Goal: Task Accomplishment & Management: Contribute content

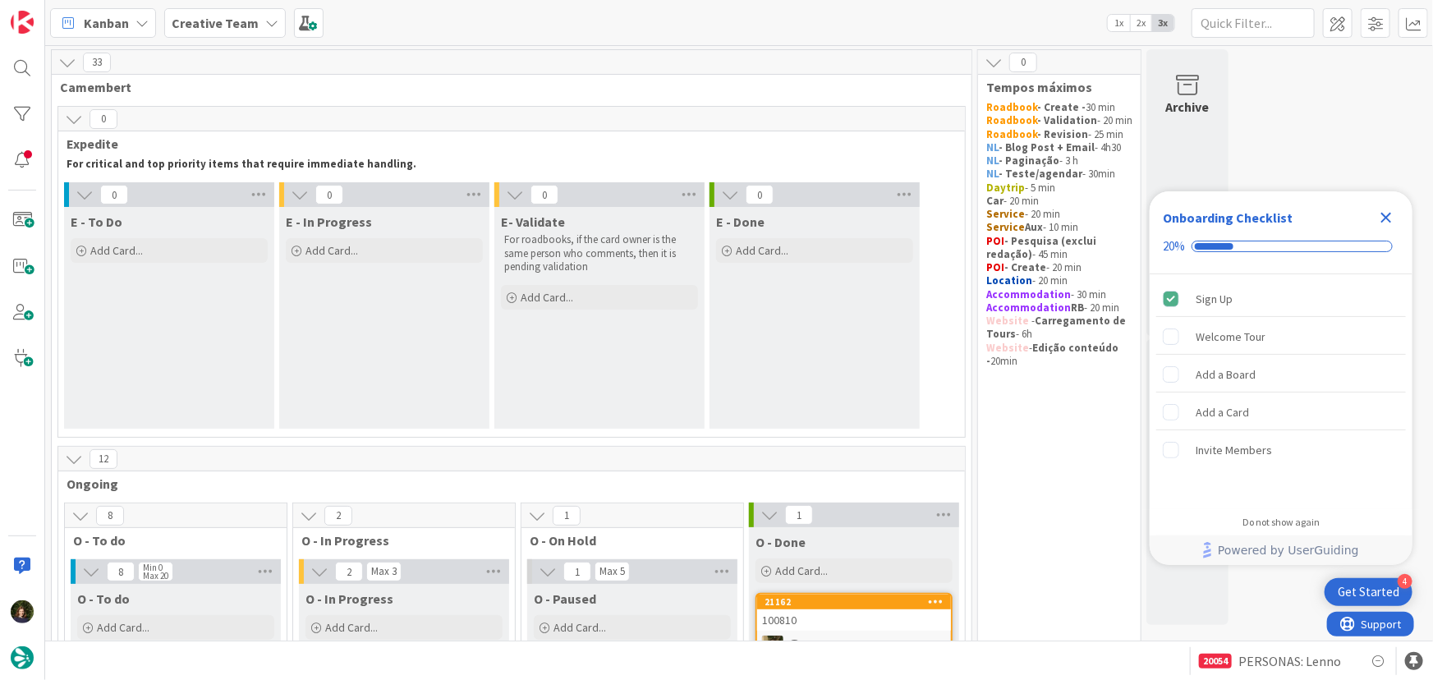
click at [1387, 218] on icon "Close Checklist" at bounding box center [1386, 218] width 11 height 11
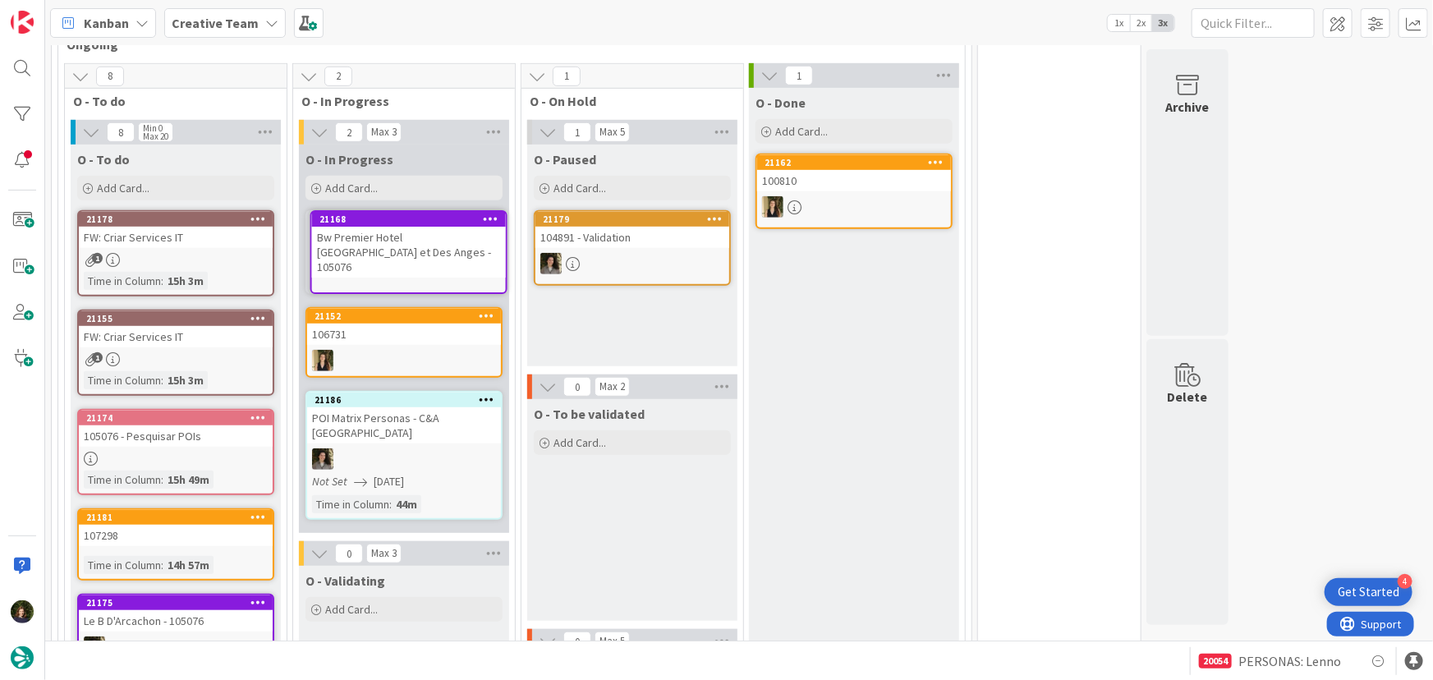
scroll to position [433, 0]
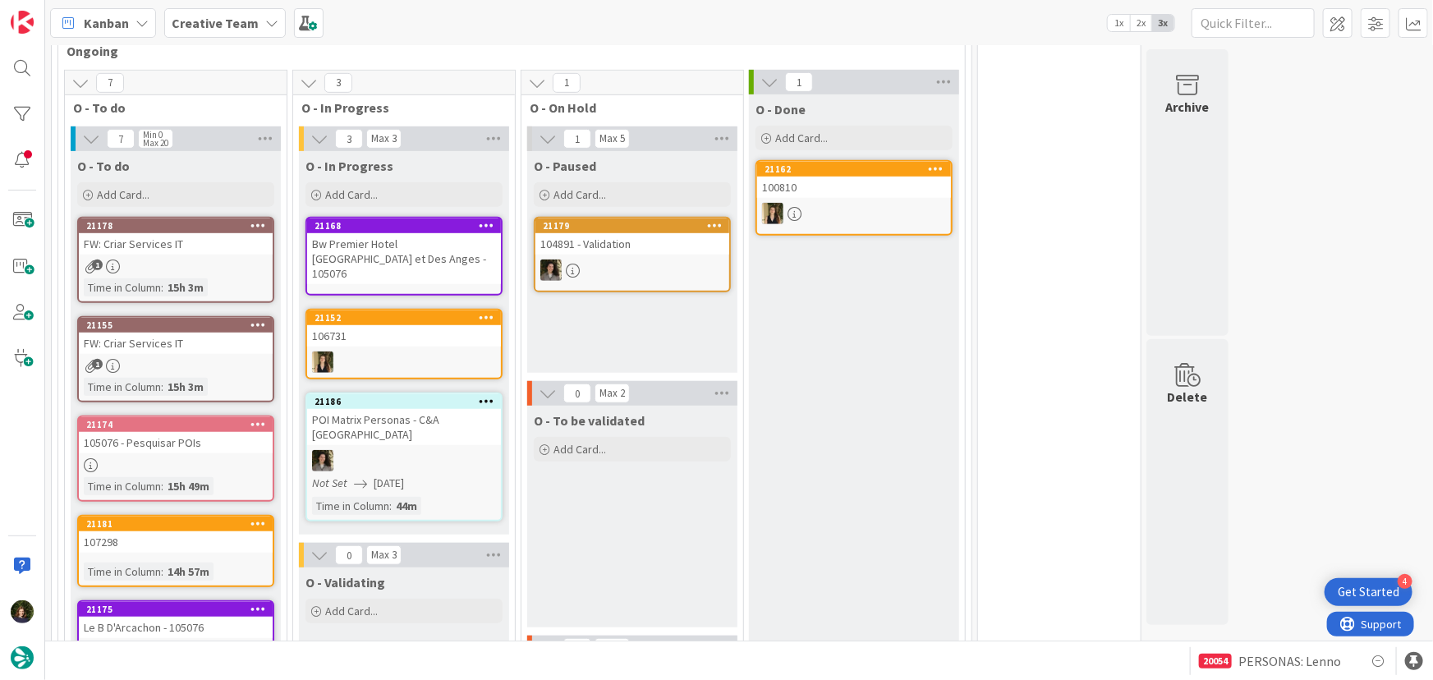
click at [406, 250] on div "Bw Premier Hotel Des Vignes et Des Anges - 105076" at bounding box center [404, 258] width 194 height 51
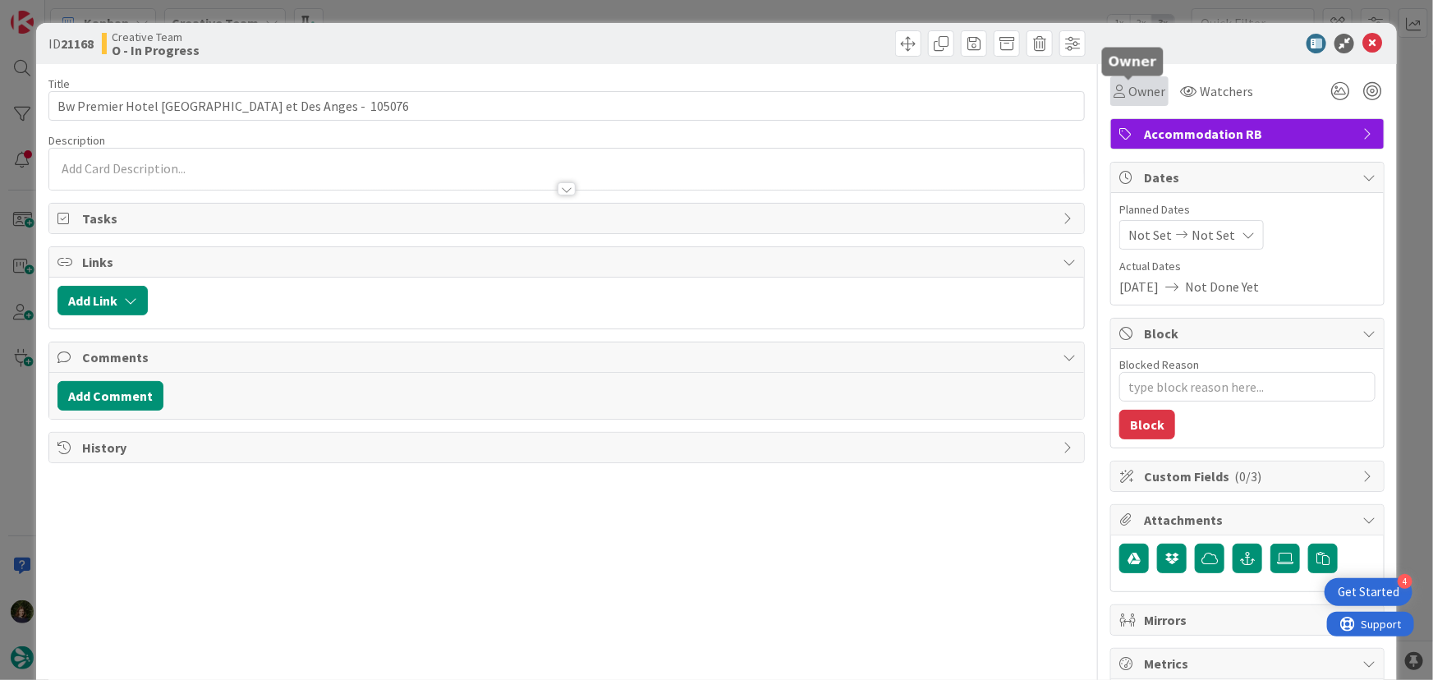
click at [1128, 85] on span "Owner" at bounding box center [1146, 91] width 37 height 20
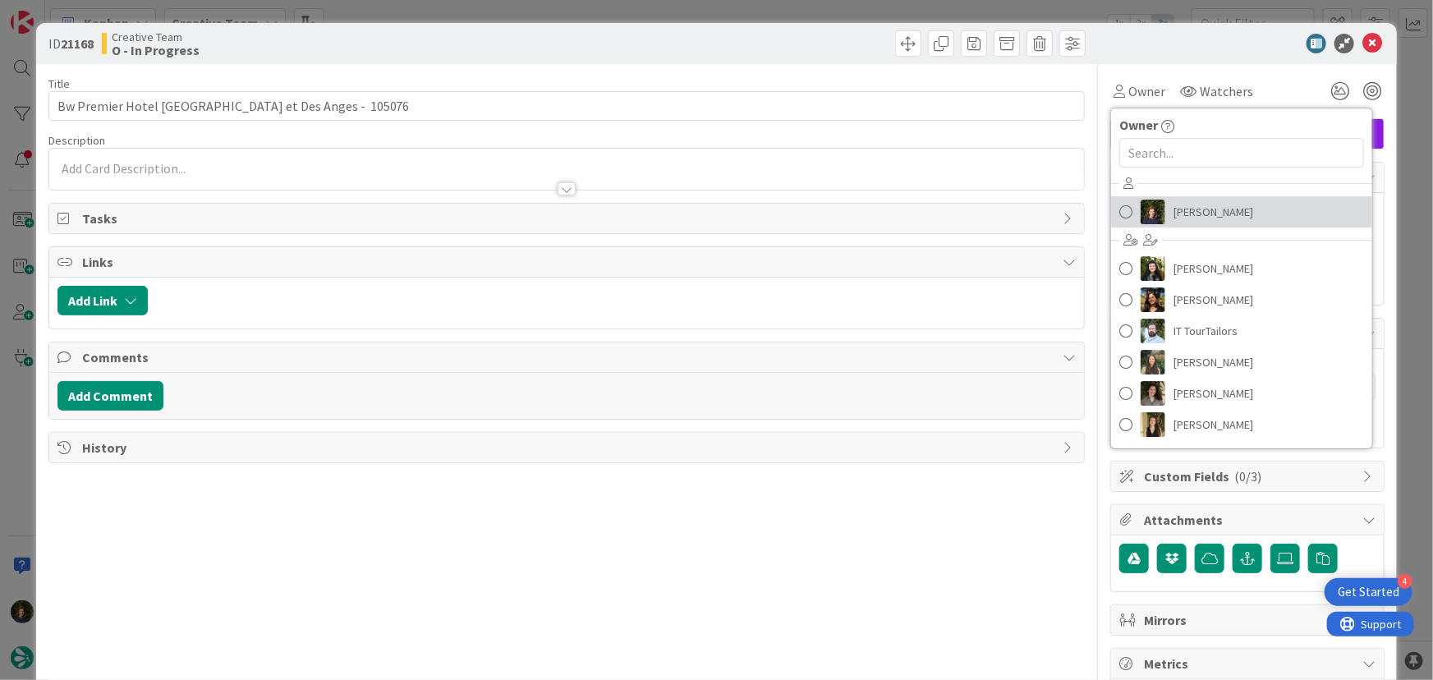
click at [1189, 212] on span "Margarida Carvalho" at bounding box center [1213, 212] width 80 height 25
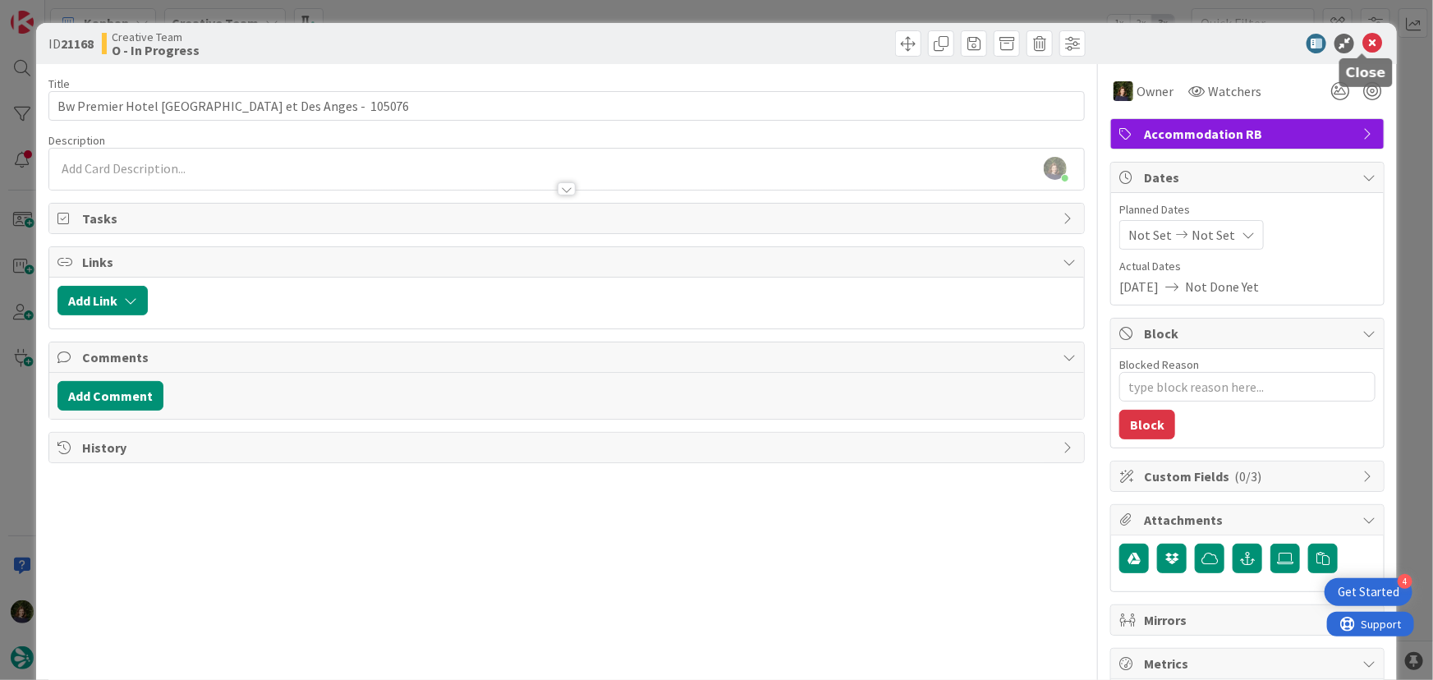
click at [1365, 45] on icon at bounding box center [1372, 44] width 20 height 20
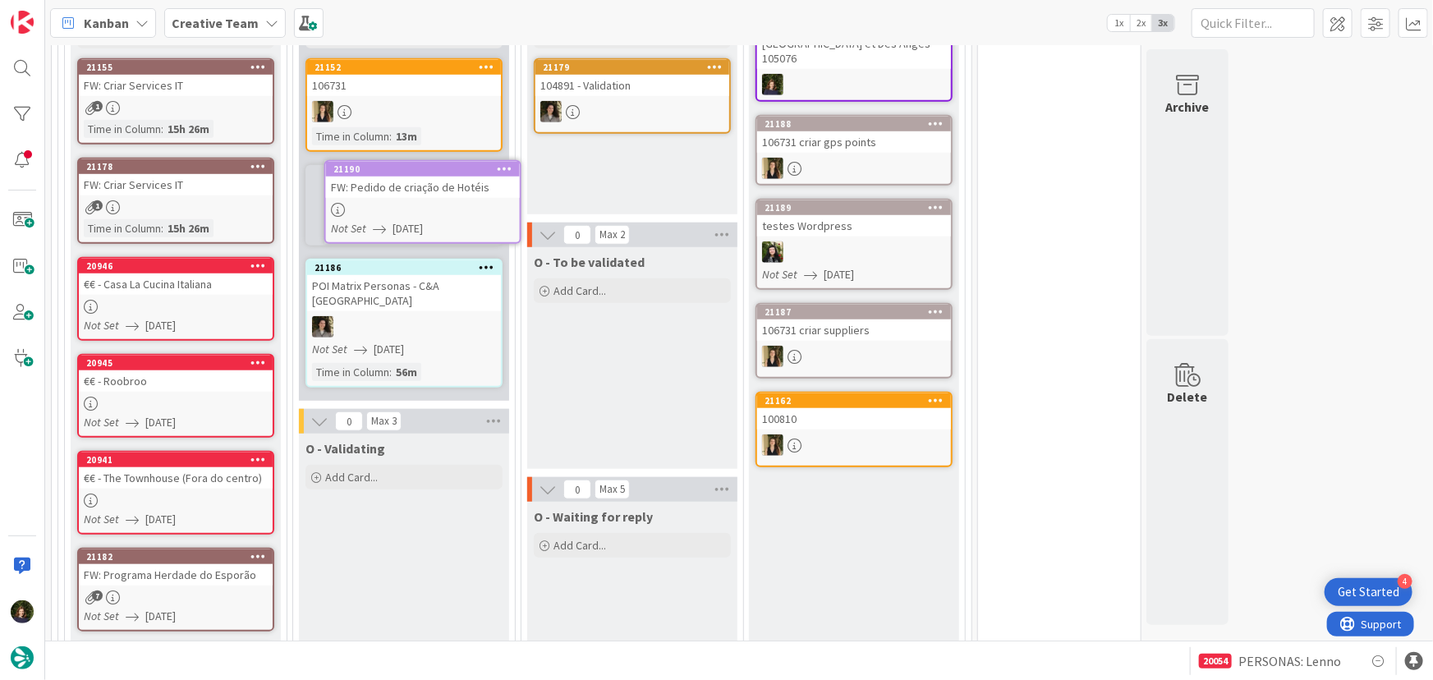
scroll to position [576, 0]
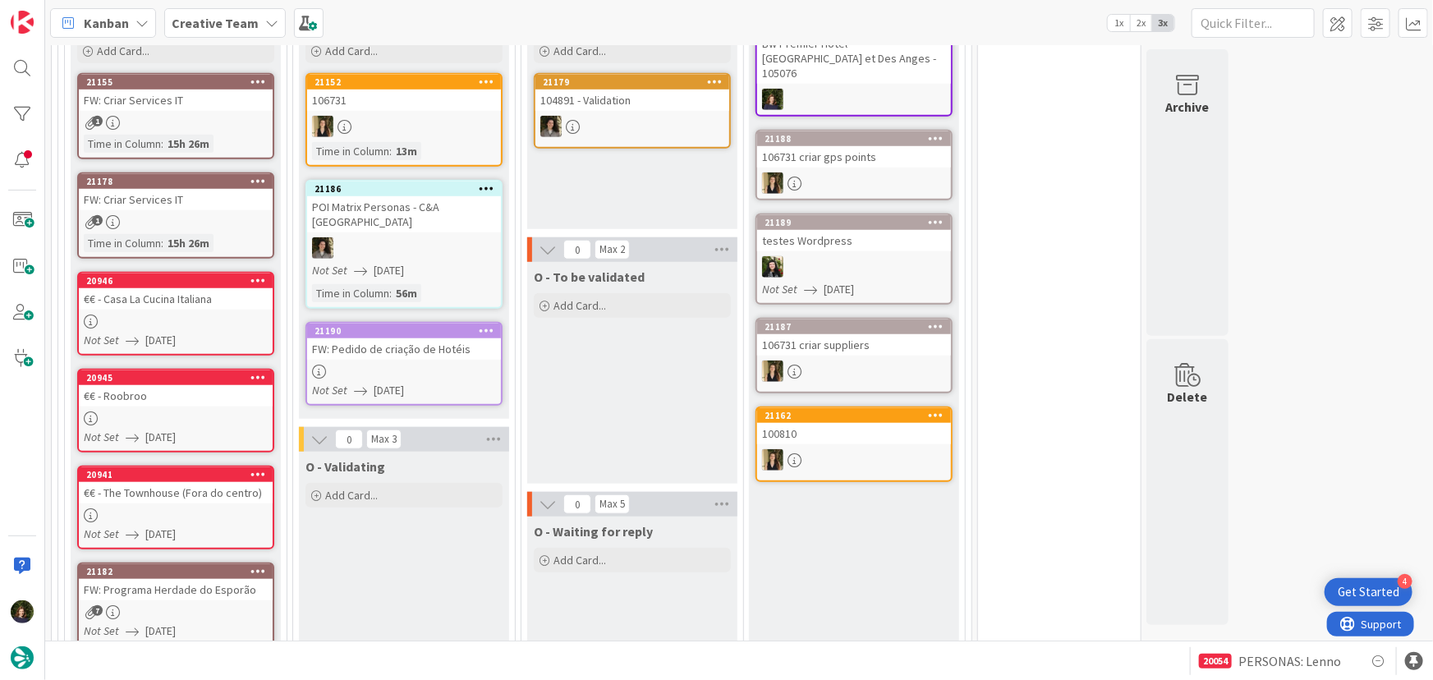
click at [378, 346] on link "21190 FW: Pedido de criação de Hotéis Not Set 19/08/2025" at bounding box center [403, 364] width 197 height 84
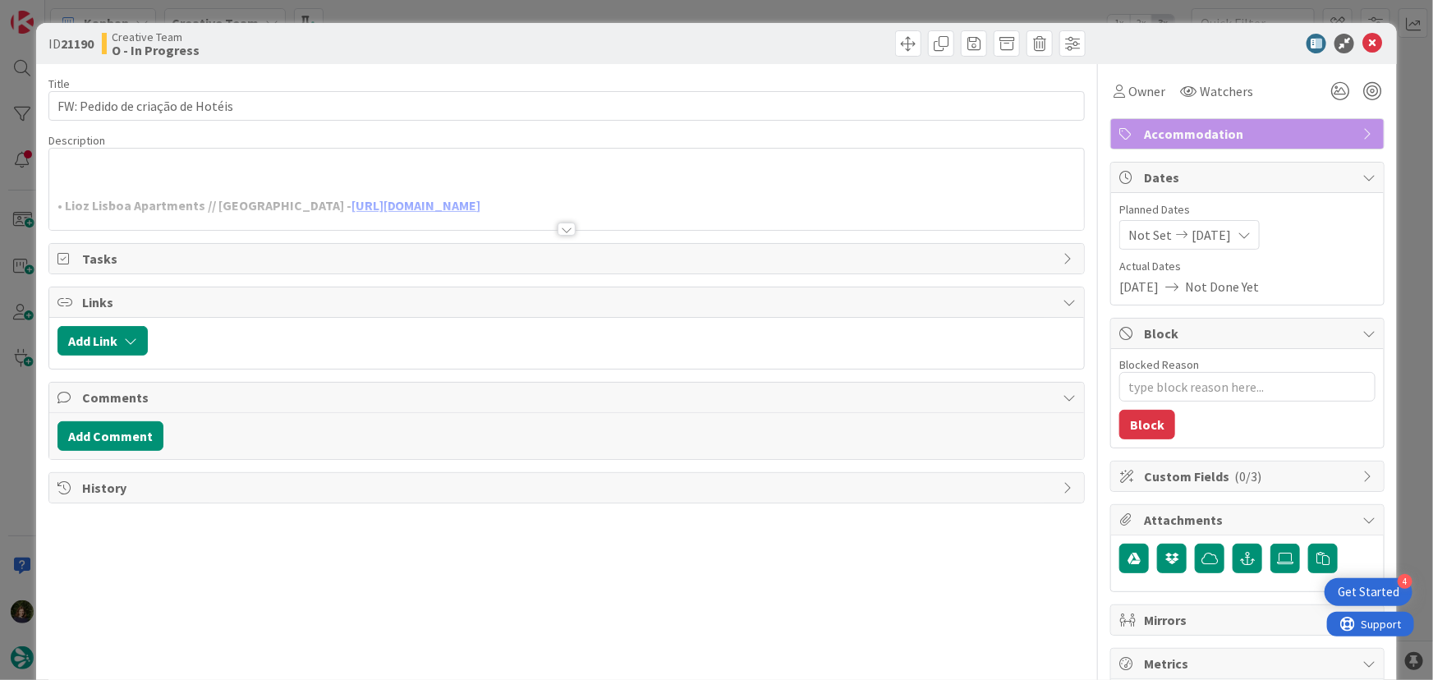
click at [557, 228] on div at bounding box center [566, 228] width 18 height 13
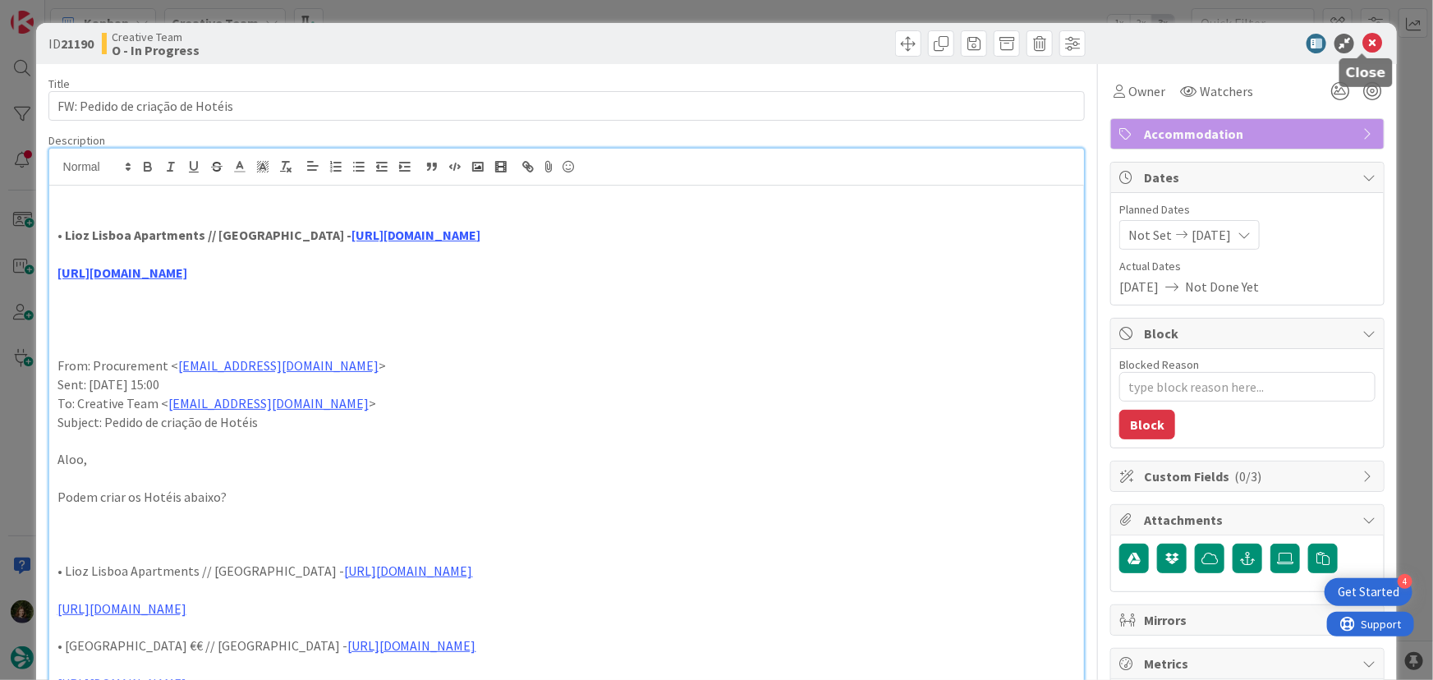
click at [1362, 48] on icon at bounding box center [1372, 44] width 20 height 20
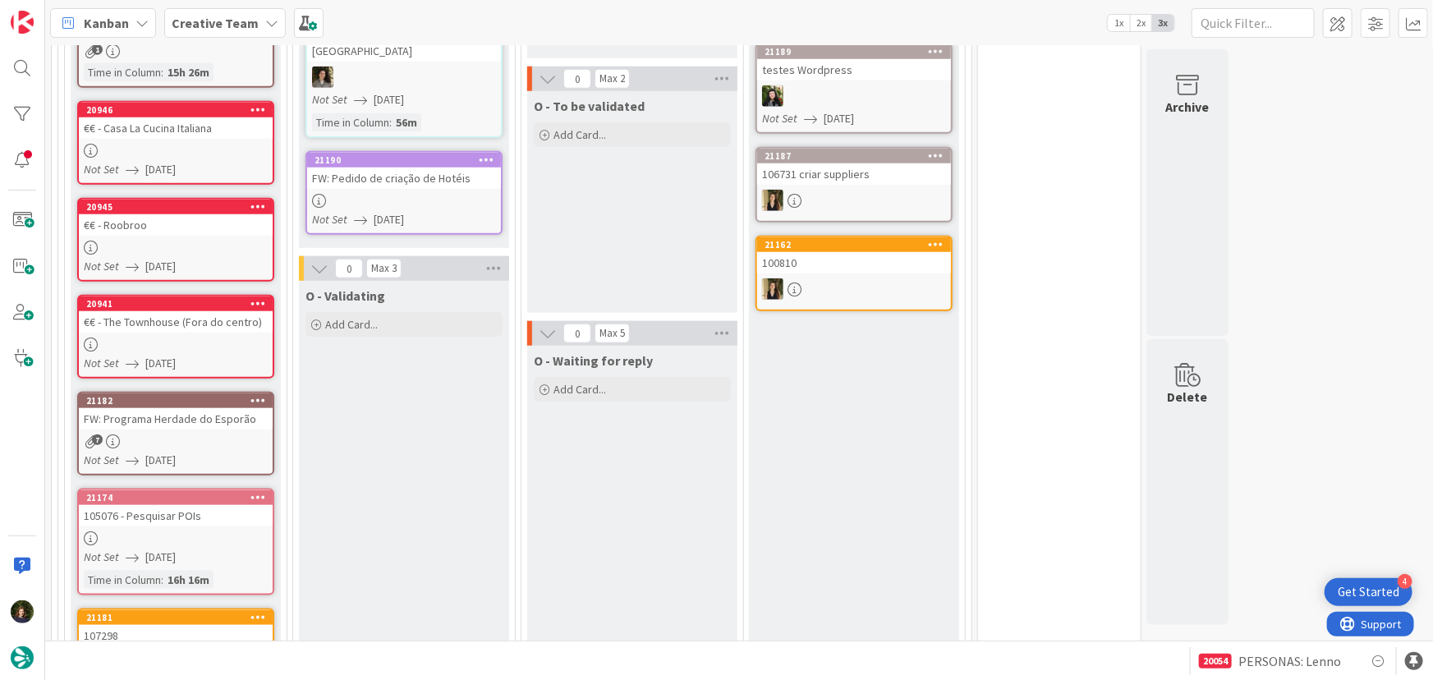
scroll to position [726, 0]
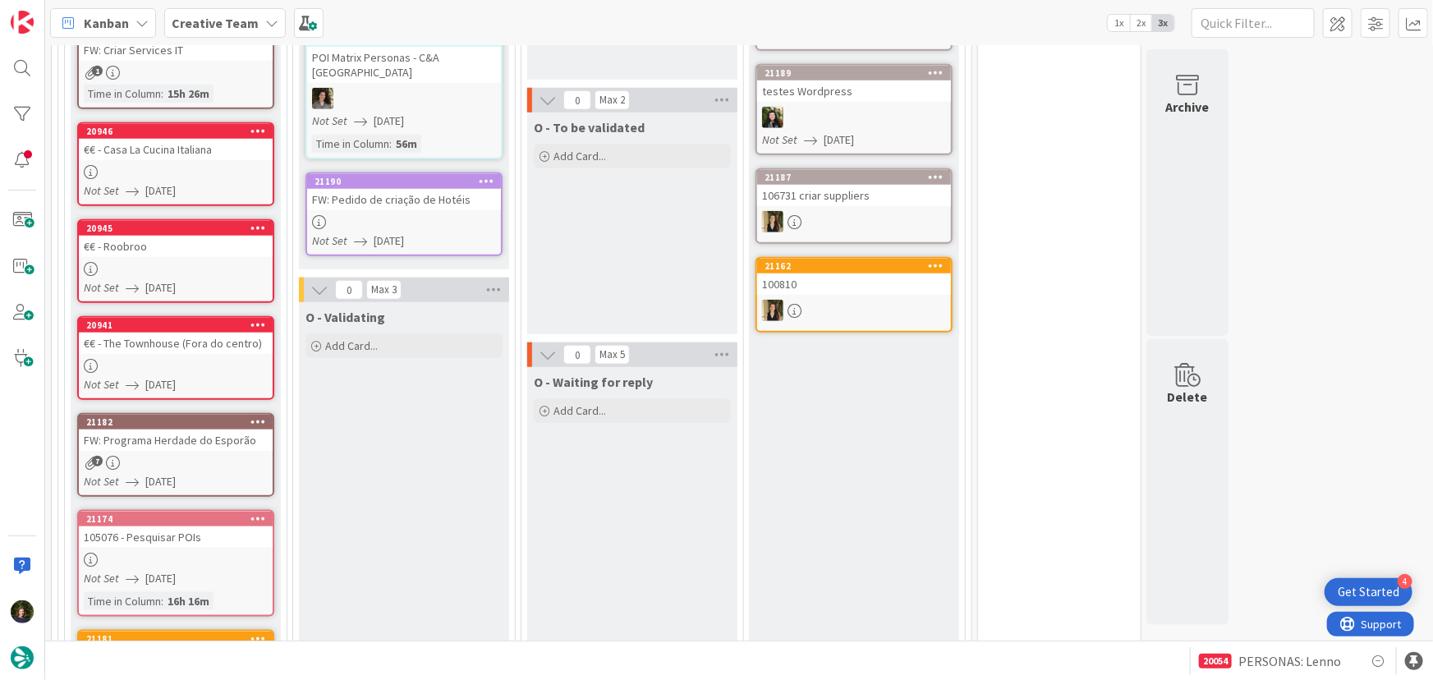
click at [406, 215] on div at bounding box center [404, 222] width 194 height 14
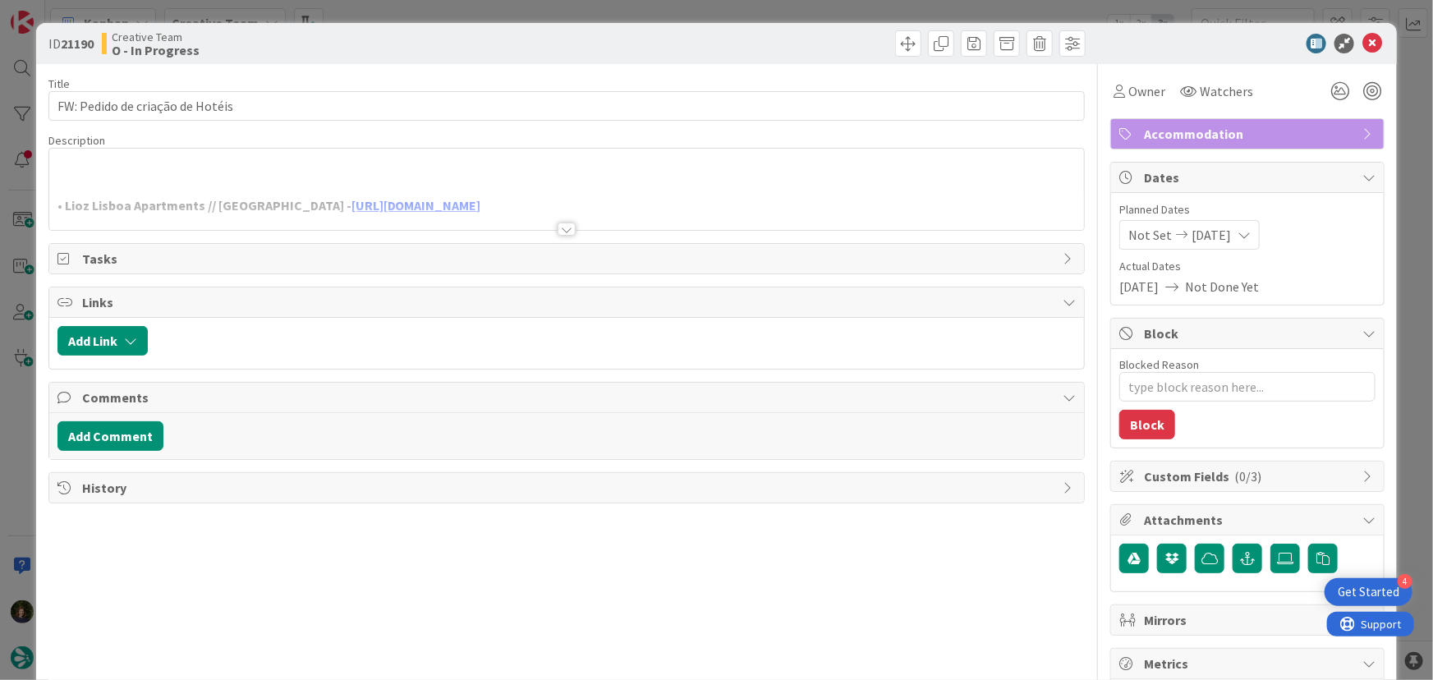
click at [560, 229] on div at bounding box center [566, 228] width 18 height 13
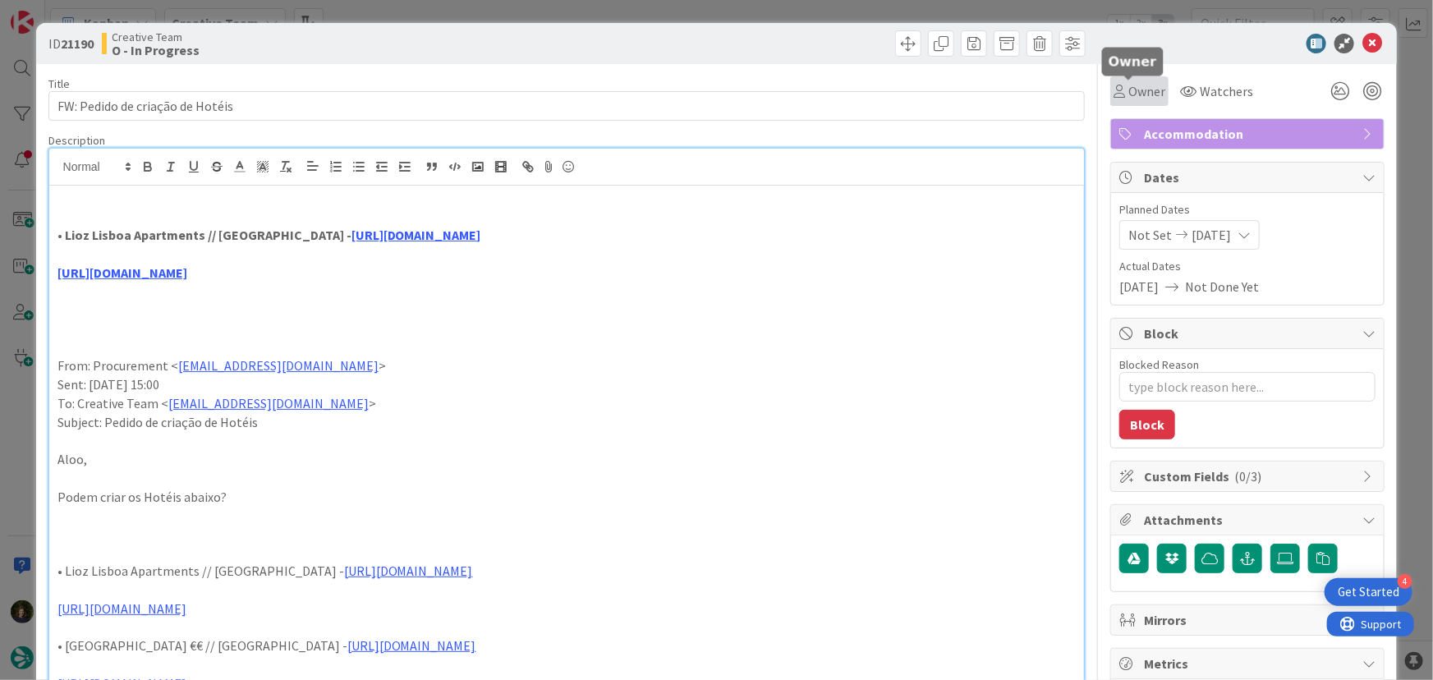
click at [1130, 91] on span "Owner" at bounding box center [1146, 91] width 37 height 20
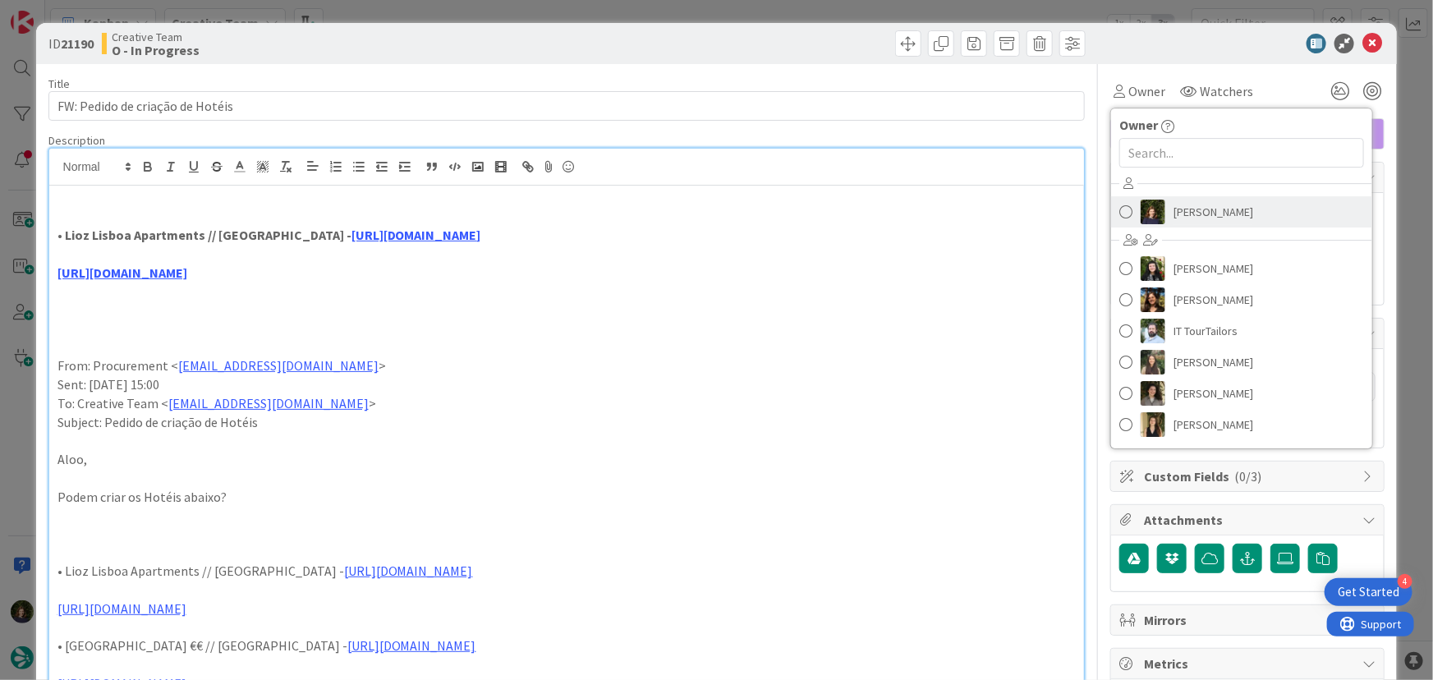
click at [1193, 213] on span "Margarida Carvalho" at bounding box center [1213, 212] width 80 height 25
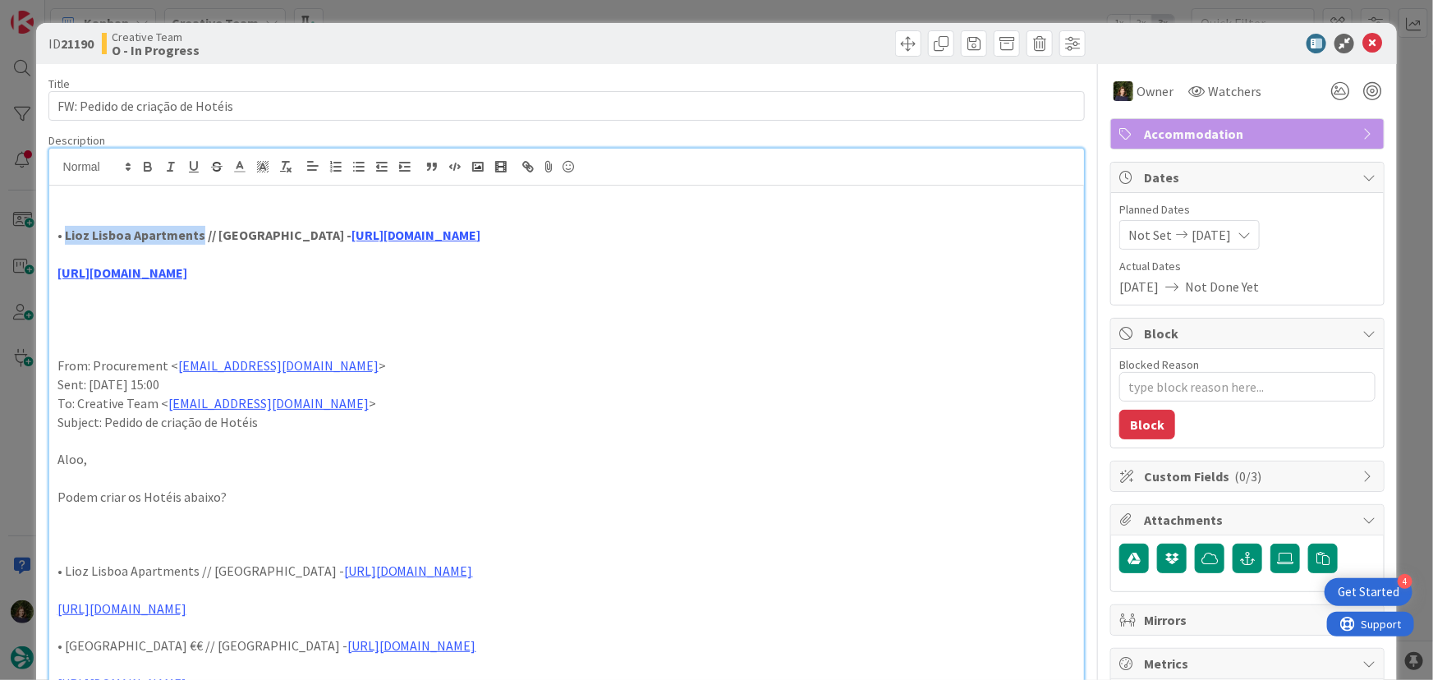
drag, startPoint x: 64, startPoint y: 237, endPoint x: 198, endPoint y: 232, distance: 133.9
click at [198, 232] on strong "• Lioz Lisboa Apartments // Lisbon - https://sigav.tourtailors.com/#terceiro/vi…" at bounding box center [269, 235] width 424 height 16
copy strong "Lioz Lisboa Apartments"
click at [117, 272] on link "https://liozlisboa.com/" at bounding box center [122, 272] width 130 height 16
click at [138, 307] on link "https://liozlisboa.com/" at bounding box center [121, 304] width 112 height 21
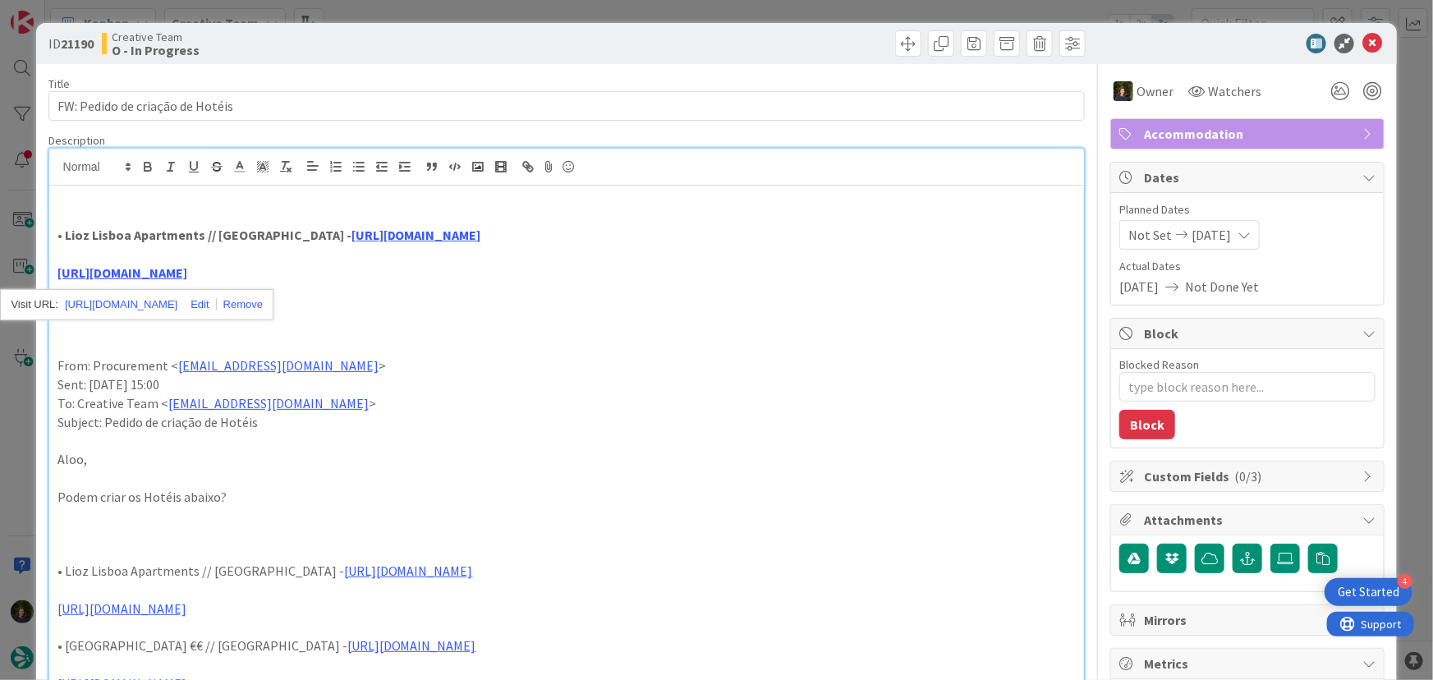
scroll to position [626, 0]
click at [409, 238] on link "https://sigav.tourtailors.com/#terceiro/view/114542" at bounding box center [416, 235] width 130 height 16
click at [409, 264] on link "https://sigav.tourtailors.com/#terceiro/view/114542" at bounding box center [370, 266] width 112 height 21
click at [812, 360] on p "From: Procurement < procurement@tourtailors.com >" at bounding box center [566, 365] width 1019 height 19
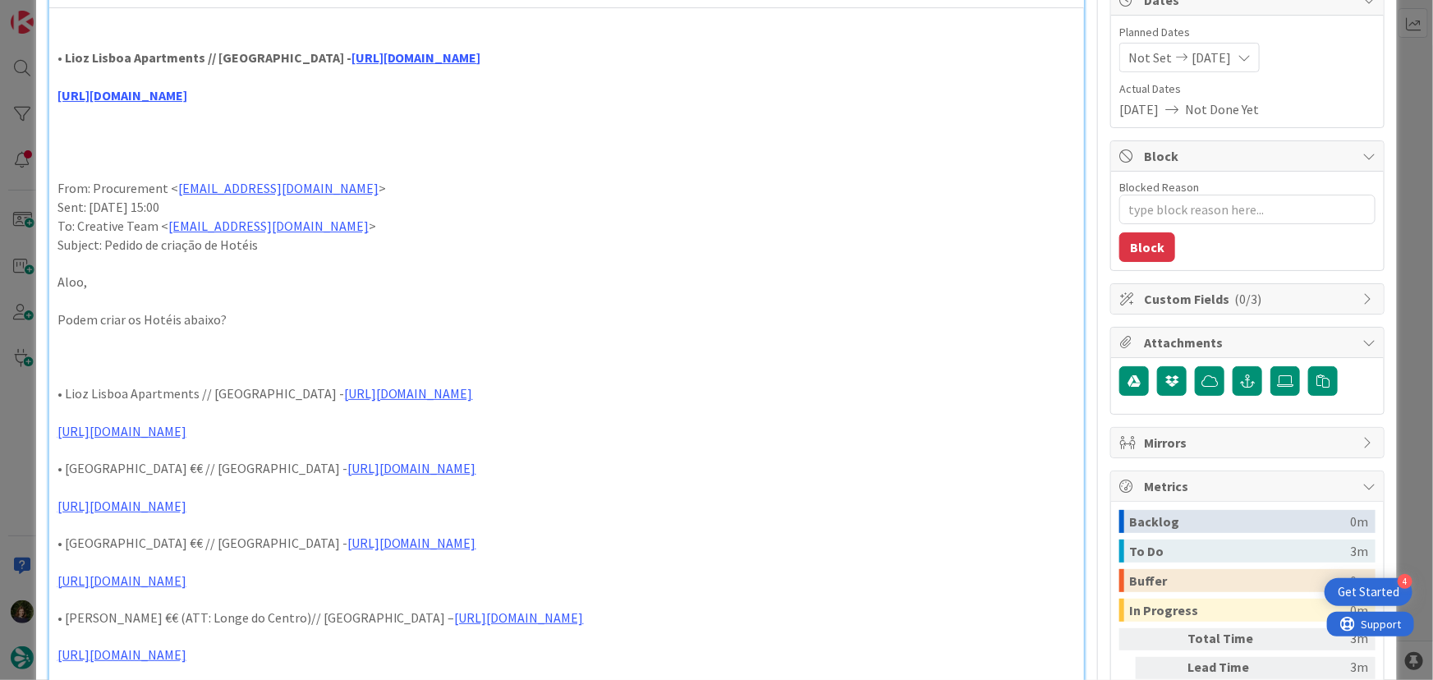
scroll to position [149, 0]
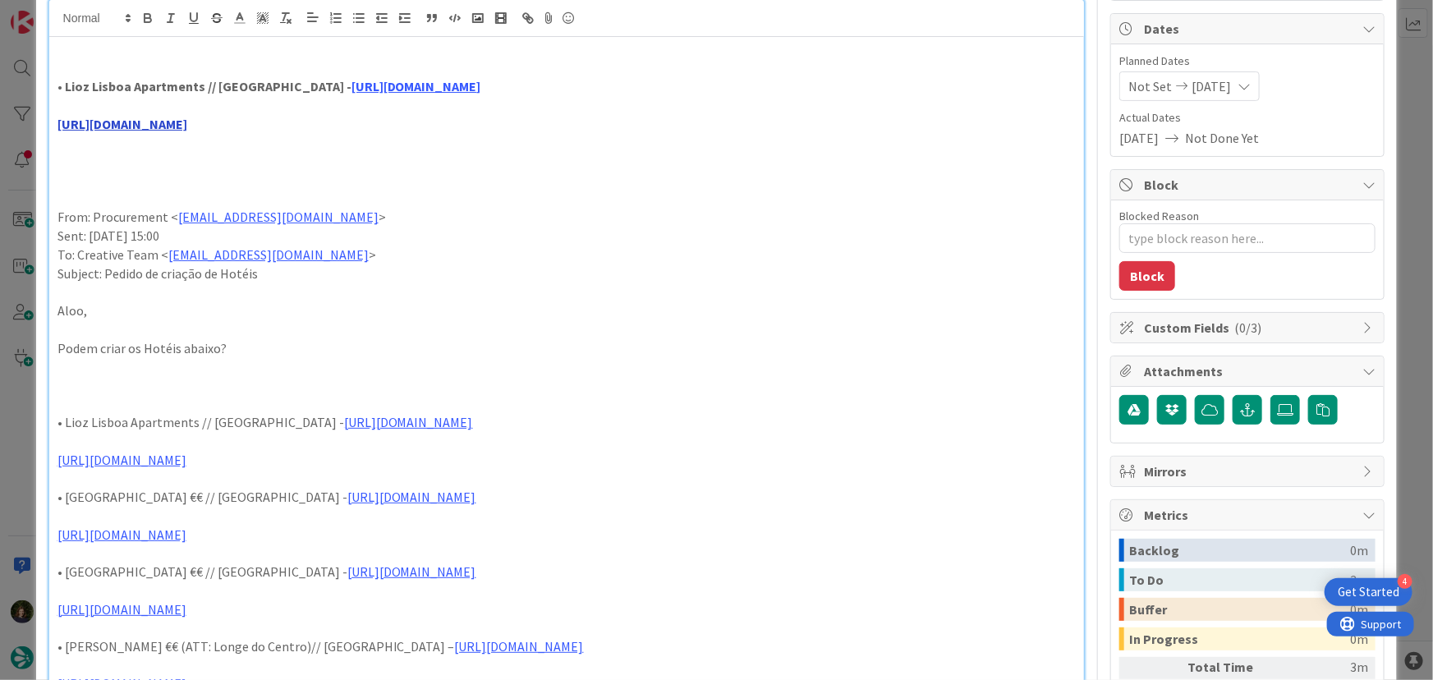
click at [144, 126] on link "https://liozlisboa.com/" at bounding box center [122, 124] width 130 height 16
click at [114, 156] on link "https://liozlisboa.com/" at bounding box center [121, 155] width 112 height 21
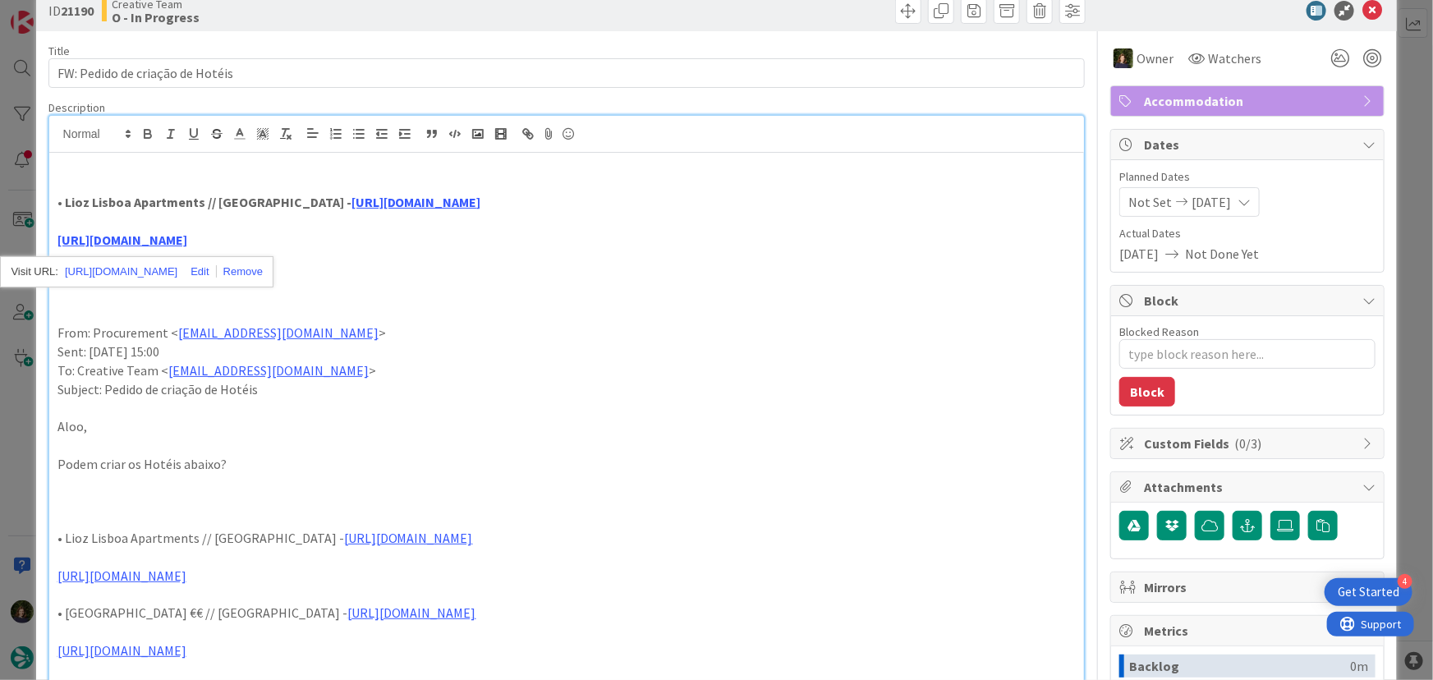
scroll to position [0, 0]
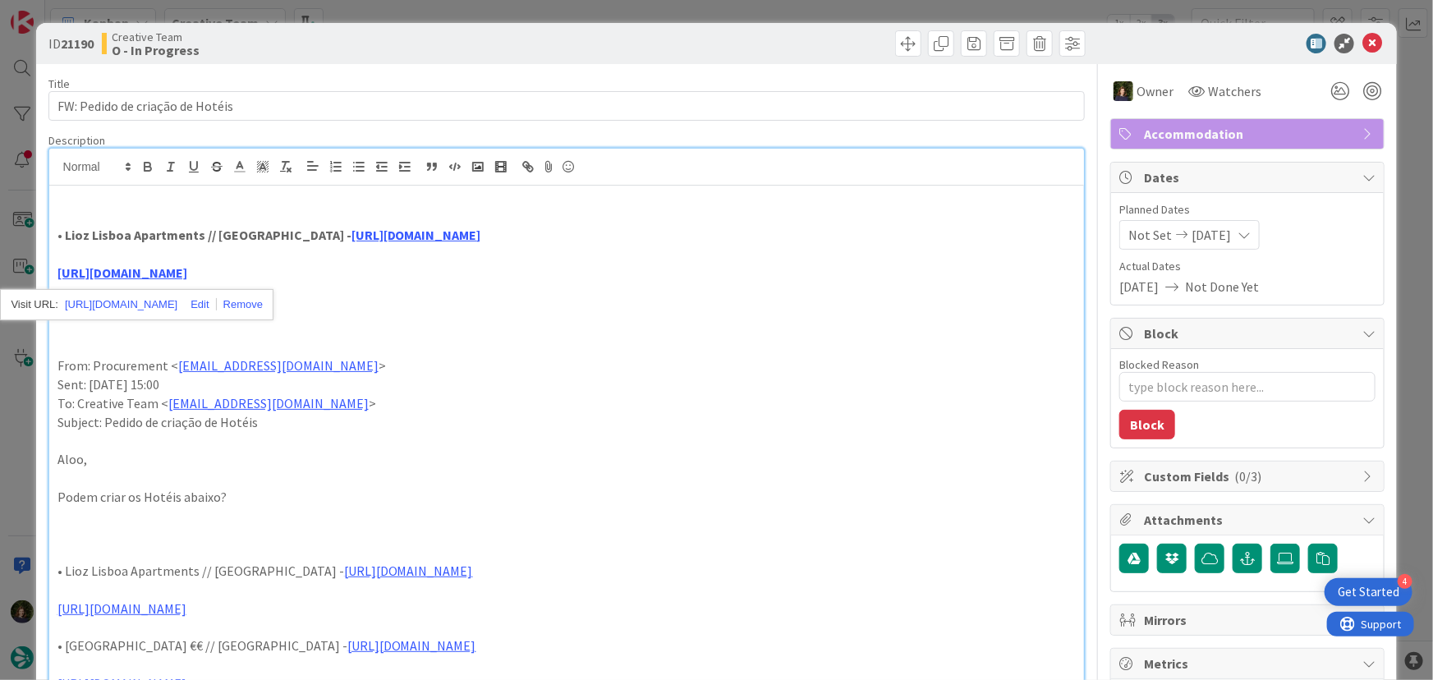
click at [672, 423] on p "Subject: Pedido de criação de Hotéis" at bounding box center [566, 422] width 1019 height 19
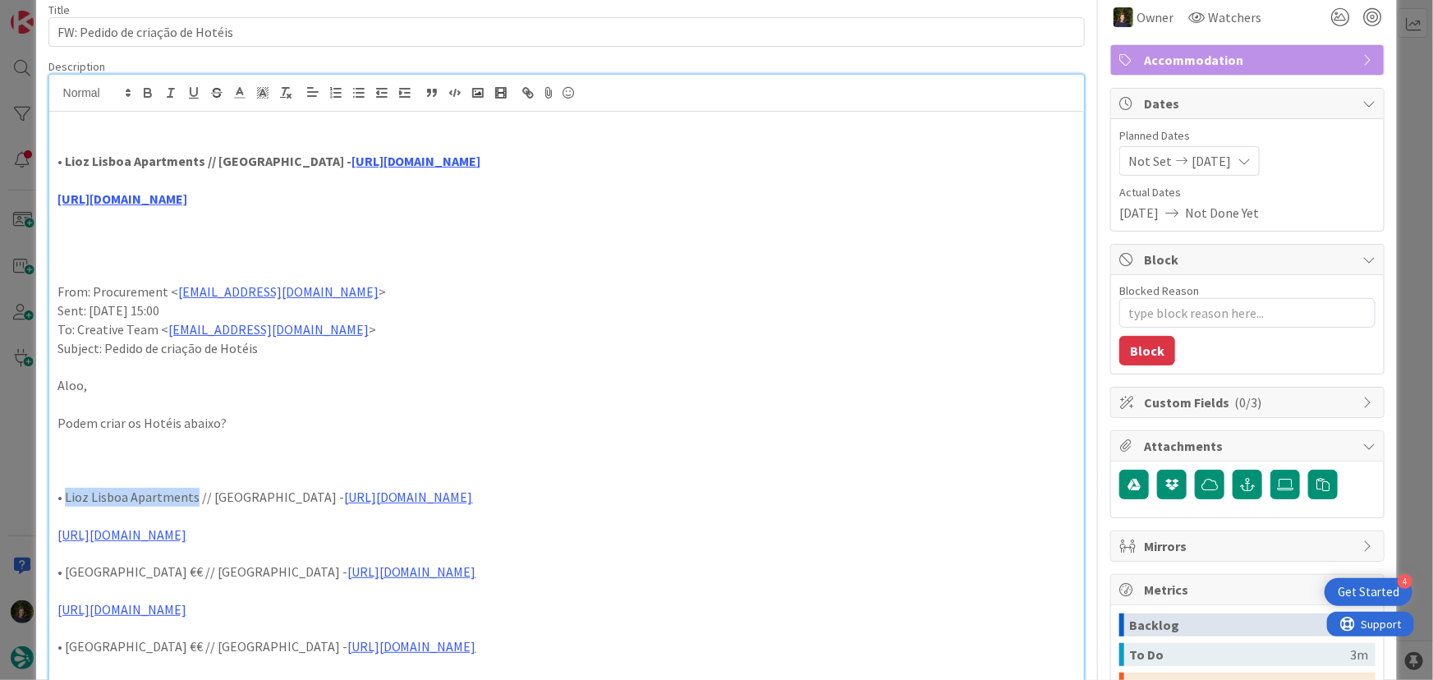
drag, startPoint x: 62, startPoint y: 493, endPoint x: 190, endPoint y: 500, distance: 128.3
click at [190, 500] on p "• Lioz Lisboa Apartments // Lisbon - https://sigav.tourtailors.com/#terceiro/vi…" at bounding box center [566, 497] width 1019 height 19
copy p "Lioz Lisboa Apartments"
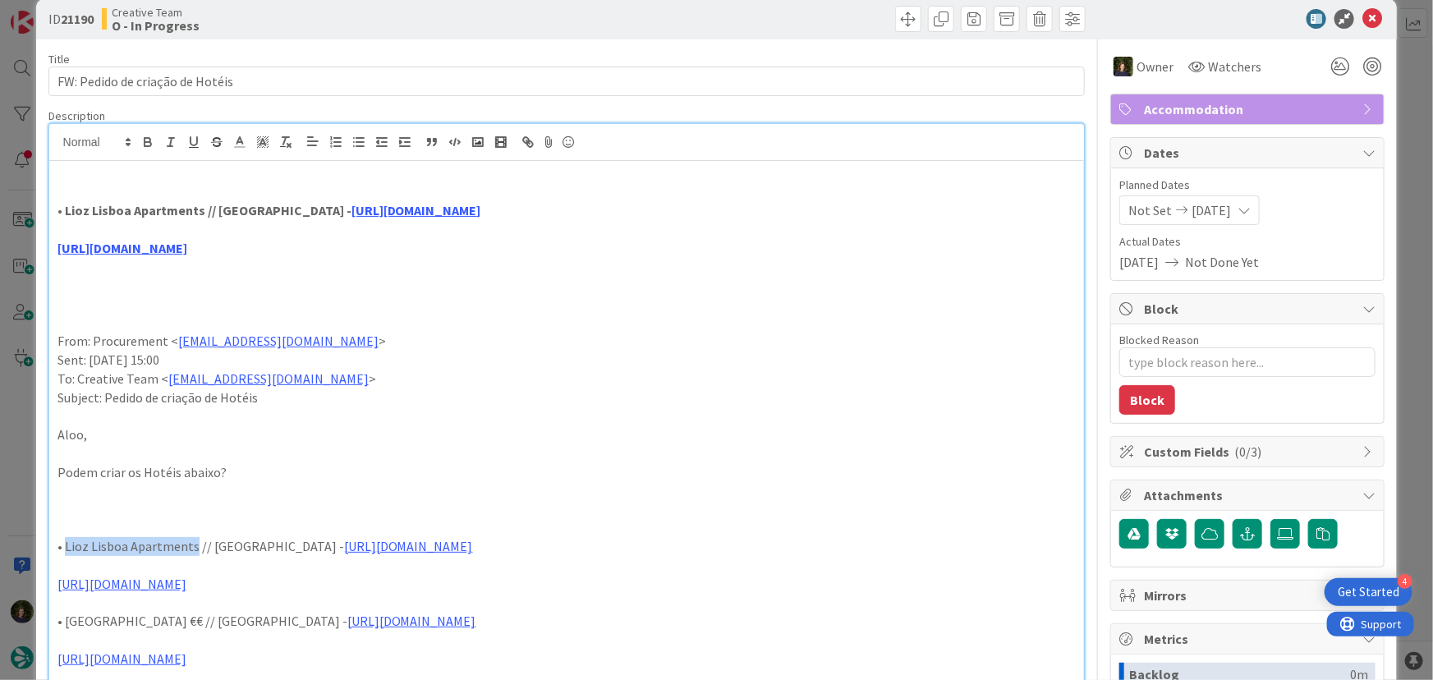
scroll to position [0, 0]
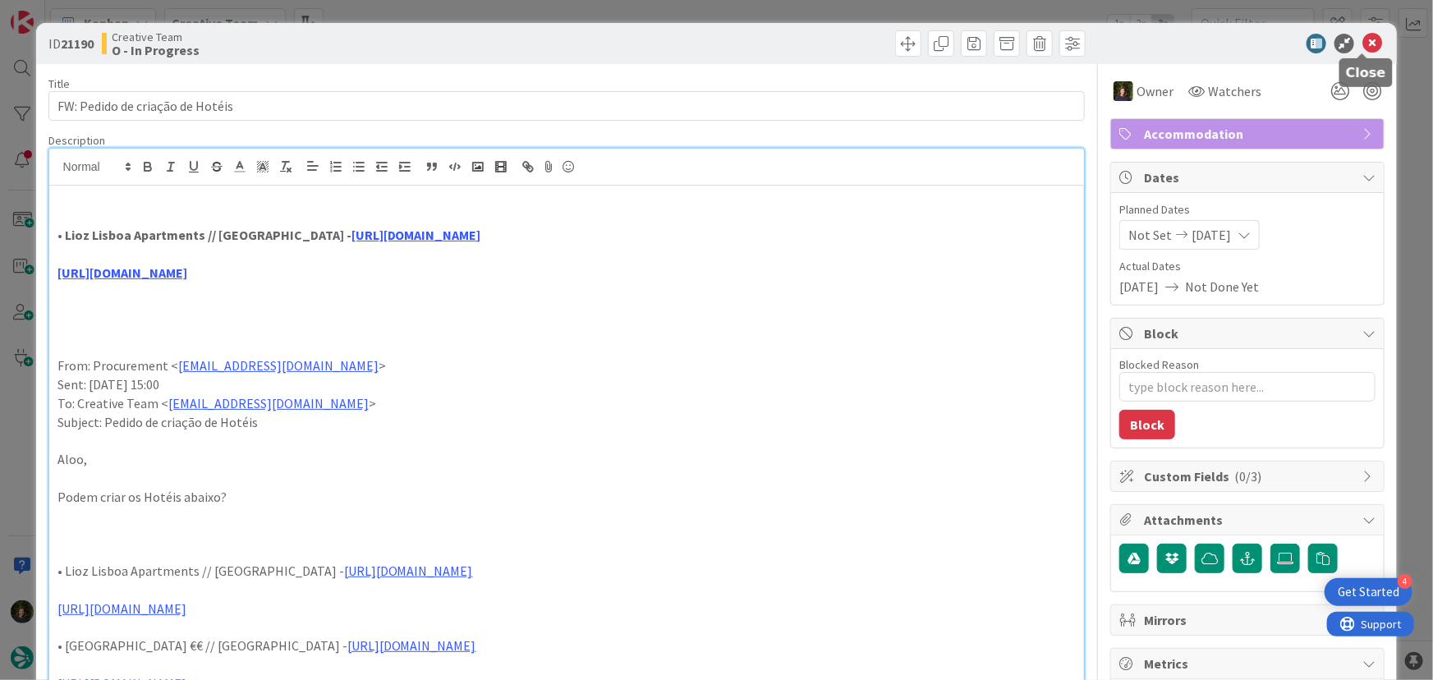
click at [1365, 39] on icon at bounding box center [1372, 44] width 20 height 20
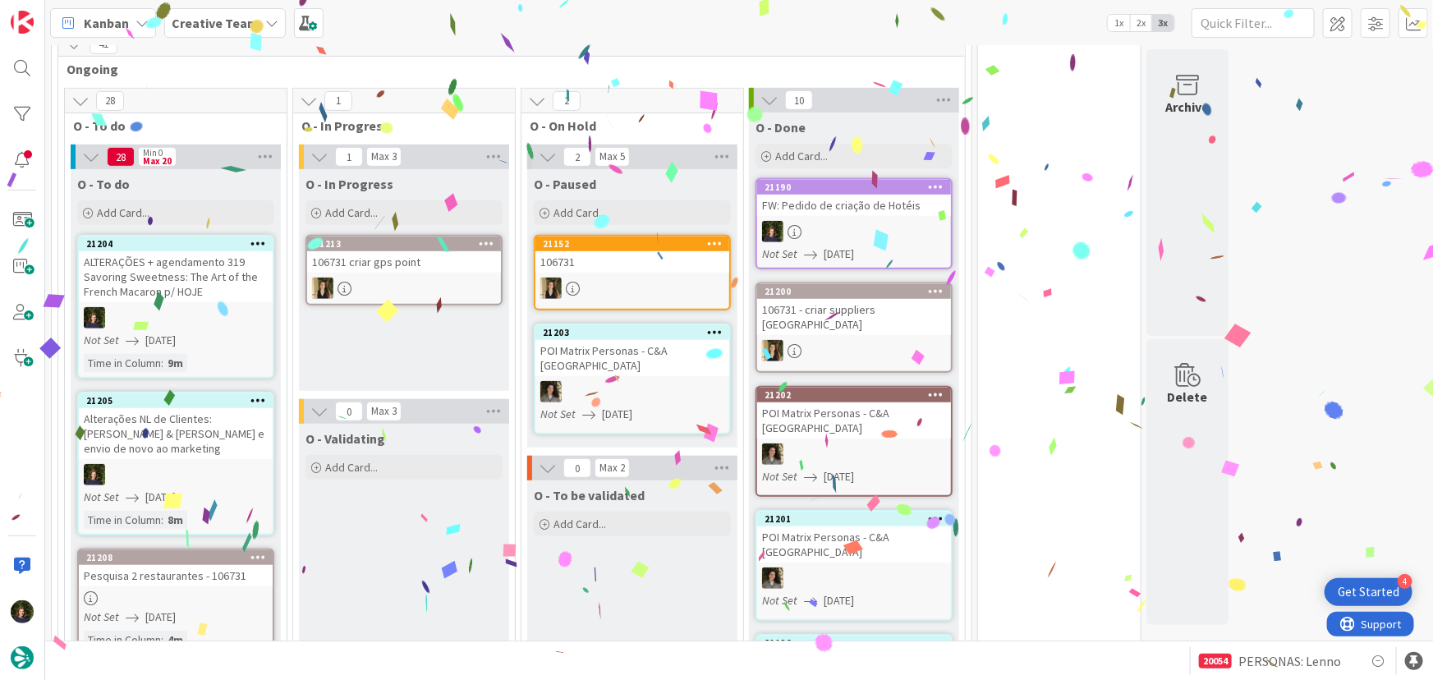
scroll to position [415, 0]
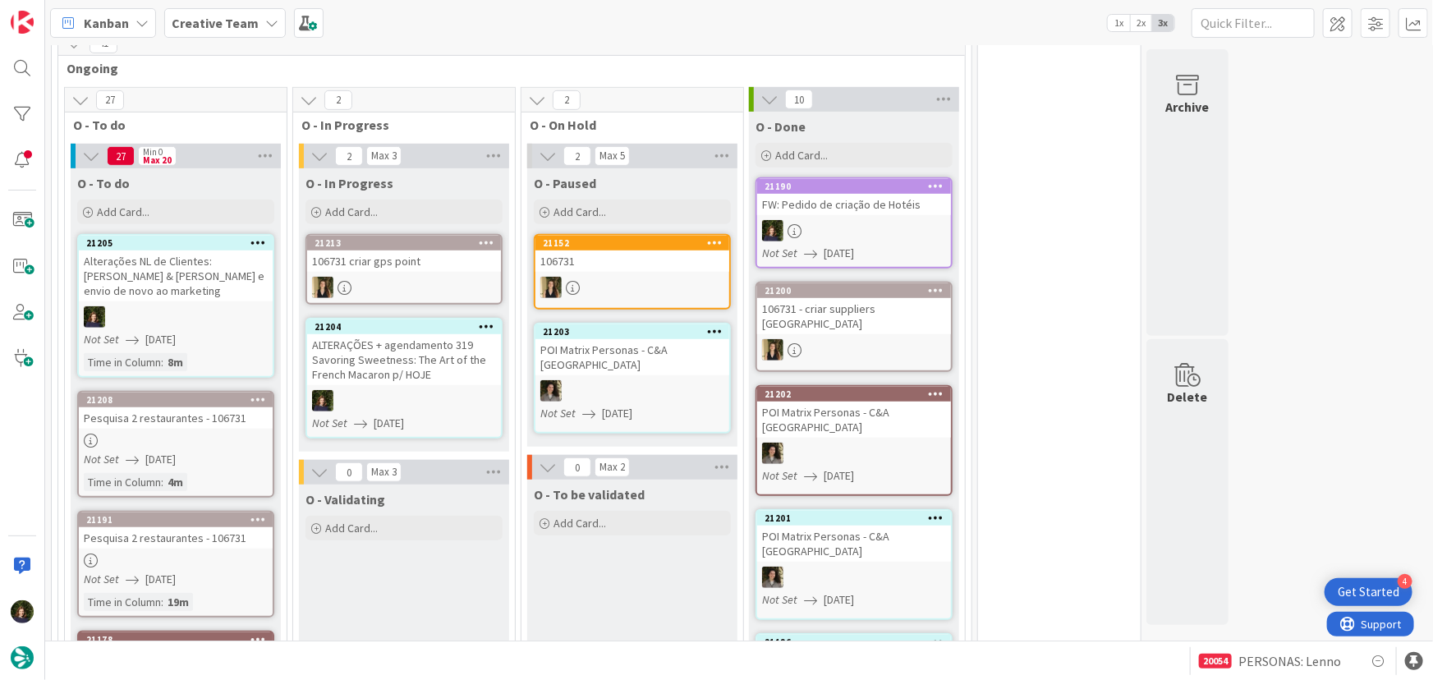
click at [411, 384] on link "21204 ALTERAÇÕES + agendamento 319 Savoring Sweetness: The Art of the French Ma…" at bounding box center [403, 378] width 197 height 121
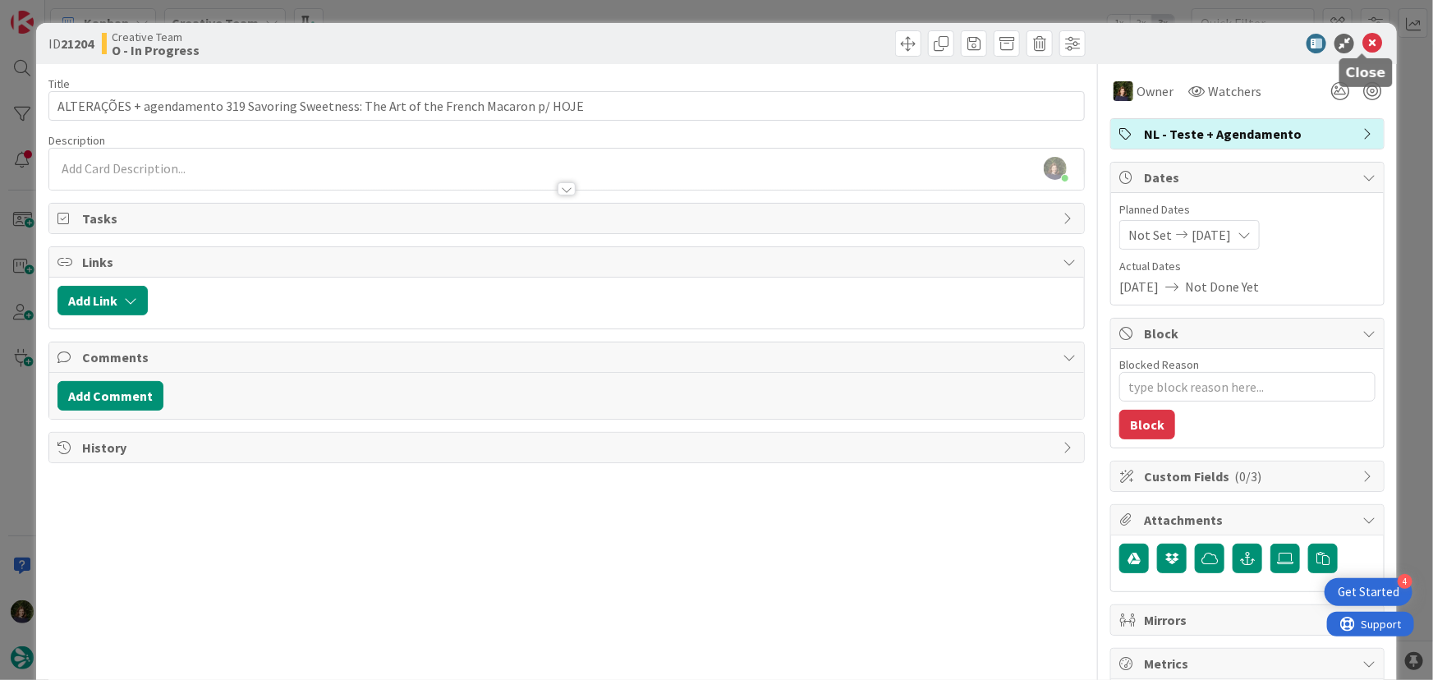
click at [1374, 46] on div "ID 21204 Creative Team O - In Progress" at bounding box center [716, 43] width 1361 height 41
click at [1362, 46] on icon at bounding box center [1372, 44] width 20 height 20
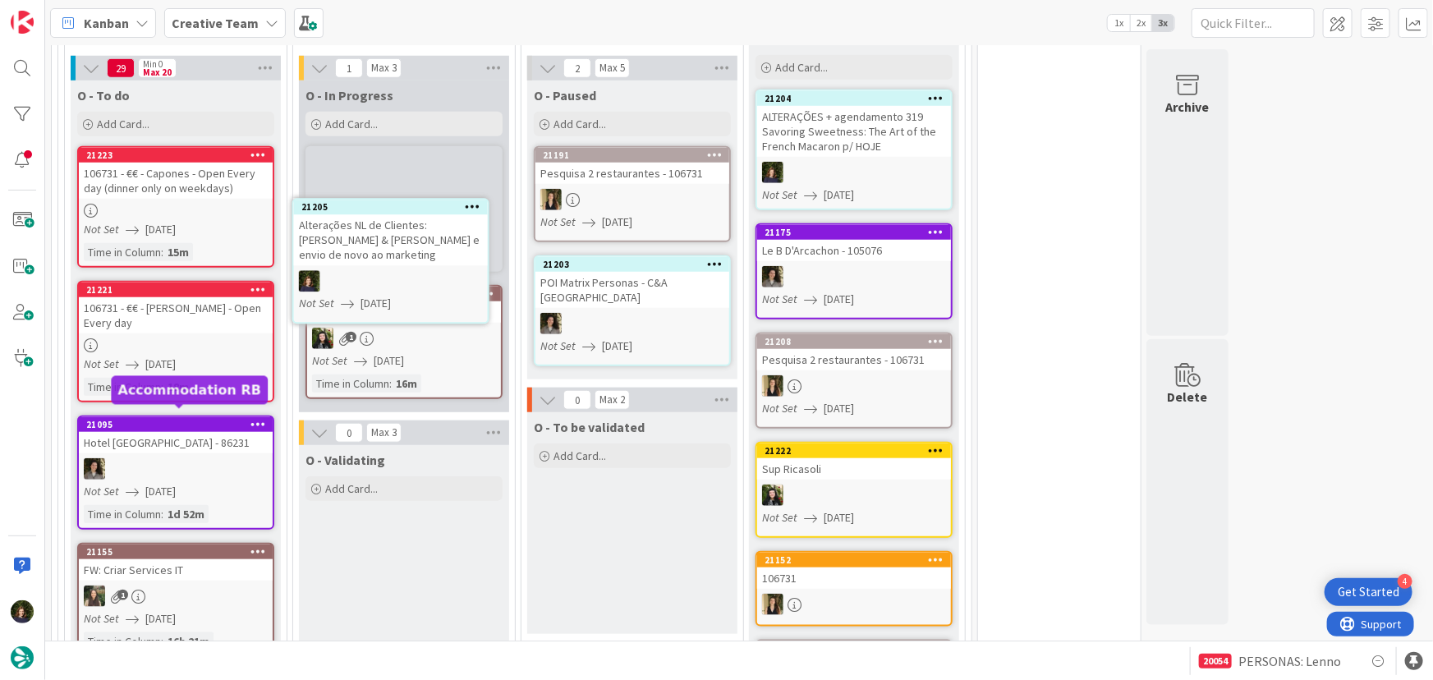
scroll to position [616, 0]
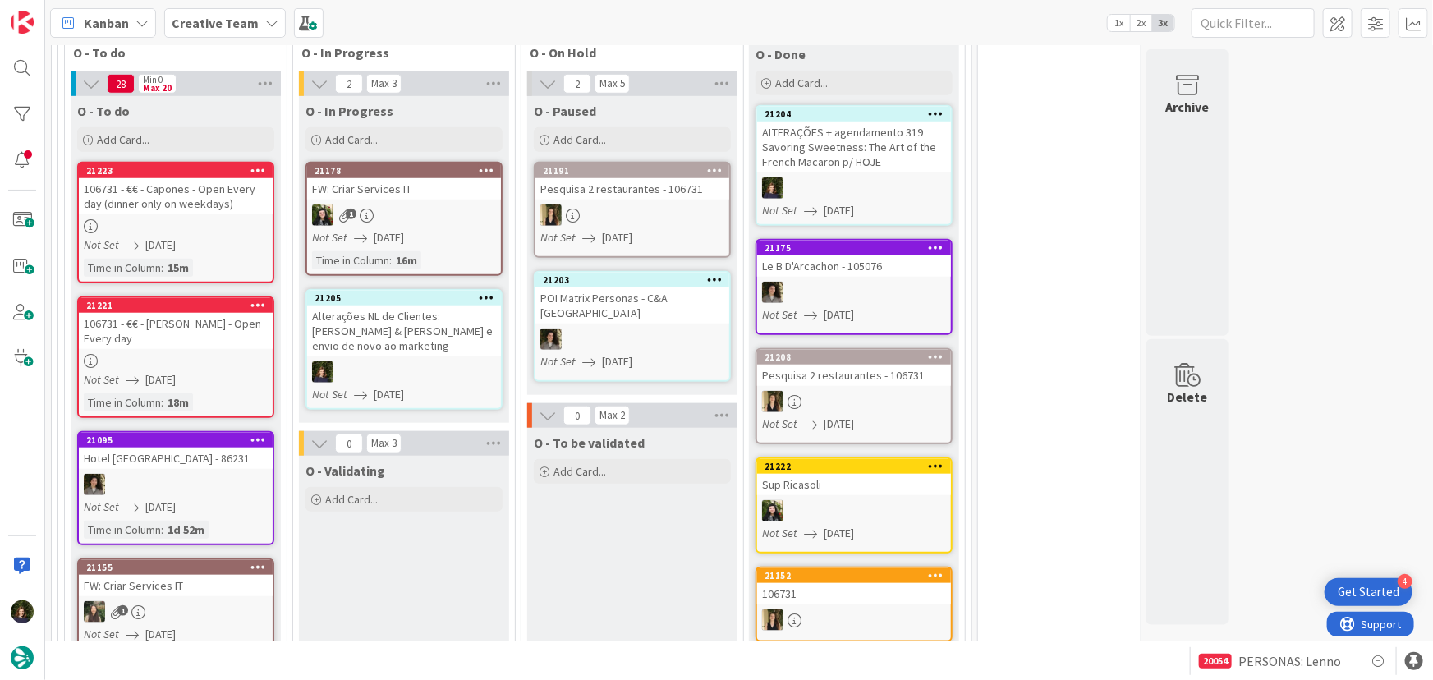
click at [403, 361] on div at bounding box center [404, 371] width 194 height 21
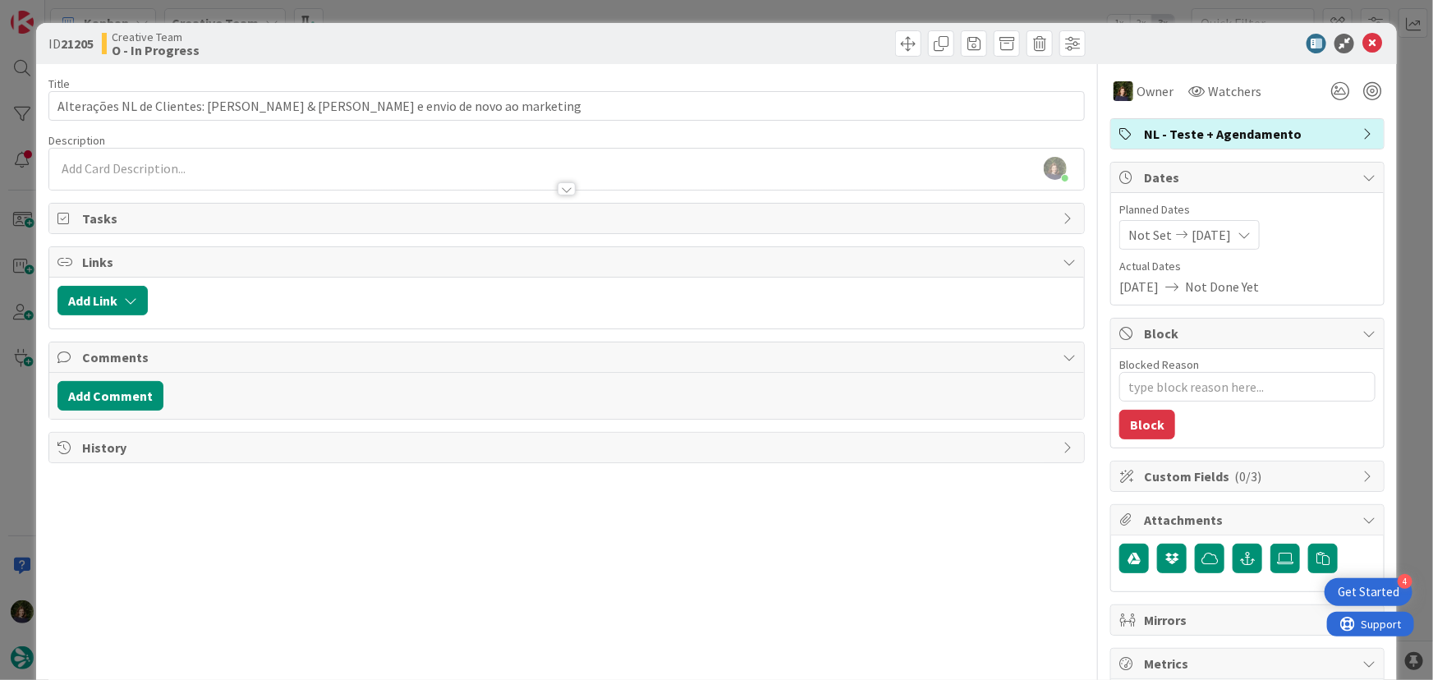
scroll to position [633, 0]
click at [1362, 46] on icon at bounding box center [1372, 44] width 20 height 20
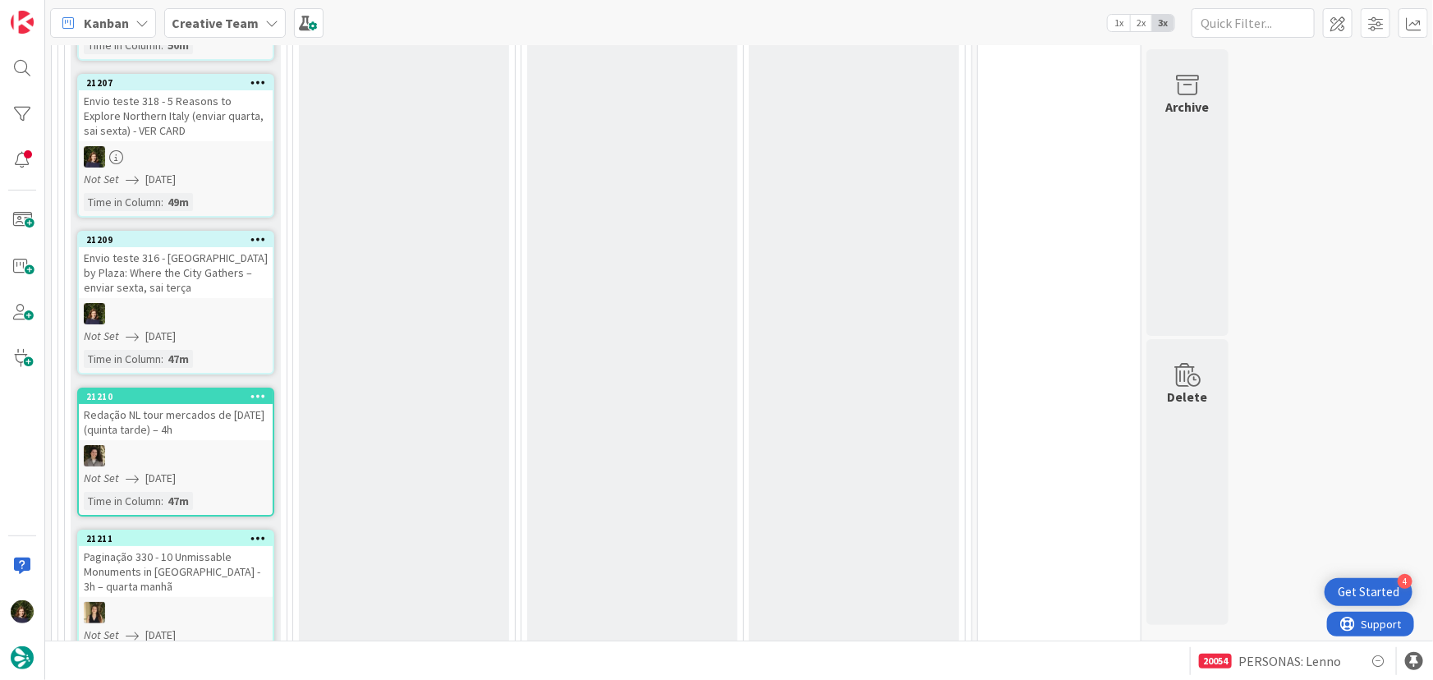
scroll to position [2896, 0]
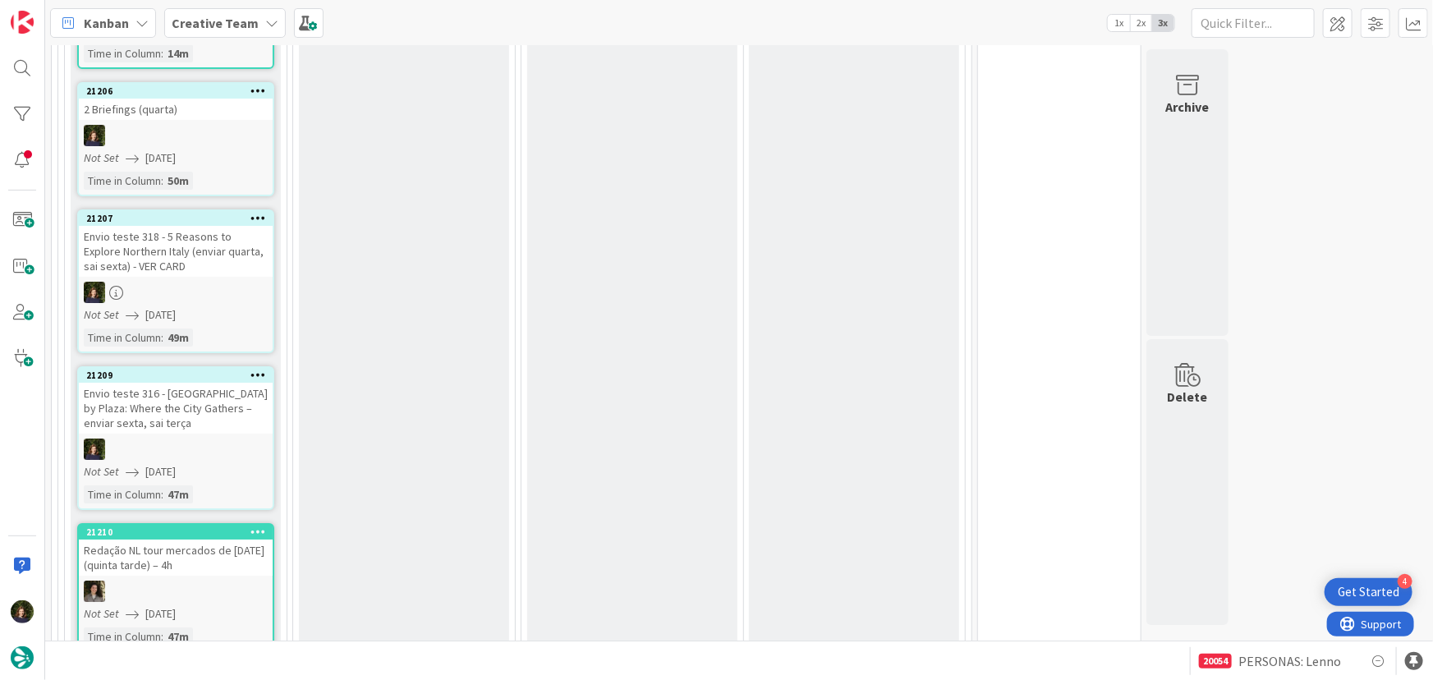
click at [198, 267] on link "21207 Envio teste 318 - 5 Reasons to Explore Northern Italy (enviar quarta, sai…" at bounding box center [175, 281] width 197 height 144
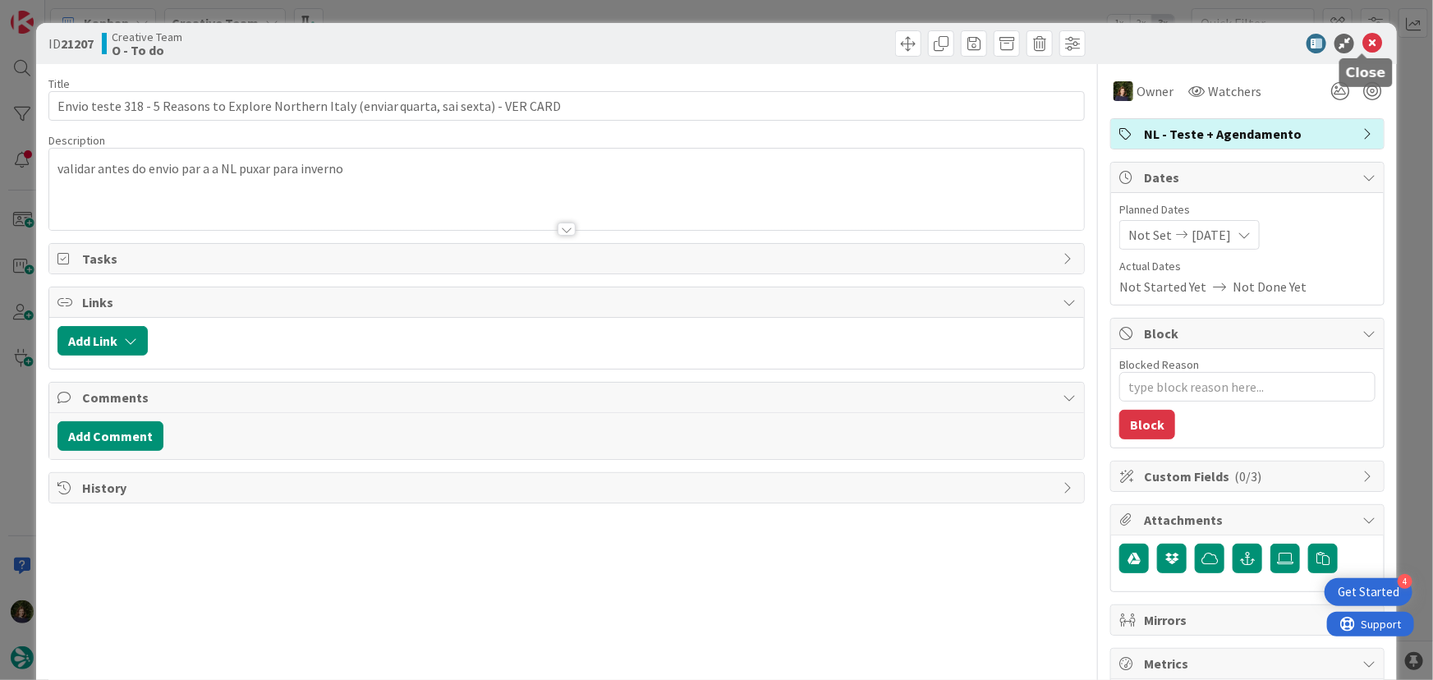
click at [1362, 45] on icon at bounding box center [1372, 44] width 20 height 20
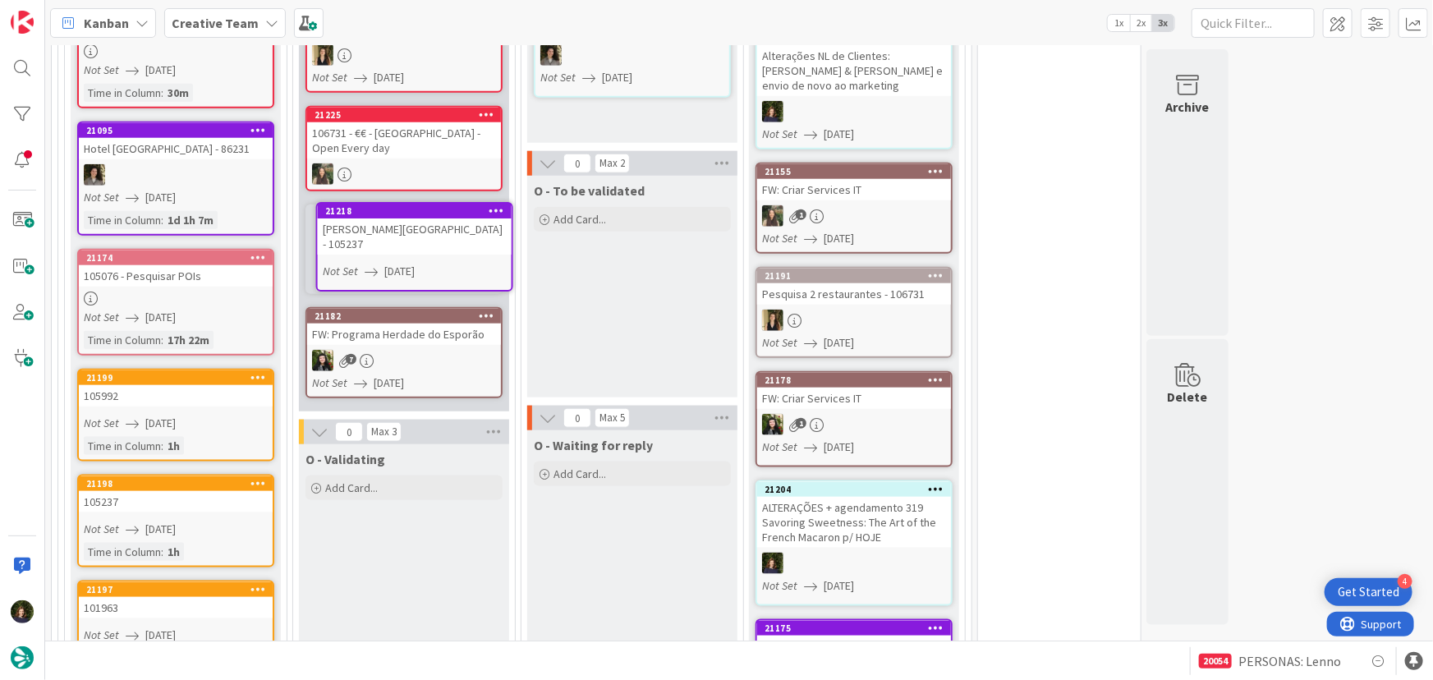
scroll to position [790, 0]
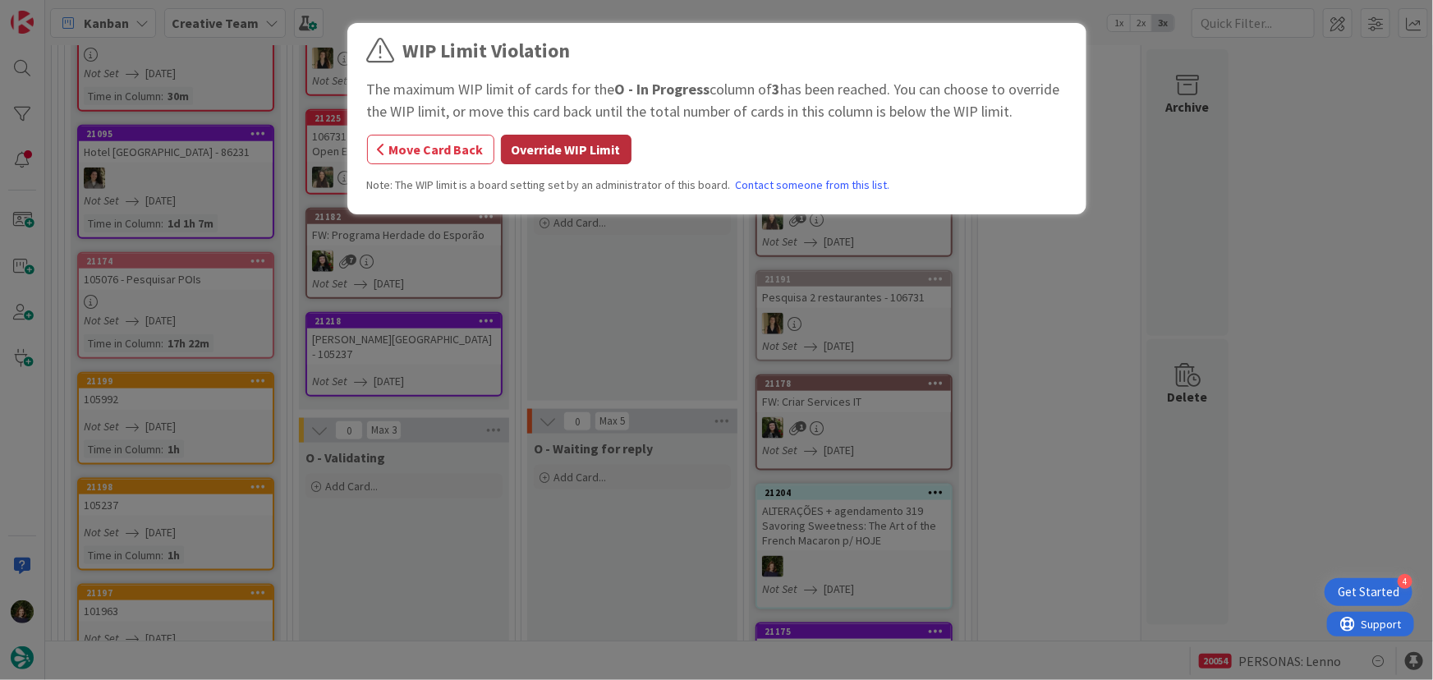
click at [552, 163] on button "Override WIP Limit" at bounding box center [566, 150] width 131 height 30
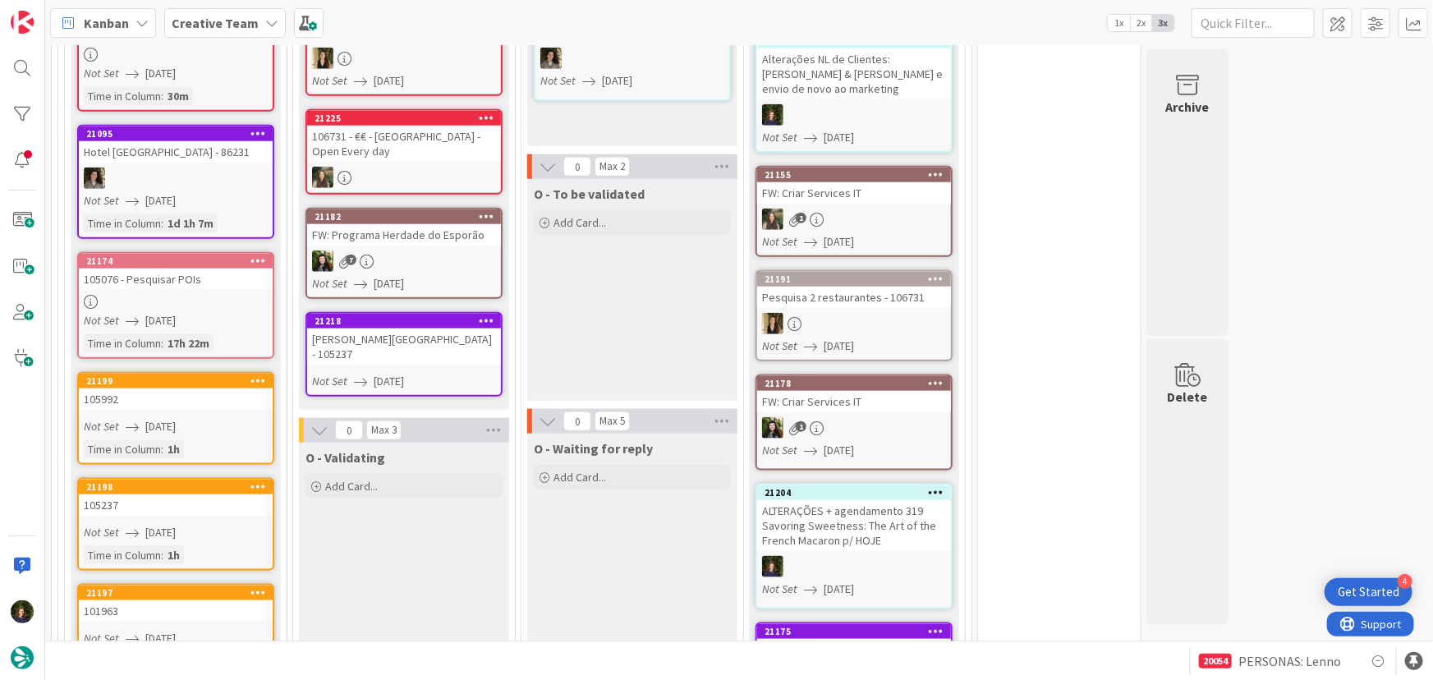
click at [373, 336] on div "Áurea Museum - 105237" at bounding box center [404, 346] width 194 height 36
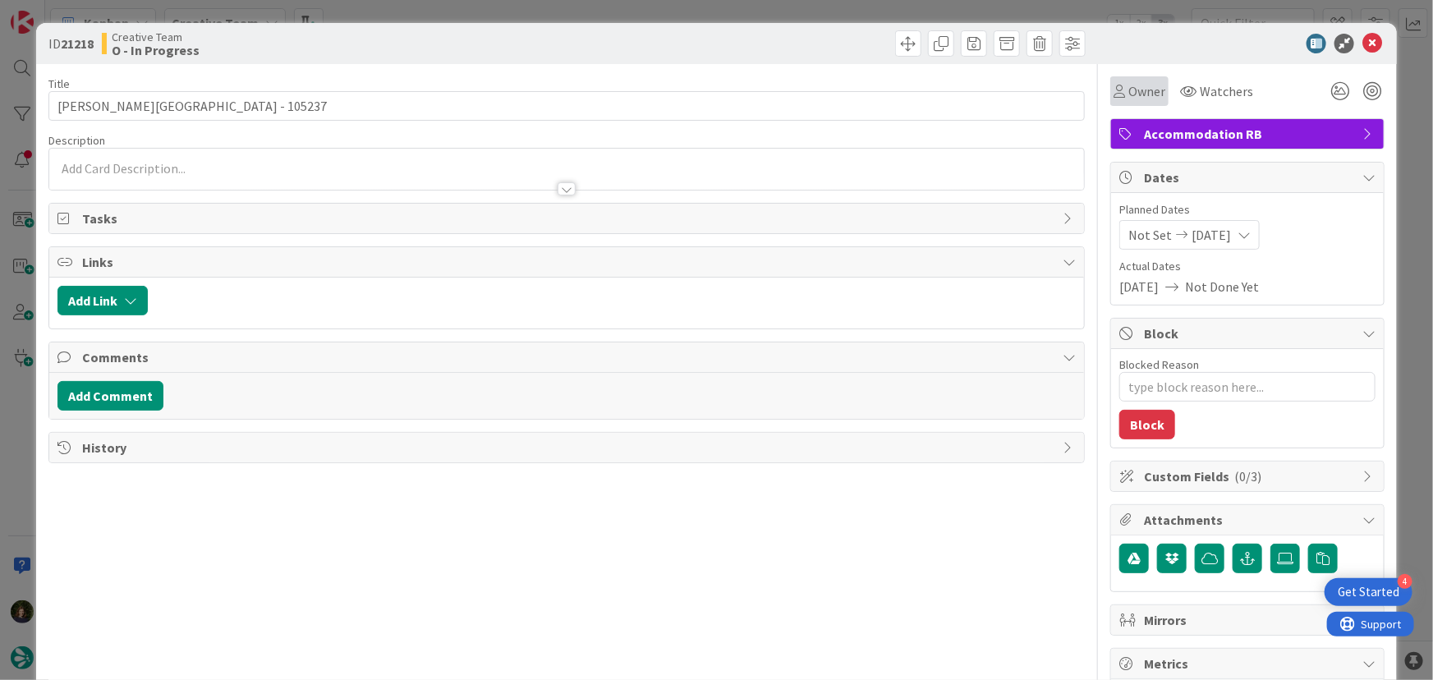
click at [1134, 90] on span "Owner" at bounding box center [1146, 91] width 37 height 20
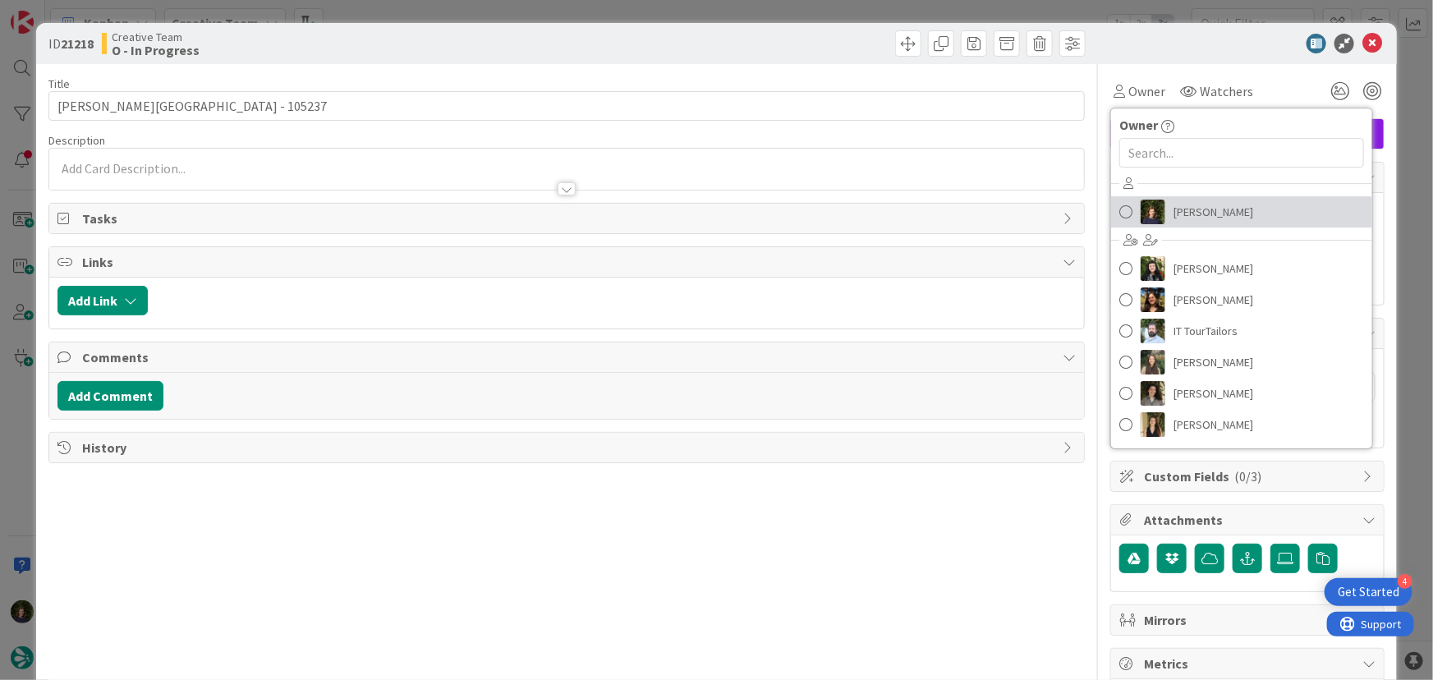
click at [1208, 209] on span "Margarida Carvalho" at bounding box center [1213, 212] width 80 height 25
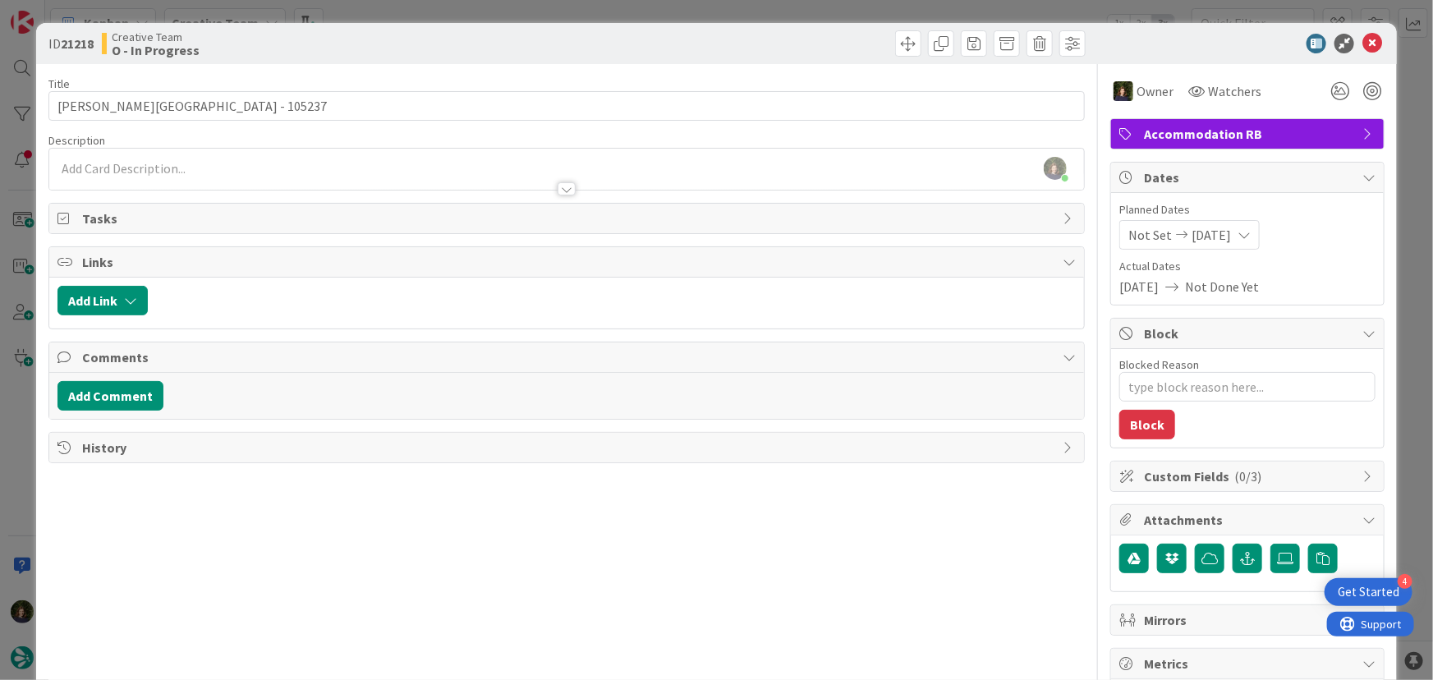
scroll to position [1381, 0]
click at [1362, 45] on icon at bounding box center [1372, 44] width 20 height 20
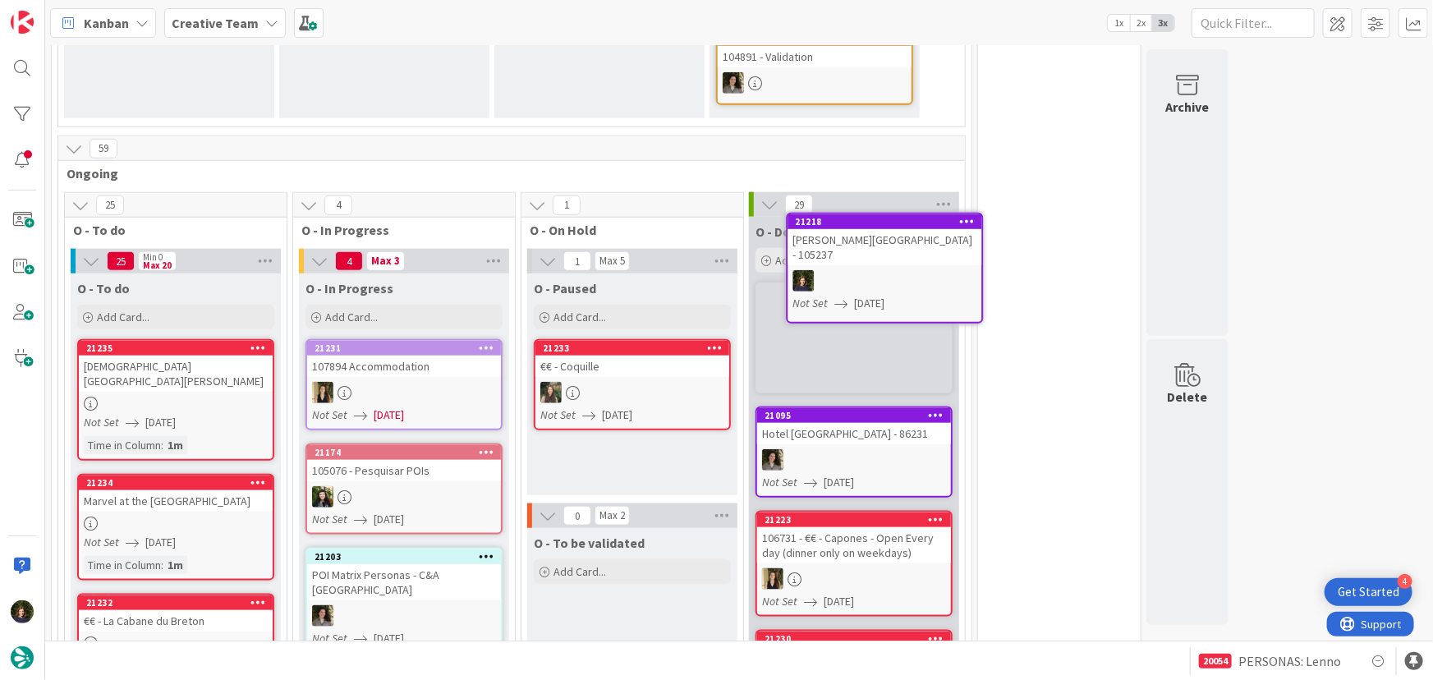
scroll to position [713, 0]
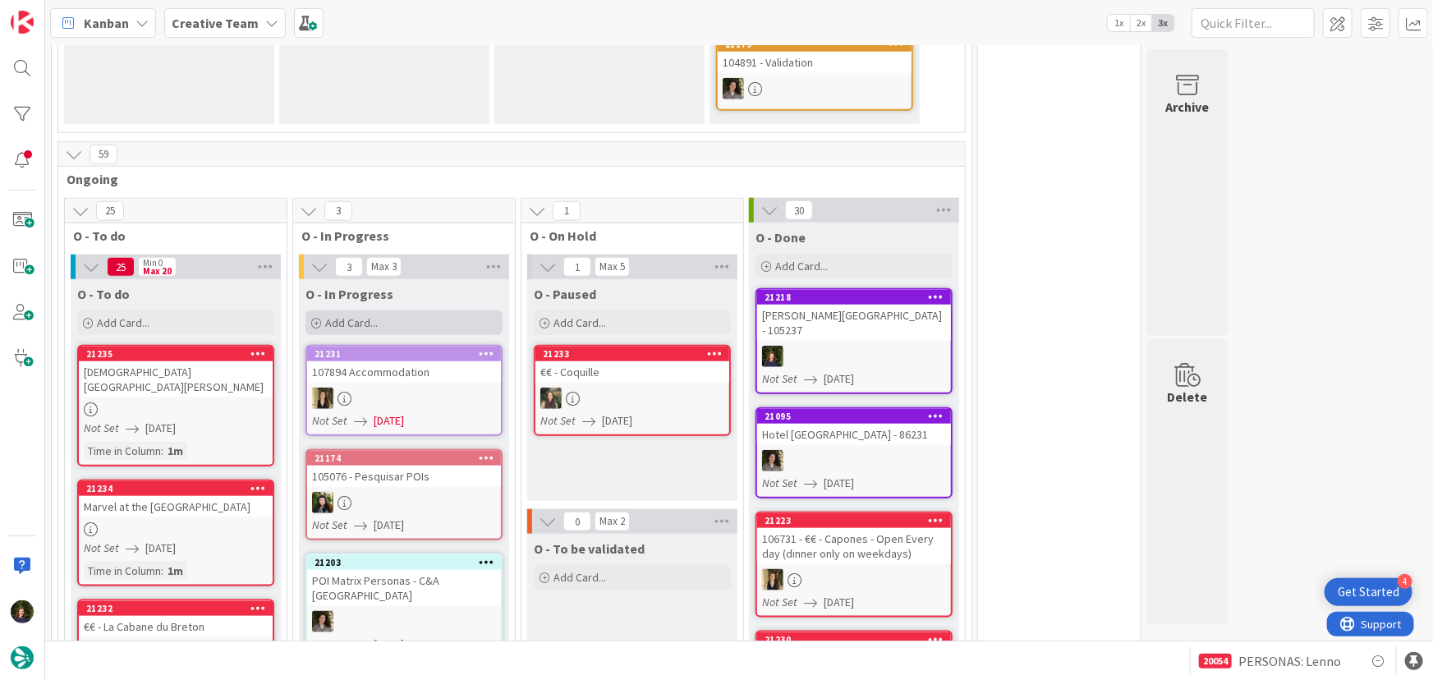
click at [346, 315] on span "Add Card..." at bounding box center [351, 322] width 53 height 15
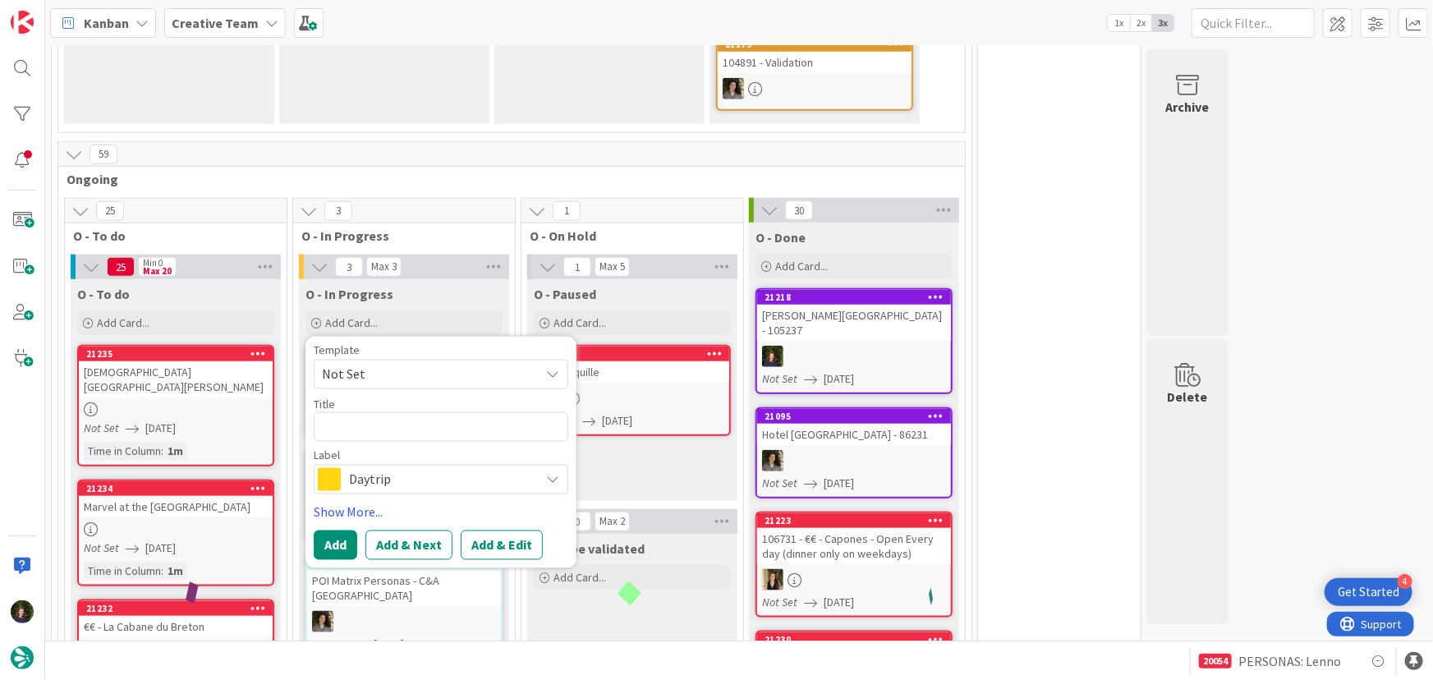
type textarea "x"
type textarea "P"
type textarea "x"
type textarea "Pa"
type textarea "x"
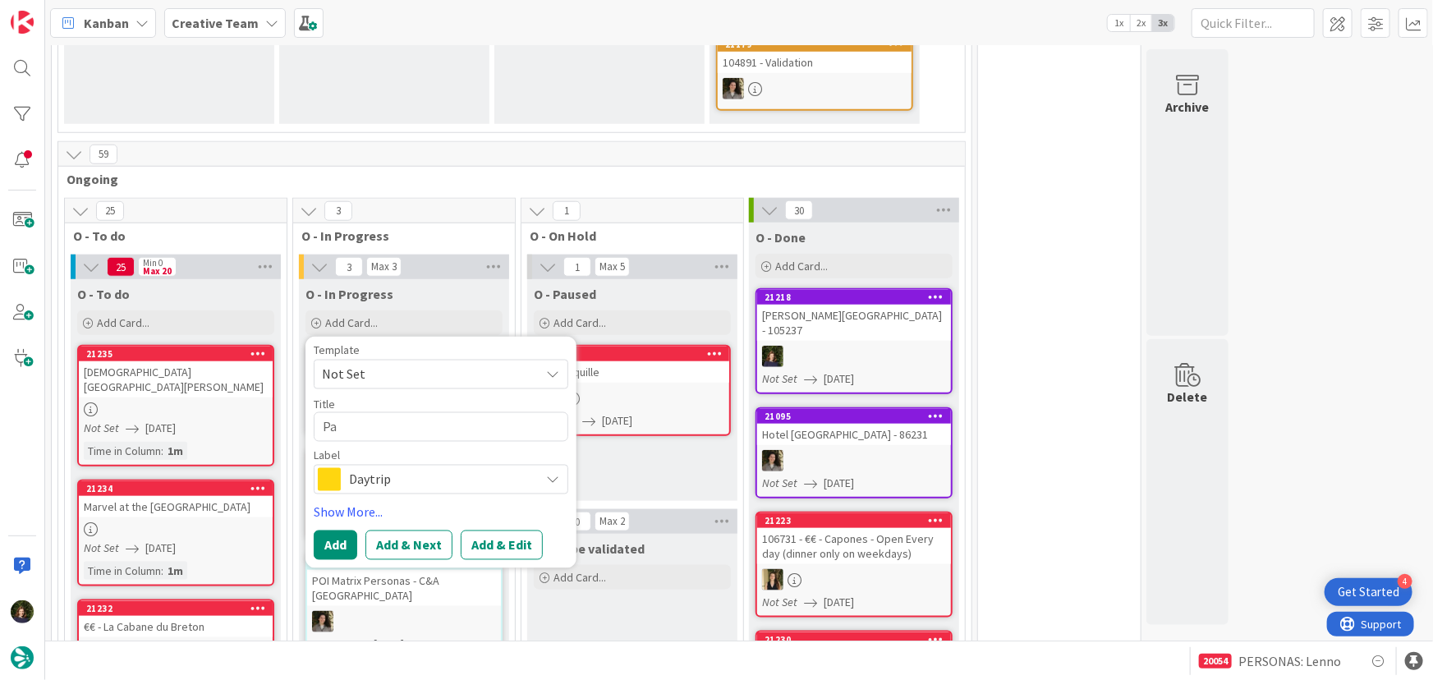
type textarea "Par"
type textarea "x"
type textarea "Park"
type textarea "x"
type textarea "Parki"
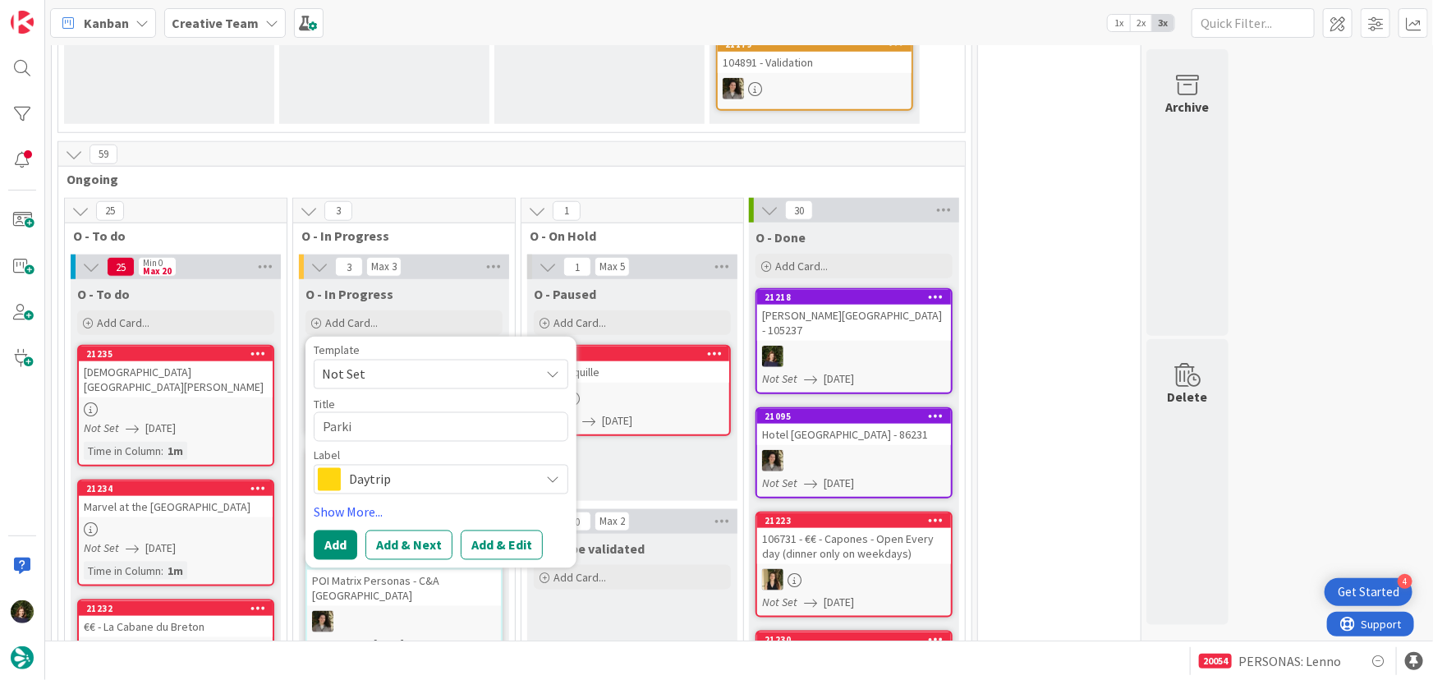
type textarea "x"
type textarea "Parkin"
type textarea "x"
type textarea "Parking"
type textarea "x"
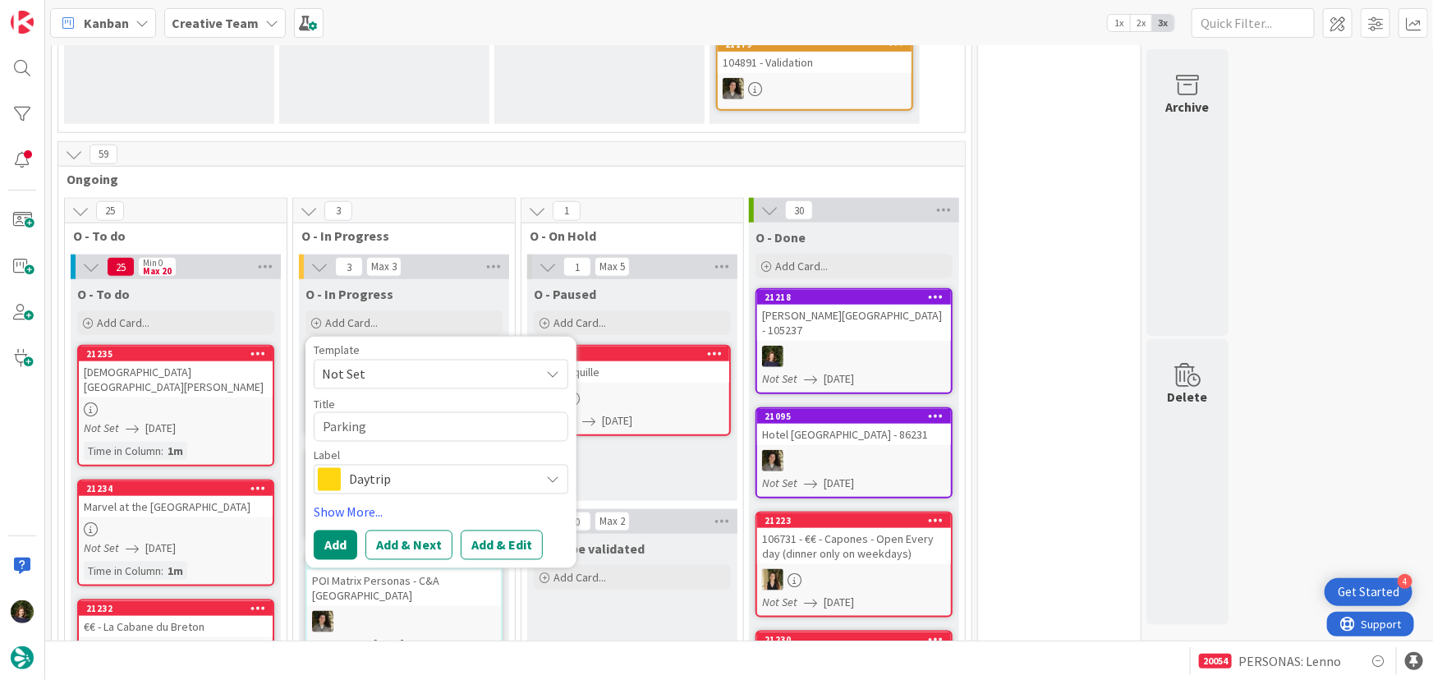
type textarea "Parking"
type textarea "x"
type textarea "Parking A"
type textarea "x"
type textarea "Parking Au"
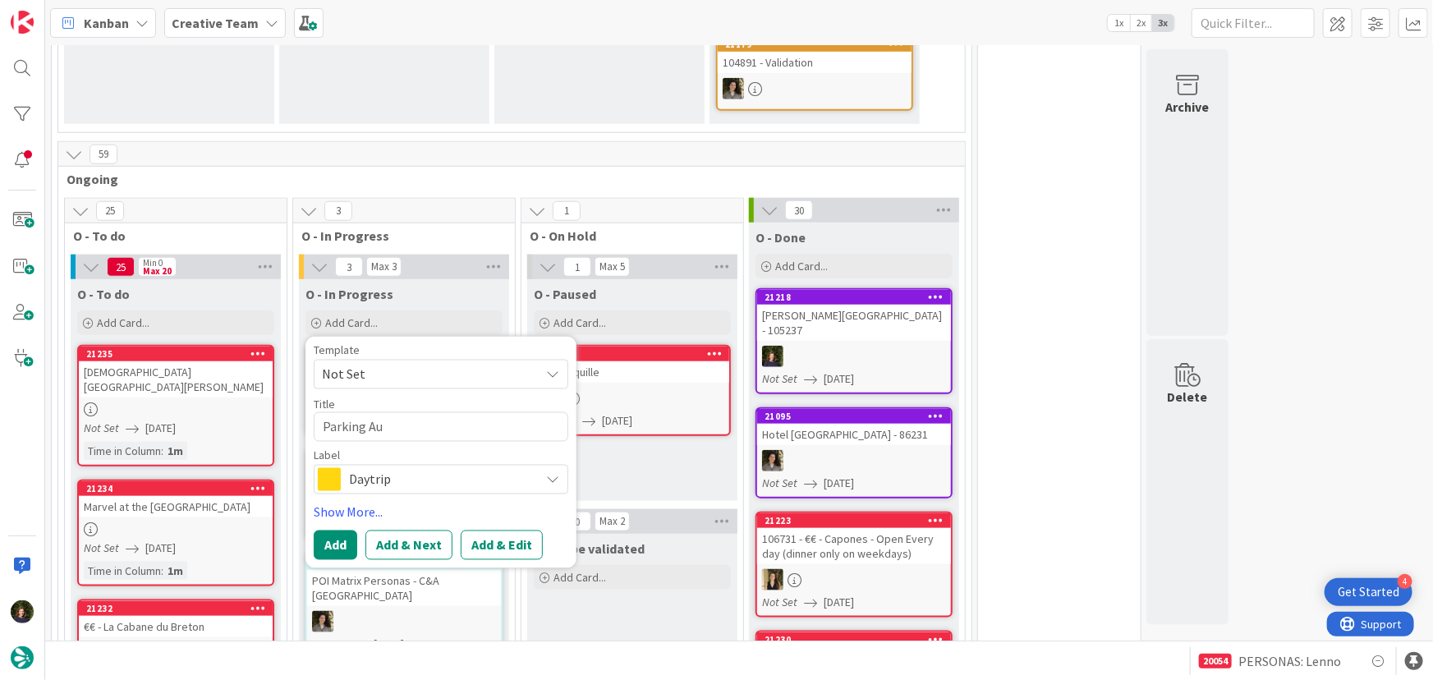
type textarea "x"
type textarea "Parking Aur"
type textarea "x"
type textarea "Parking Aure"
type textarea "x"
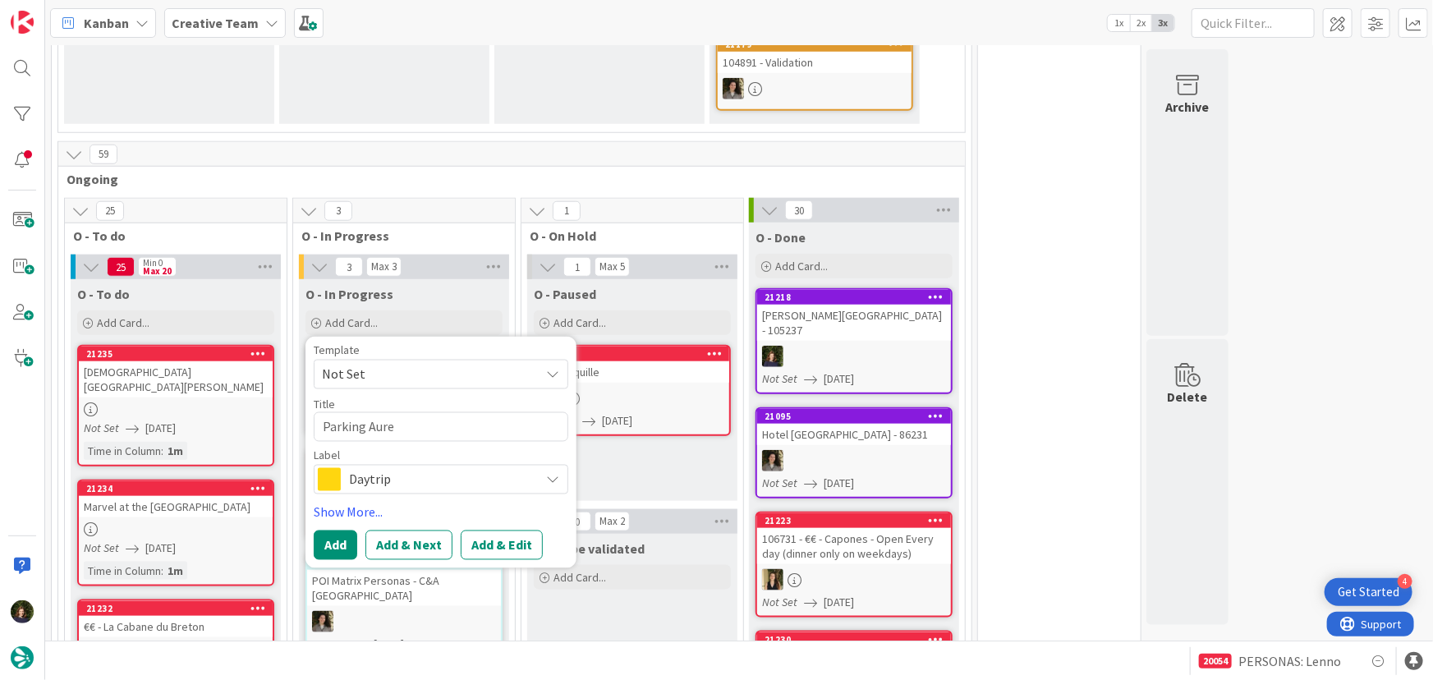
type textarea "Parking Aurea"
type textarea "x"
type textarea "Parking Aurea"
type textarea "x"
type textarea "Parking Aurea M"
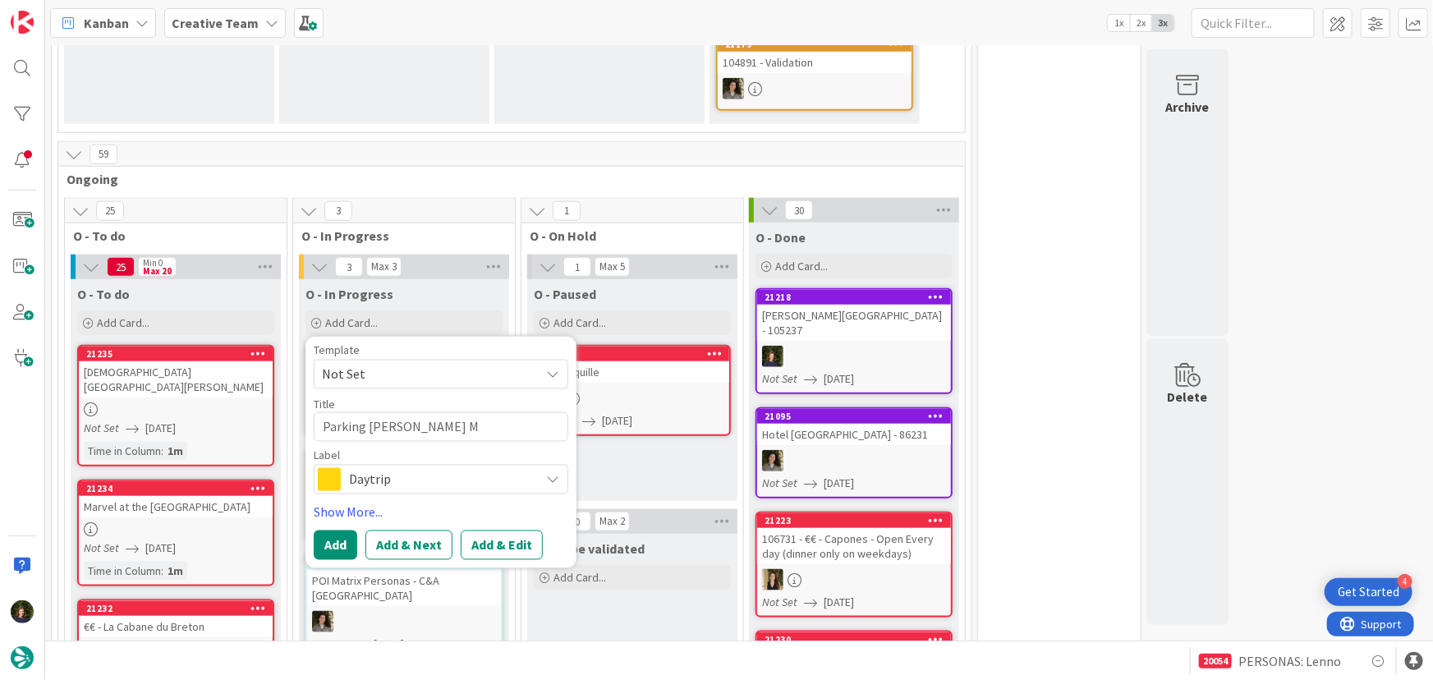
type textarea "x"
type textarea "Parking Aurea Mu"
type textarea "x"
type textarea "Parking Aurea Mus"
type textarea "x"
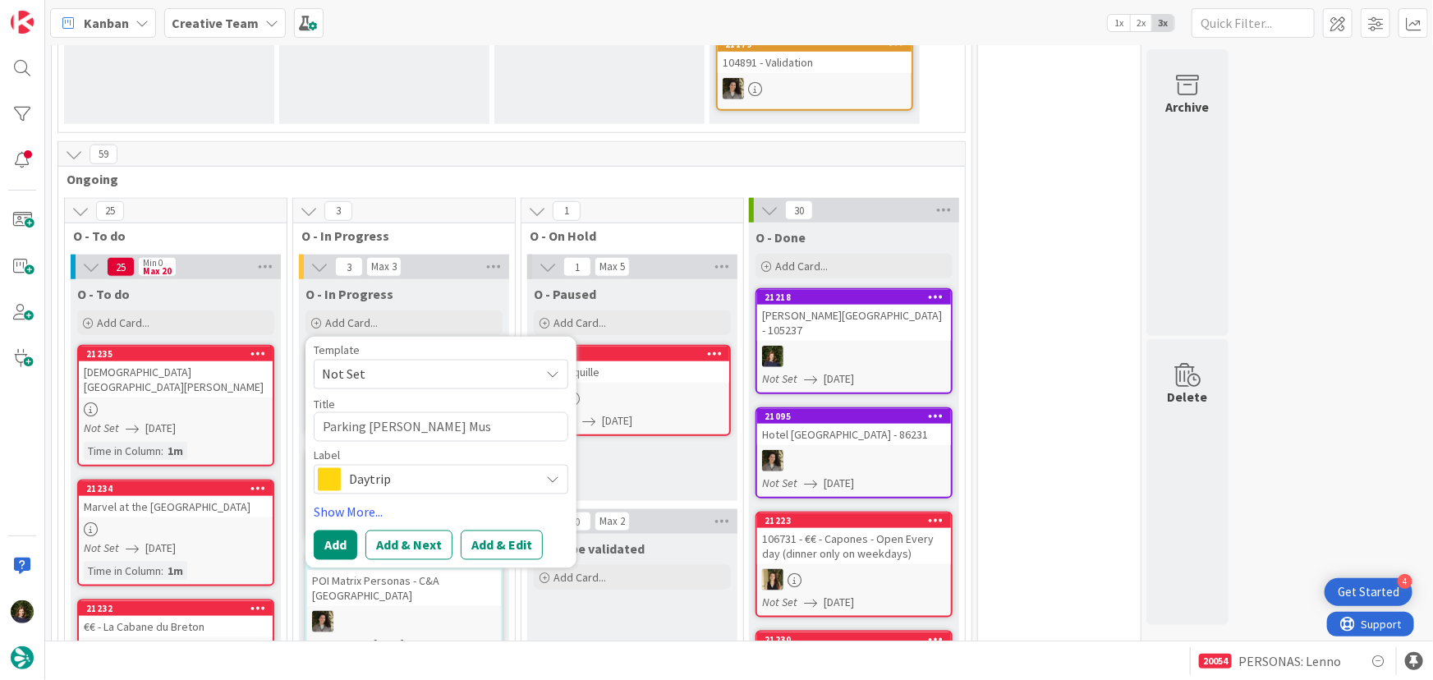
type textarea "Parking Aurea Muse"
type textarea "x"
type textarea "Parking Aurea Museu"
type textarea "x"
type textarea "Parking Aurea Museum"
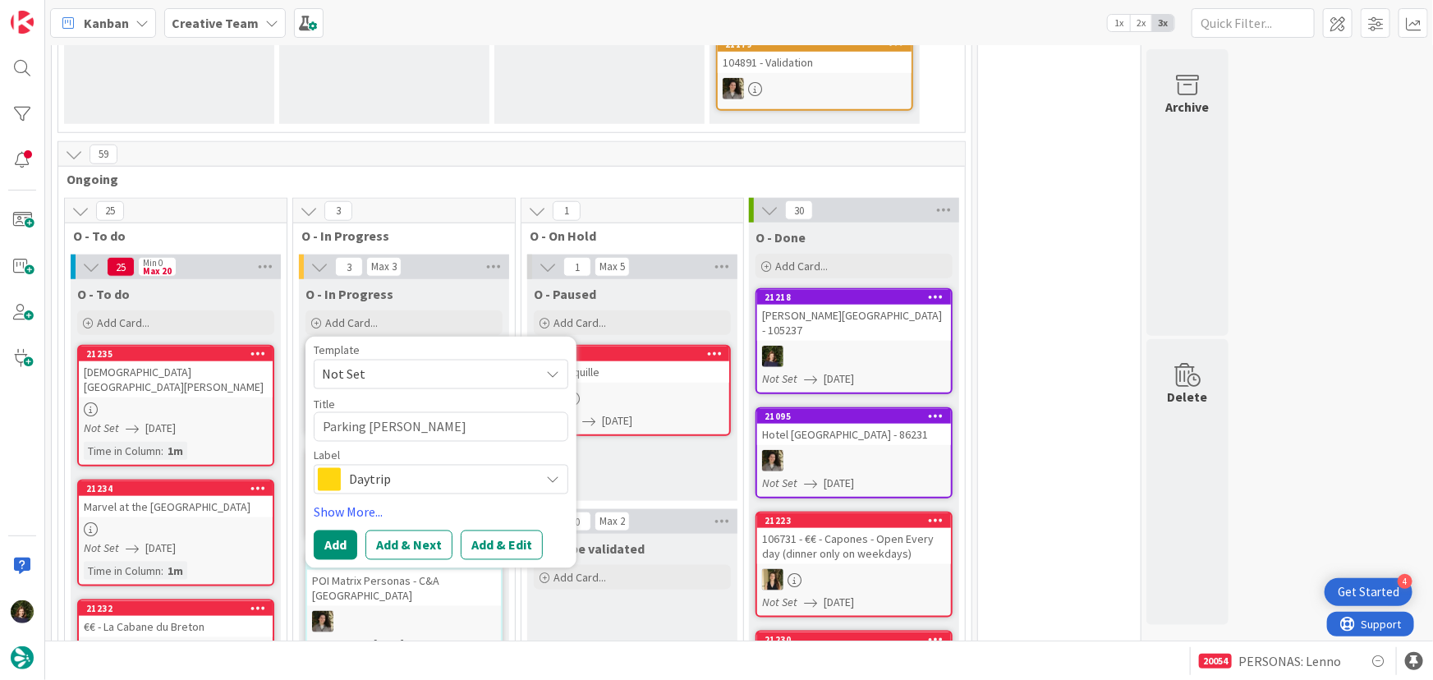
type textarea "x"
type textarea "Parking Aurea Museum"
type textarea "x"
type textarea "Parking Aurea Museum H"
type textarea "x"
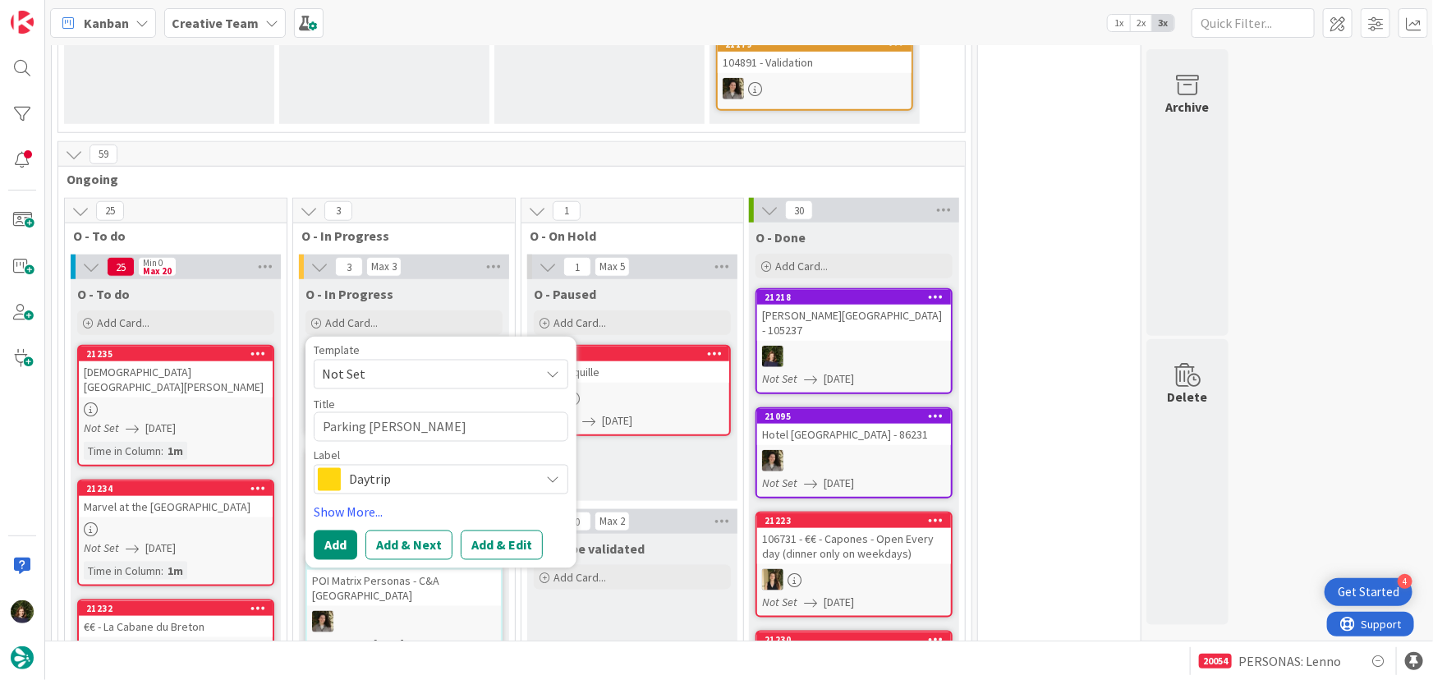
type textarea "Parking Aurea Museum Ho"
type textarea "x"
type textarea "Parking Aurea Museum Hot"
type textarea "x"
type textarea "Parking Aurea Museum Hote"
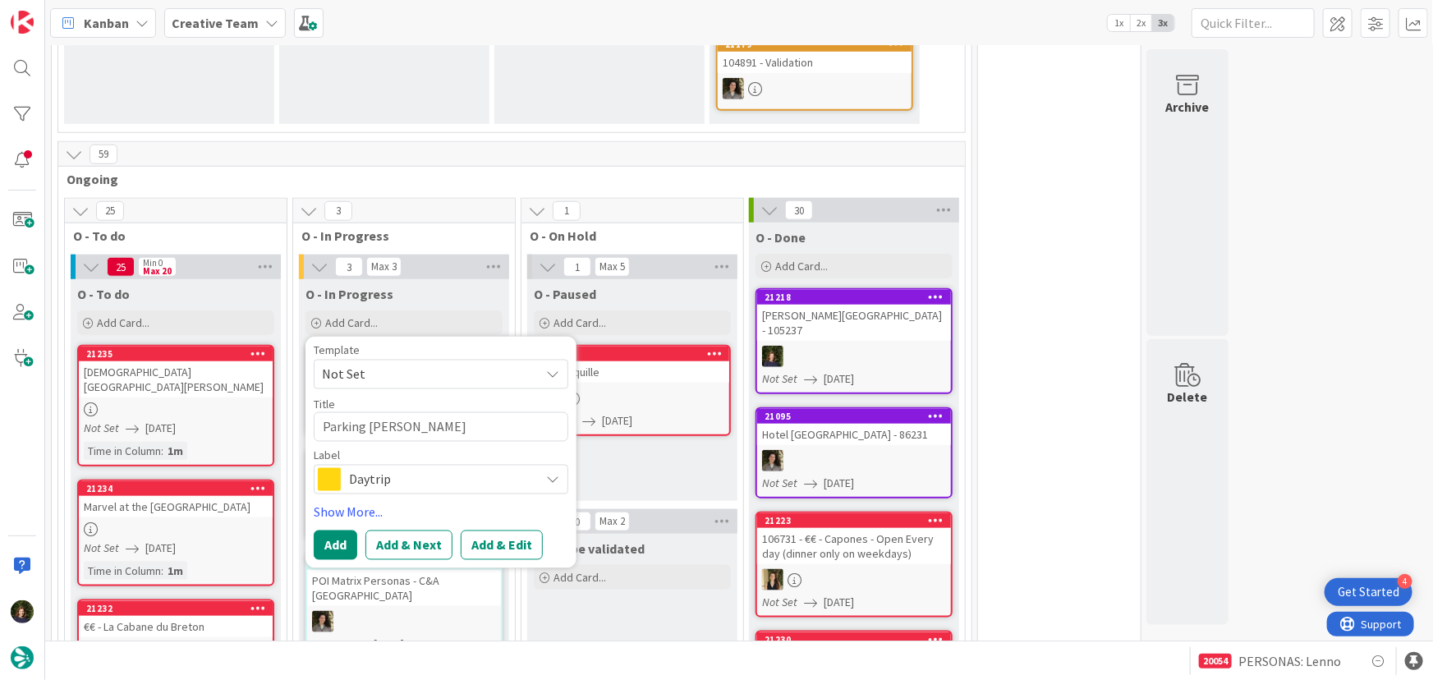
type textarea "x"
type textarea "Parking Aurea Museum Hotel"
click at [410, 468] on span "Daytrip" at bounding box center [440, 479] width 182 height 23
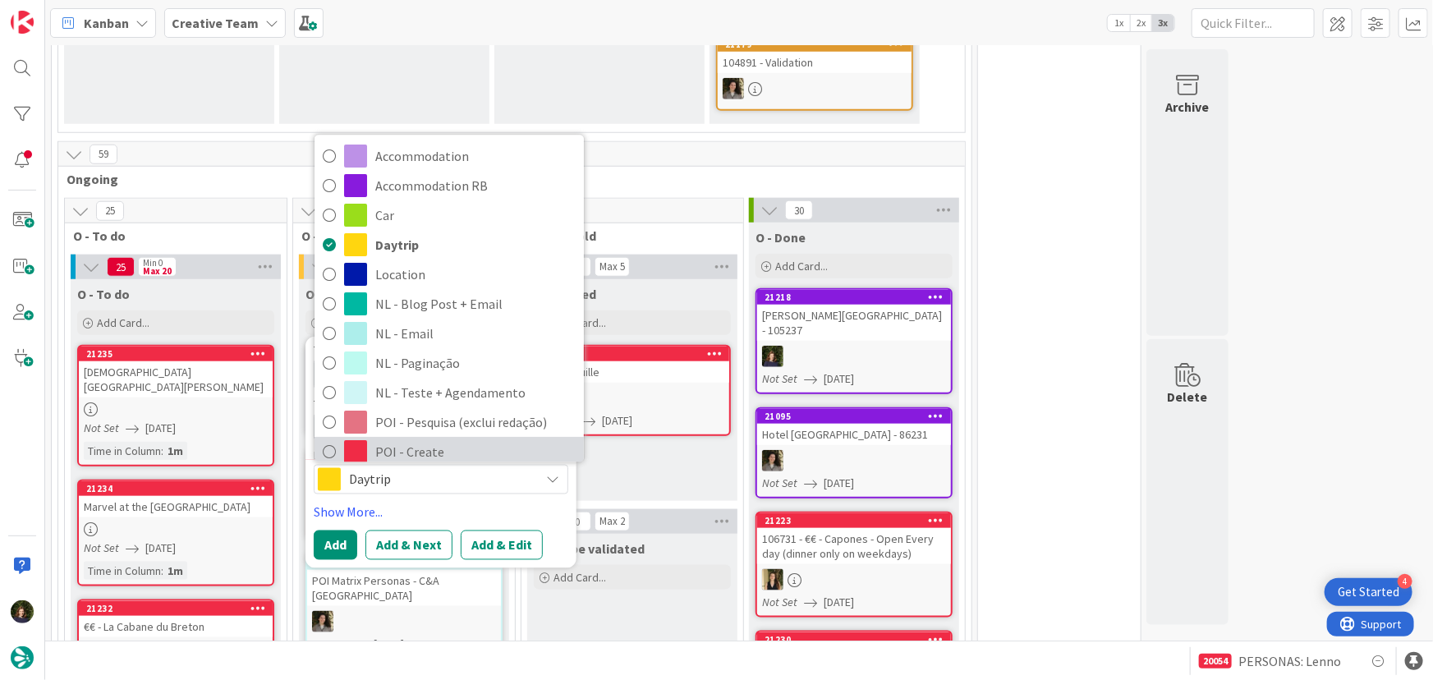
click at [409, 440] on span "POI - Create" at bounding box center [475, 452] width 200 height 25
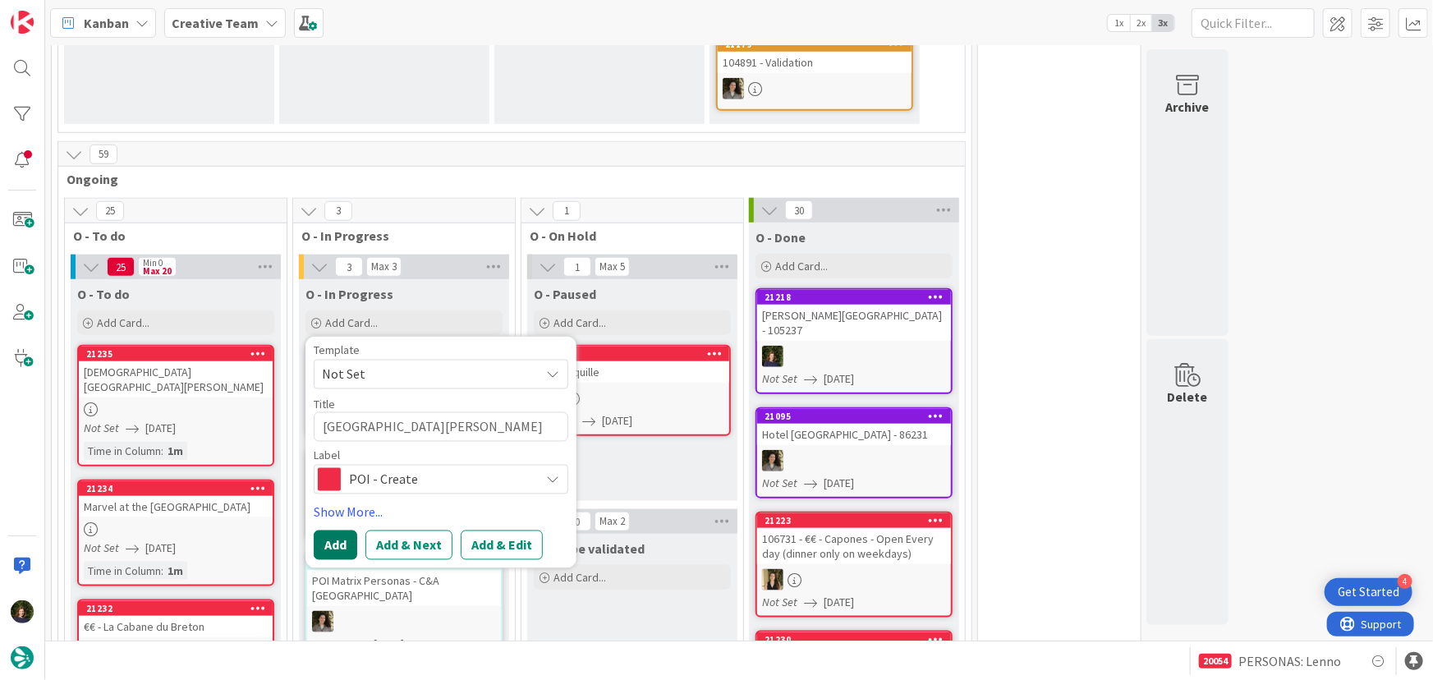
click at [325, 530] on button "Add" at bounding box center [336, 545] width 44 height 30
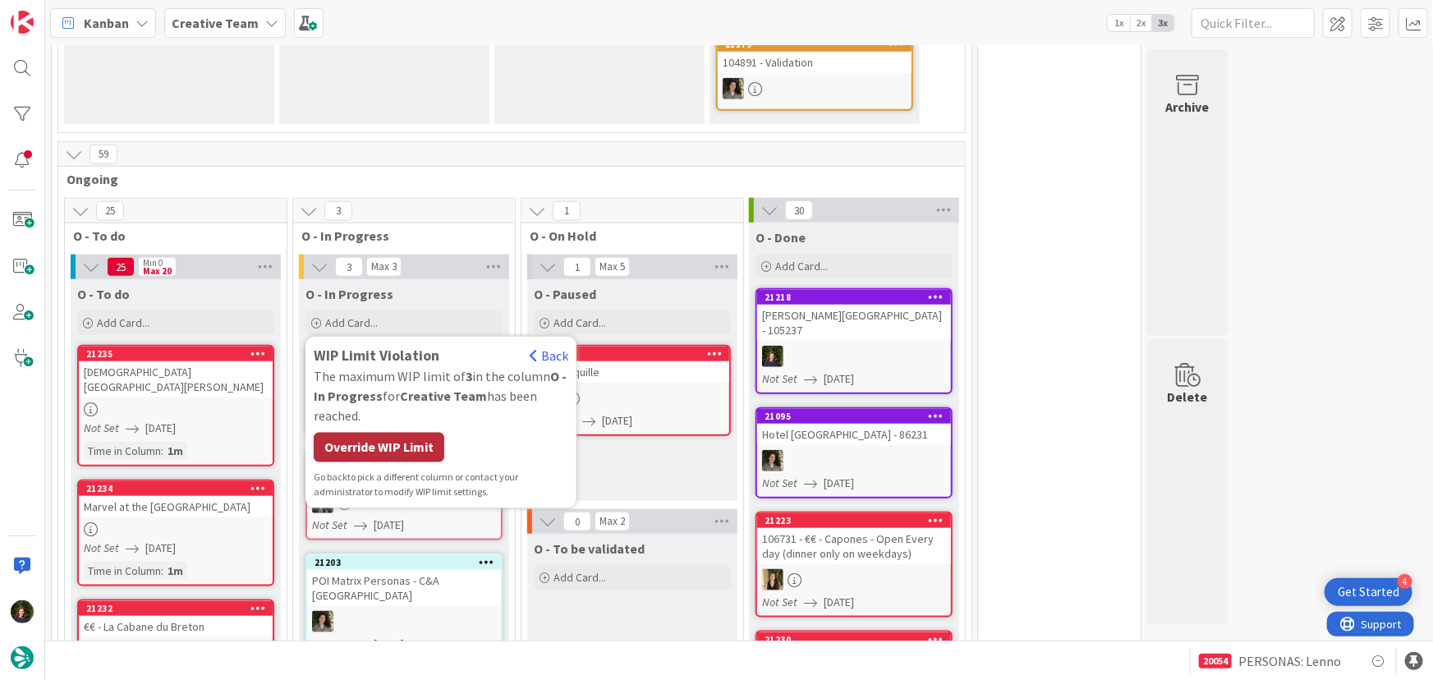
click at [357, 433] on div "Override WIP Limit" at bounding box center [379, 448] width 131 height 30
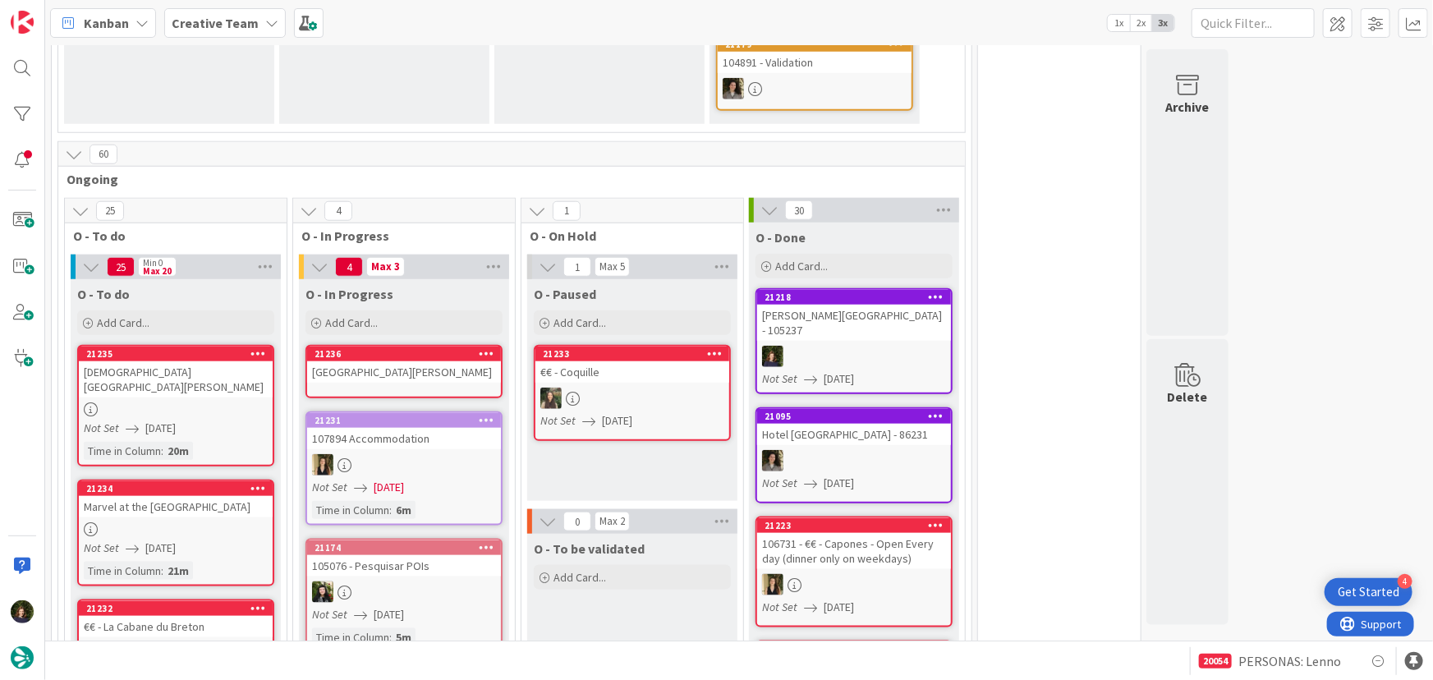
click at [361, 361] on div "Parking Aurea Museum Hotel" at bounding box center [404, 371] width 194 height 21
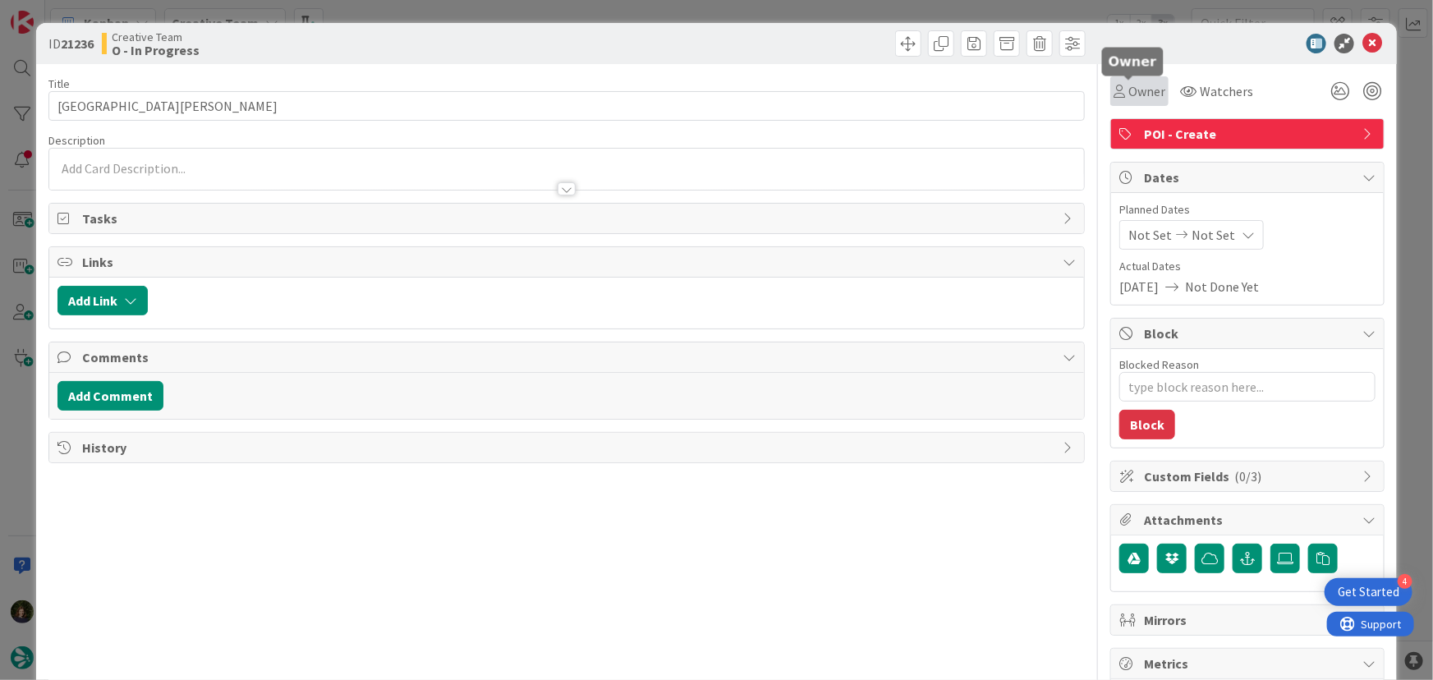
click at [1143, 84] on span "Owner" at bounding box center [1146, 91] width 37 height 20
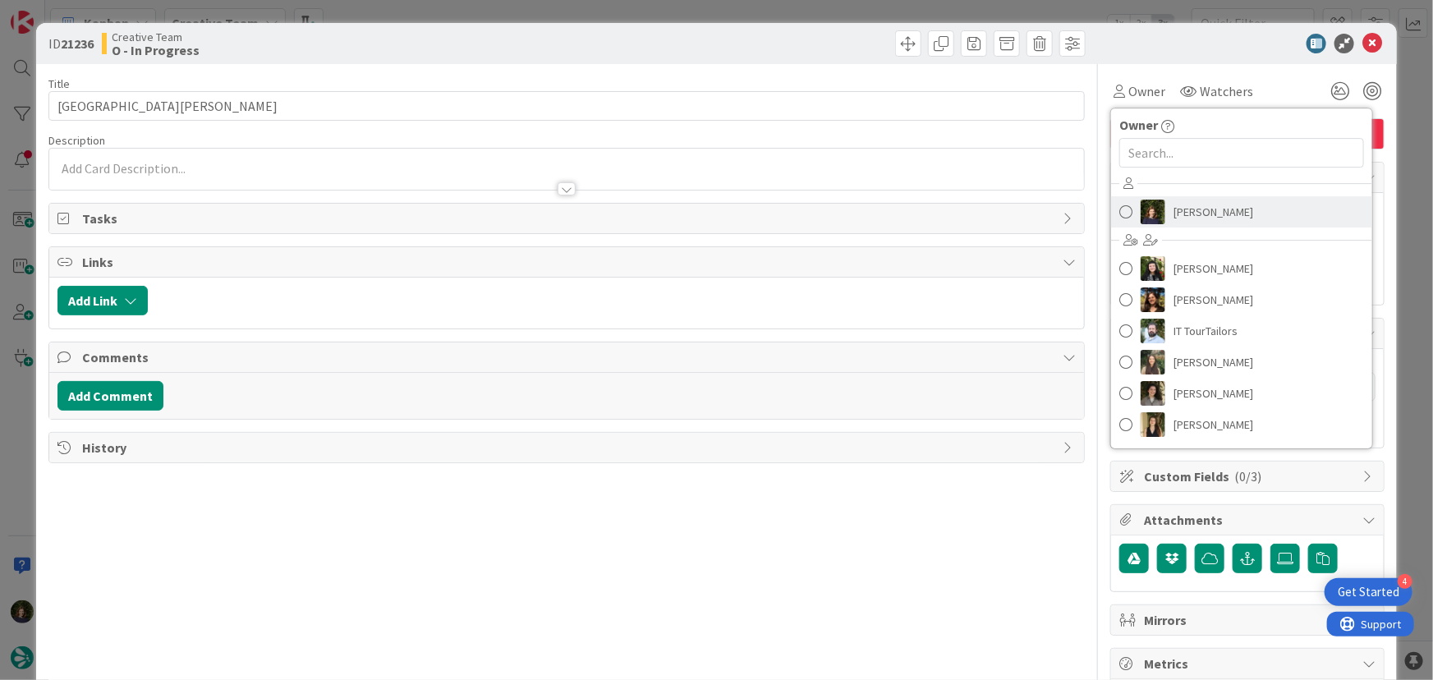
click at [1195, 217] on span "Margarida Carvalho" at bounding box center [1213, 212] width 80 height 25
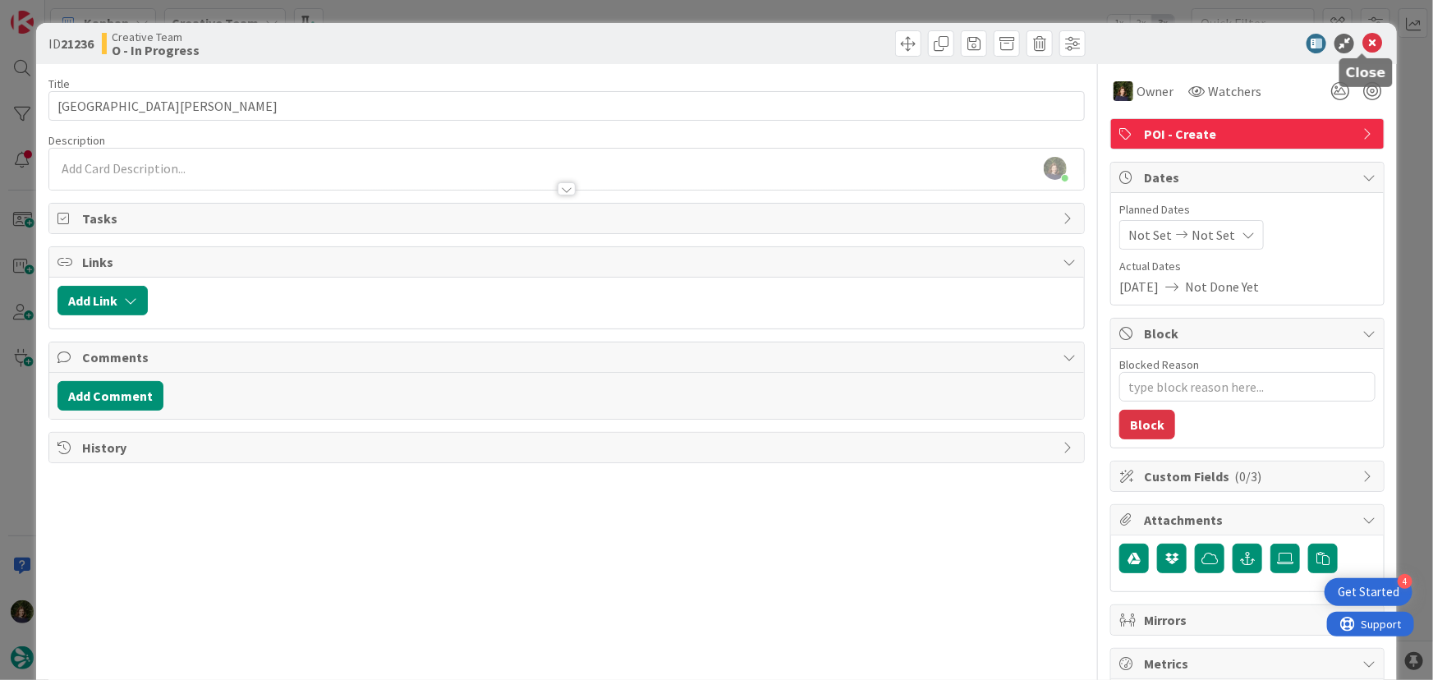
click at [1364, 47] on icon at bounding box center [1372, 44] width 20 height 20
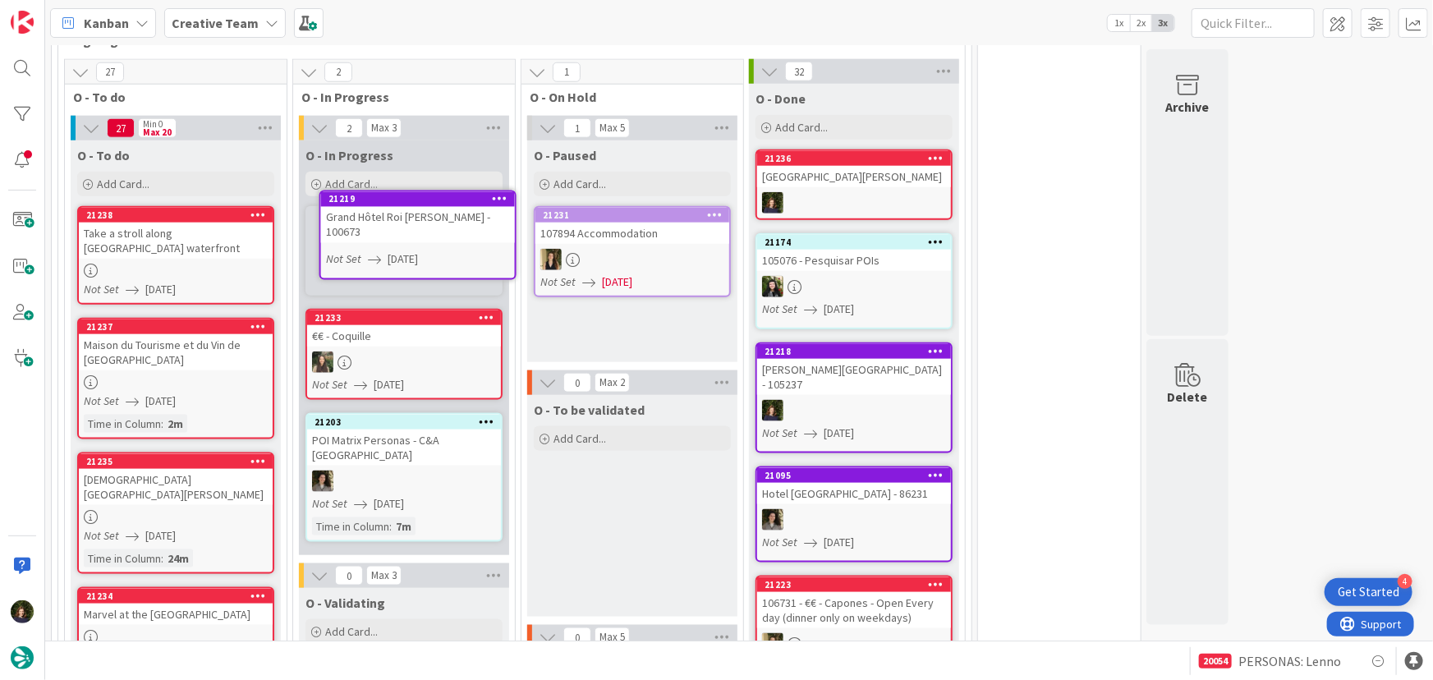
scroll to position [846, 0]
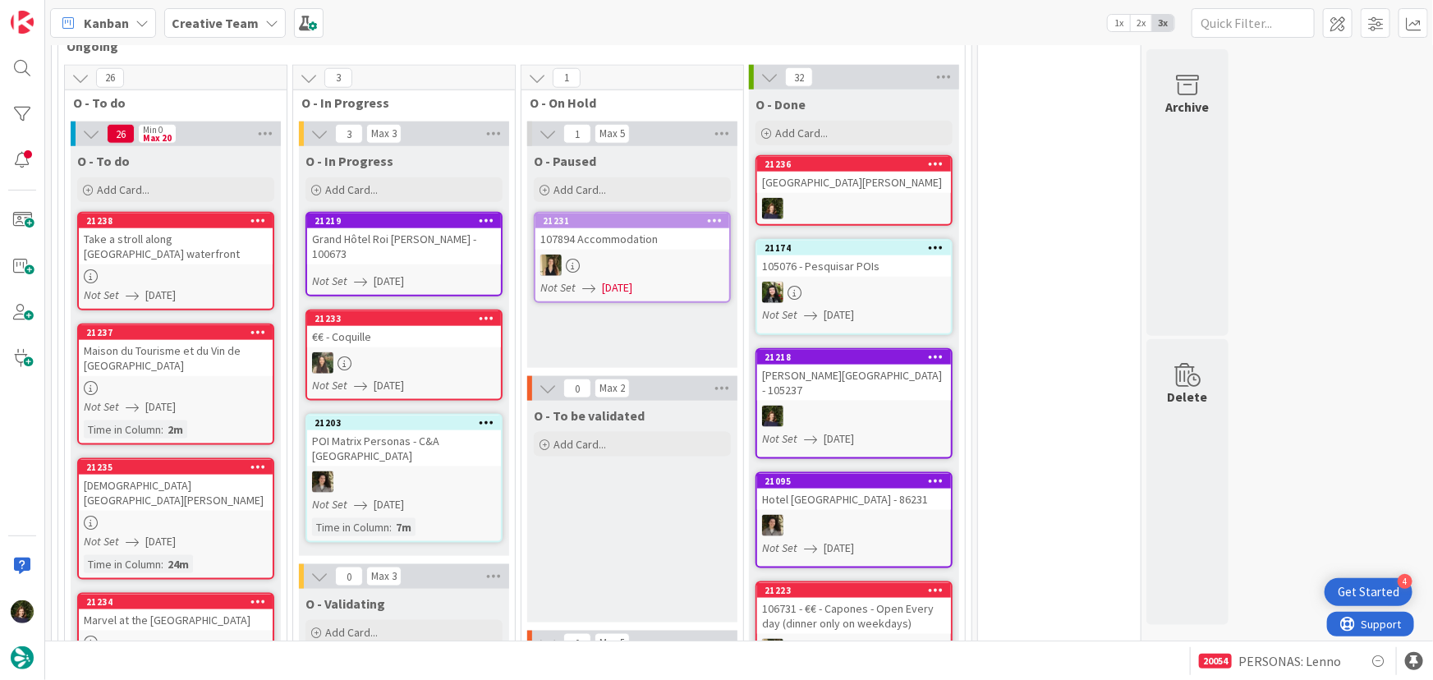
click at [388, 222] on link "21219 Grand Hôtel Roi René - 100673 Not Set 19/08/2025" at bounding box center [403, 254] width 197 height 85
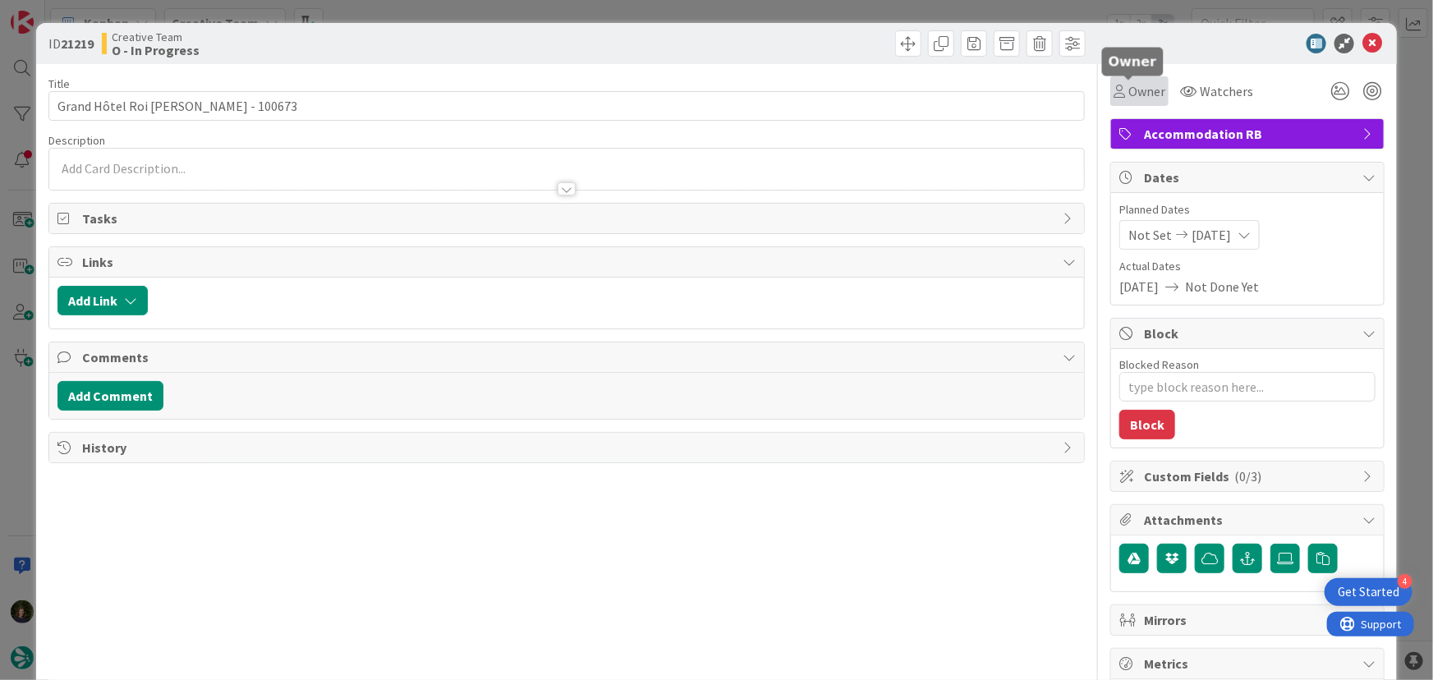
click at [1128, 96] on span "Owner" at bounding box center [1146, 91] width 37 height 20
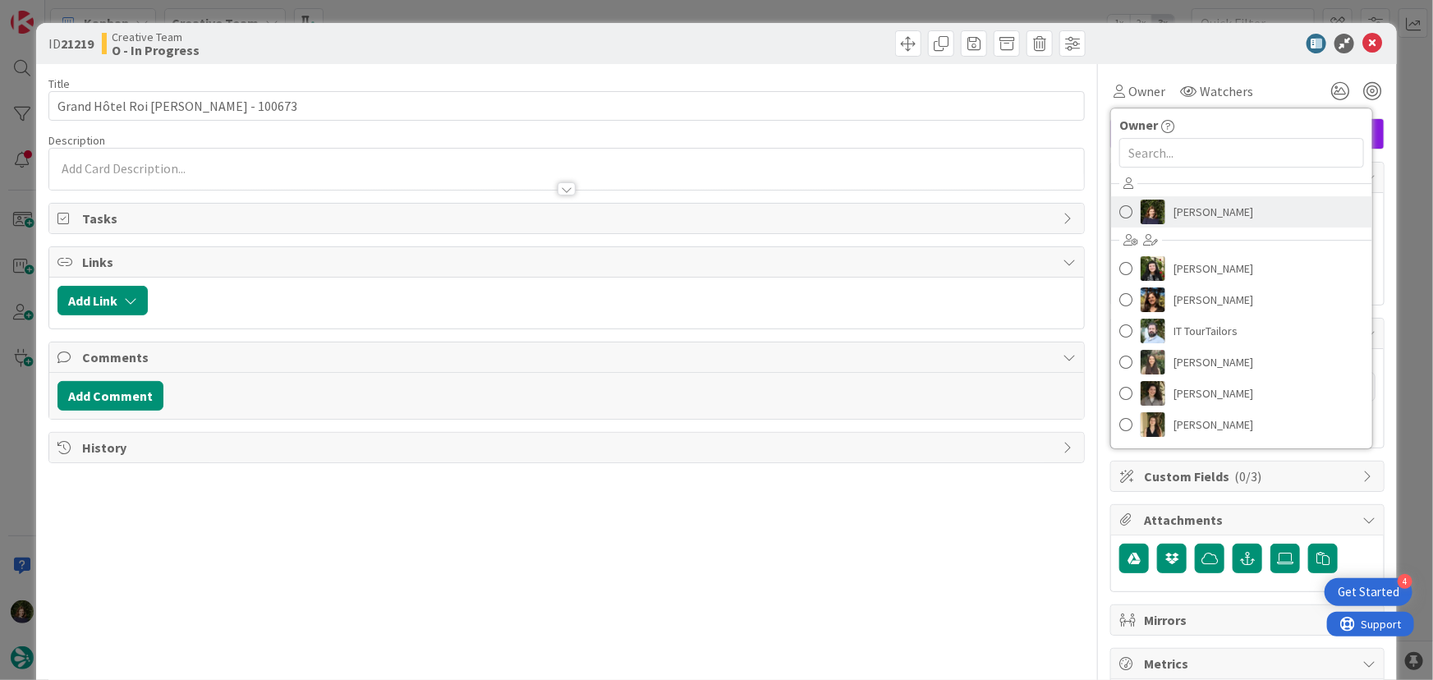
click at [1202, 222] on span "Margarida Carvalho" at bounding box center [1213, 212] width 80 height 25
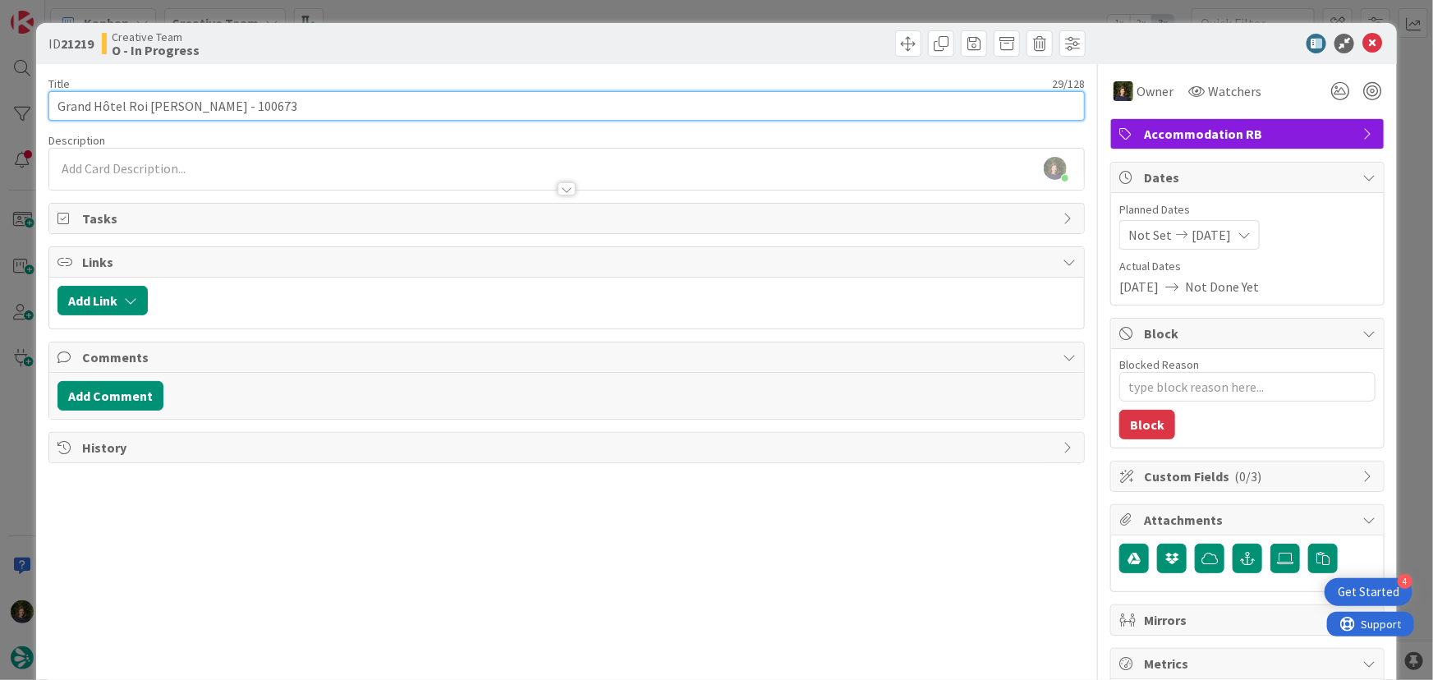
drag, startPoint x: 175, startPoint y: 107, endPoint x: 54, endPoint y: 100, distance: 120.9
click at [54, 100] on input "Grand Hôtel Roi René - 100673" at bounding box center [566, 106] width 1037 height 30
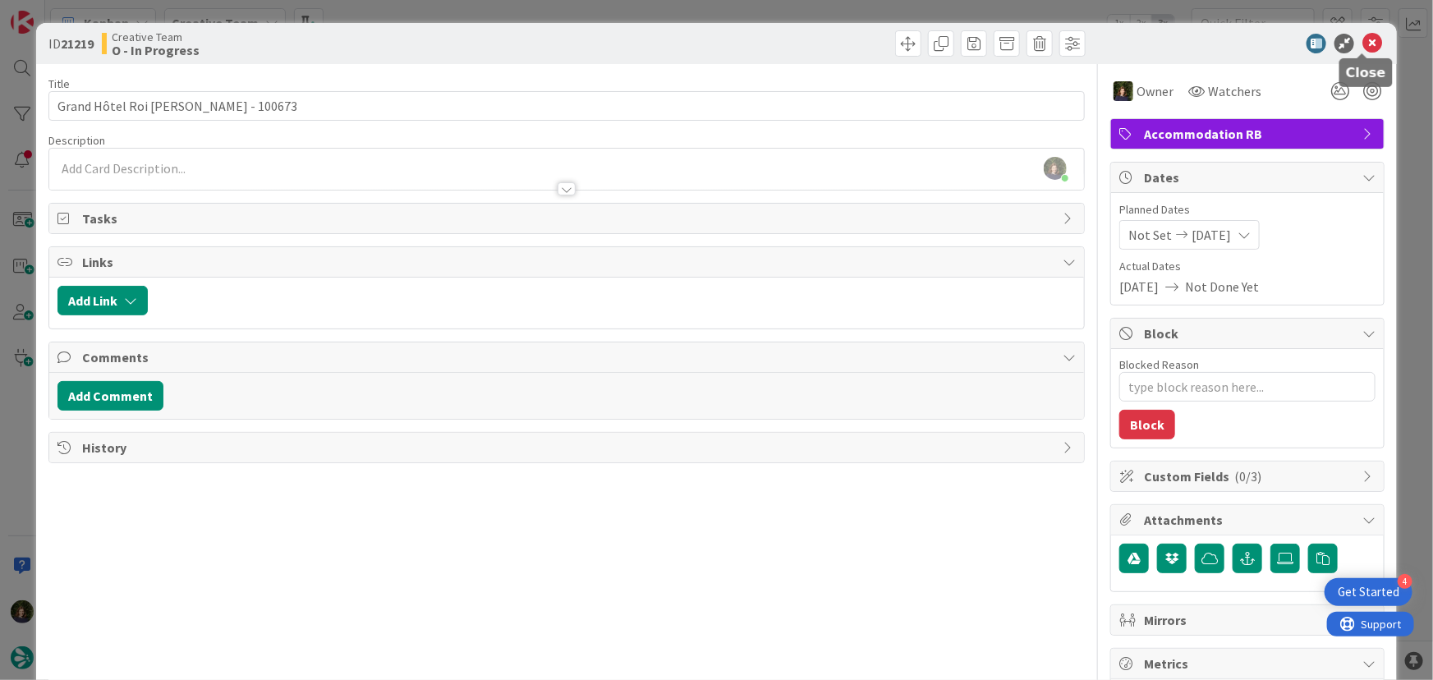
click at [1365, 35] on icon at bounding box center [1372, 44] width 20 height 20
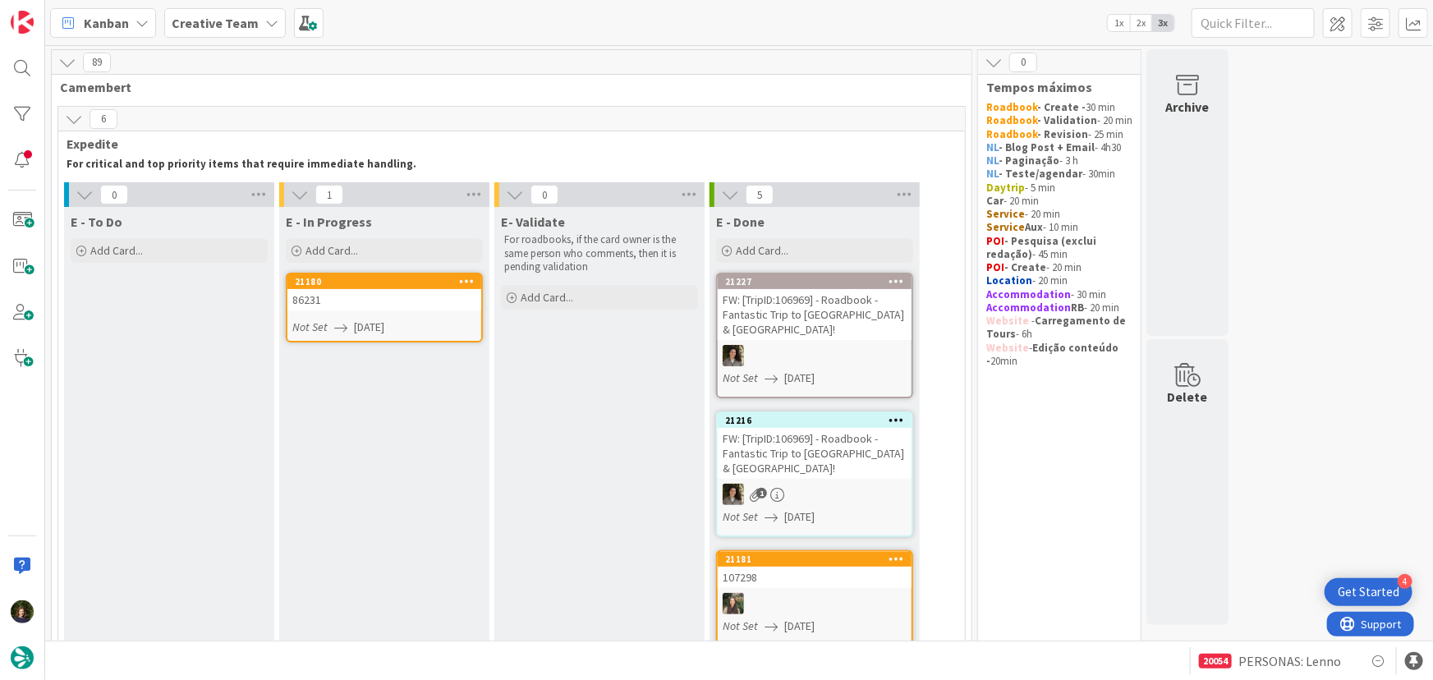
click at [349, 301] on div "86231" at bounding box center [384, 299] width 194 height 21
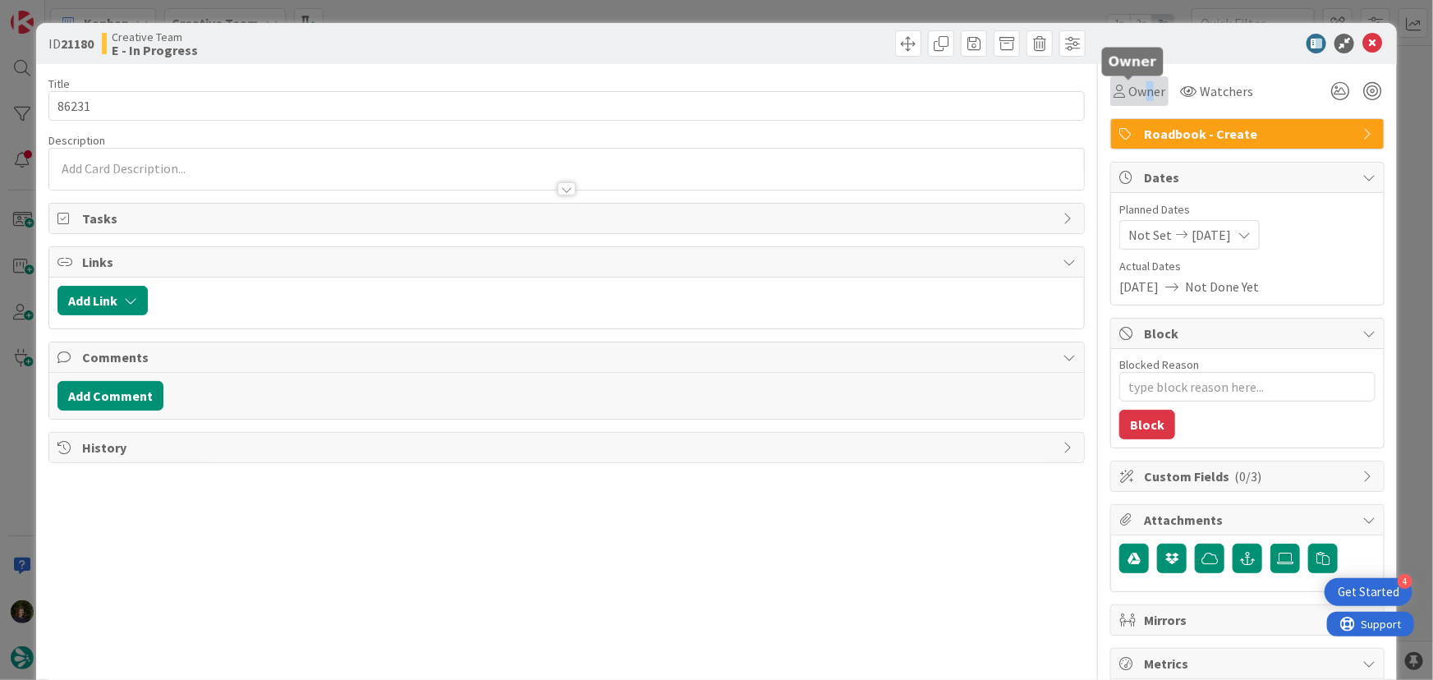
click at [1140, 86] on span "Owner" at bounding box center [1146, 91] width 37 height 20
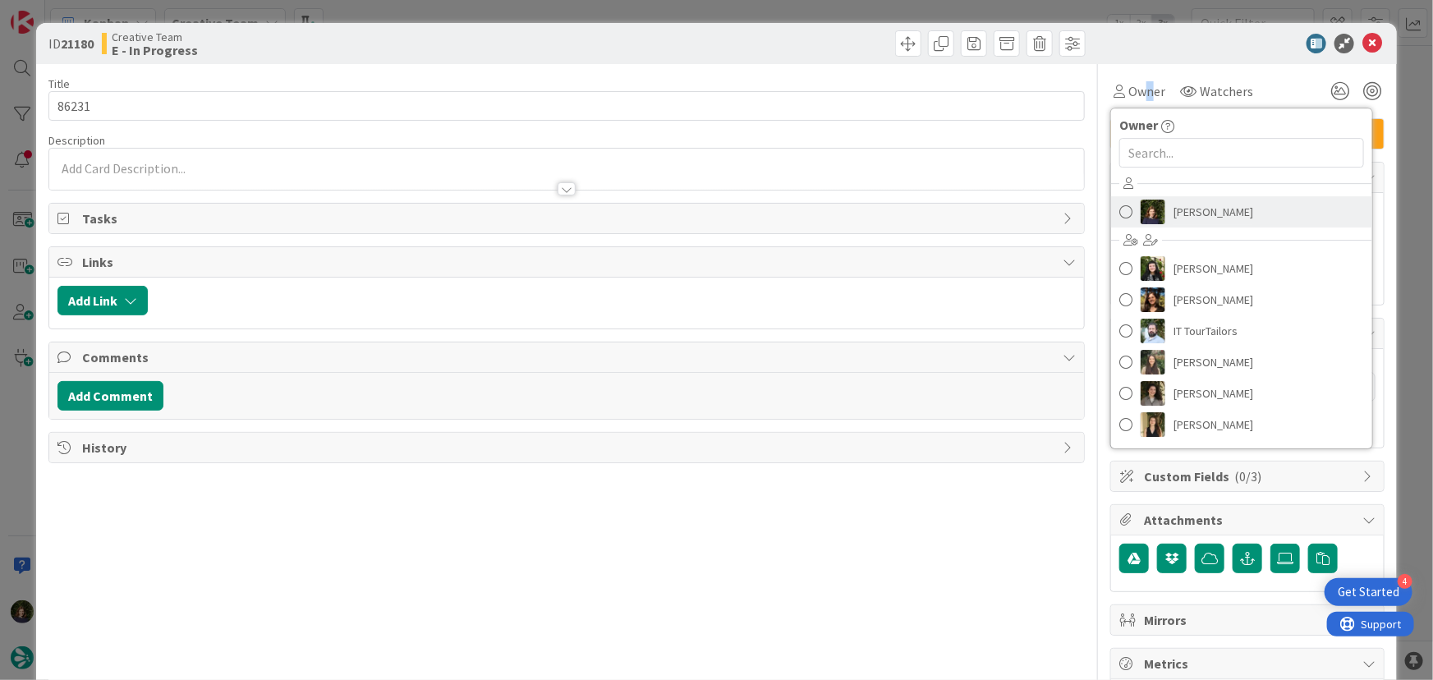
click at [1200, 206] on span "Margarida Carvalho" at bounding box center [1213, 212] width 80 height 25
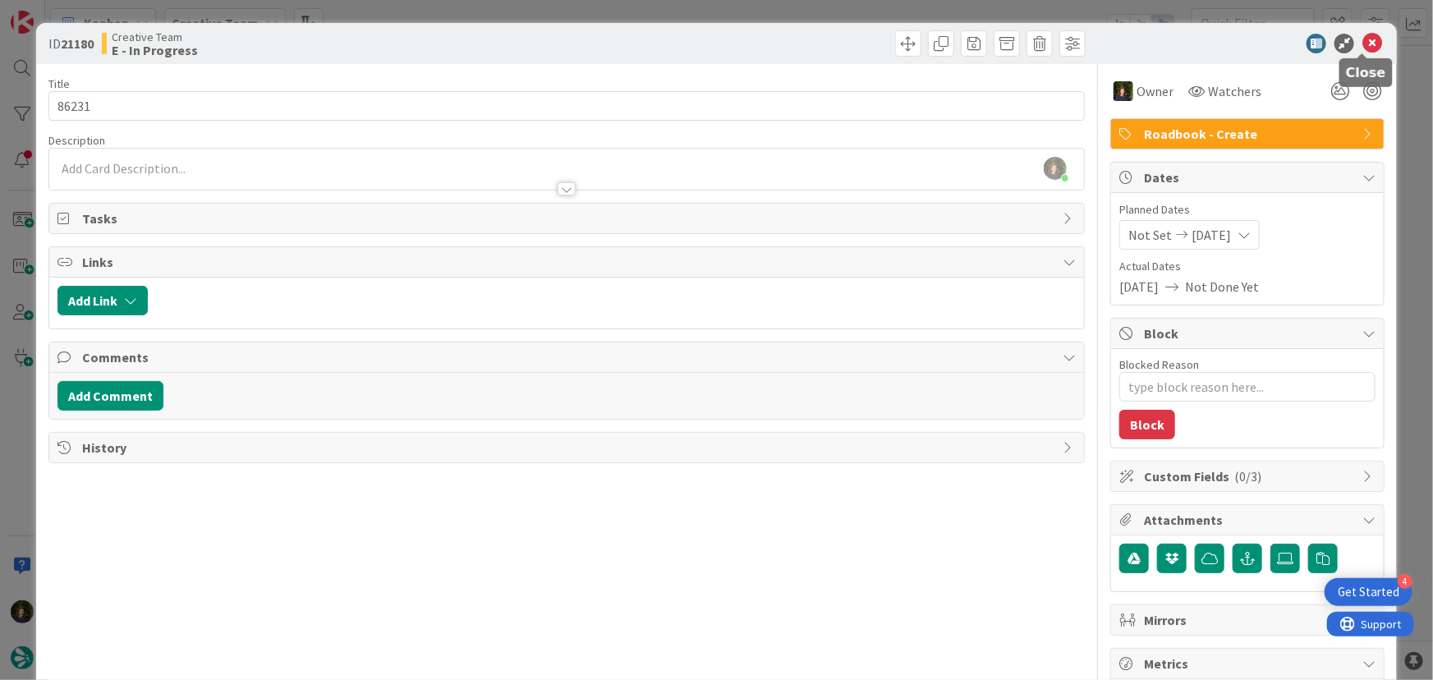
click at [1362, 48] on icon at bounding box center [1372, 44] width 20 height 20
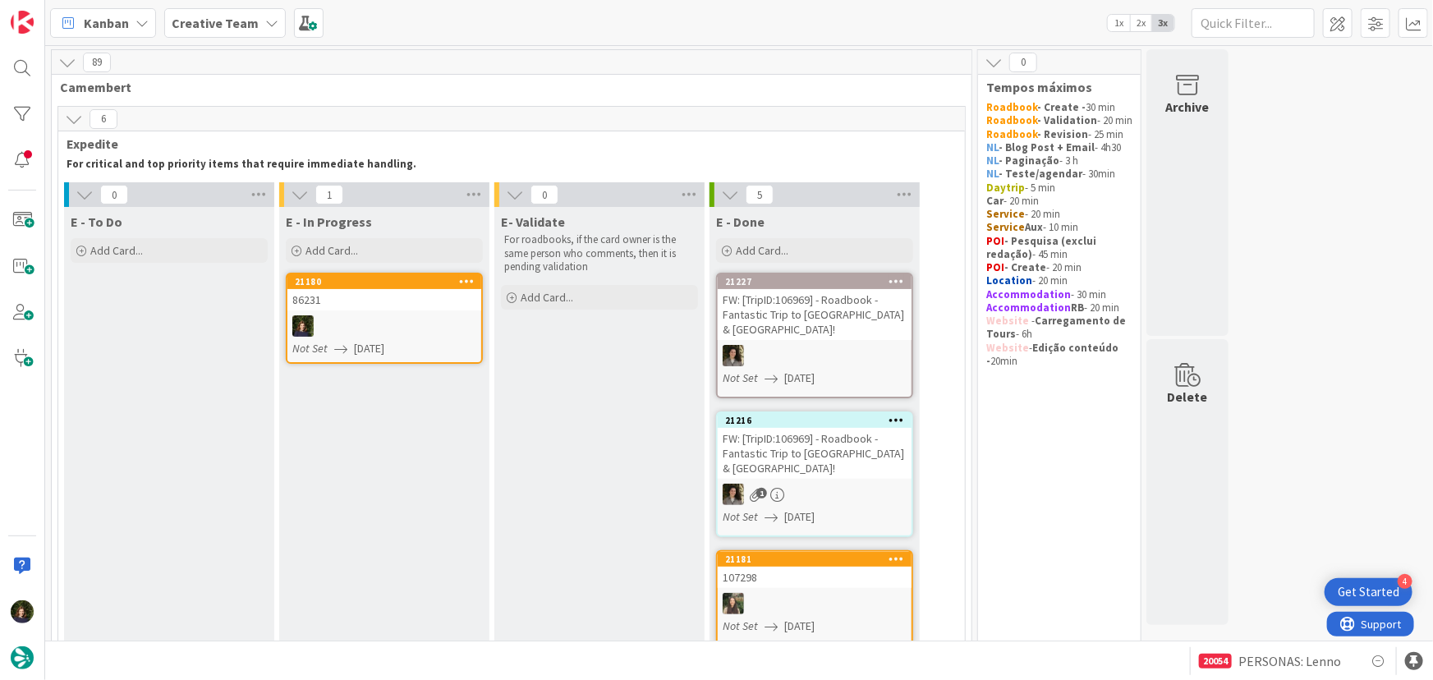
click at [357, 325] on div at bounding box center [384, 325] width 194 height 21
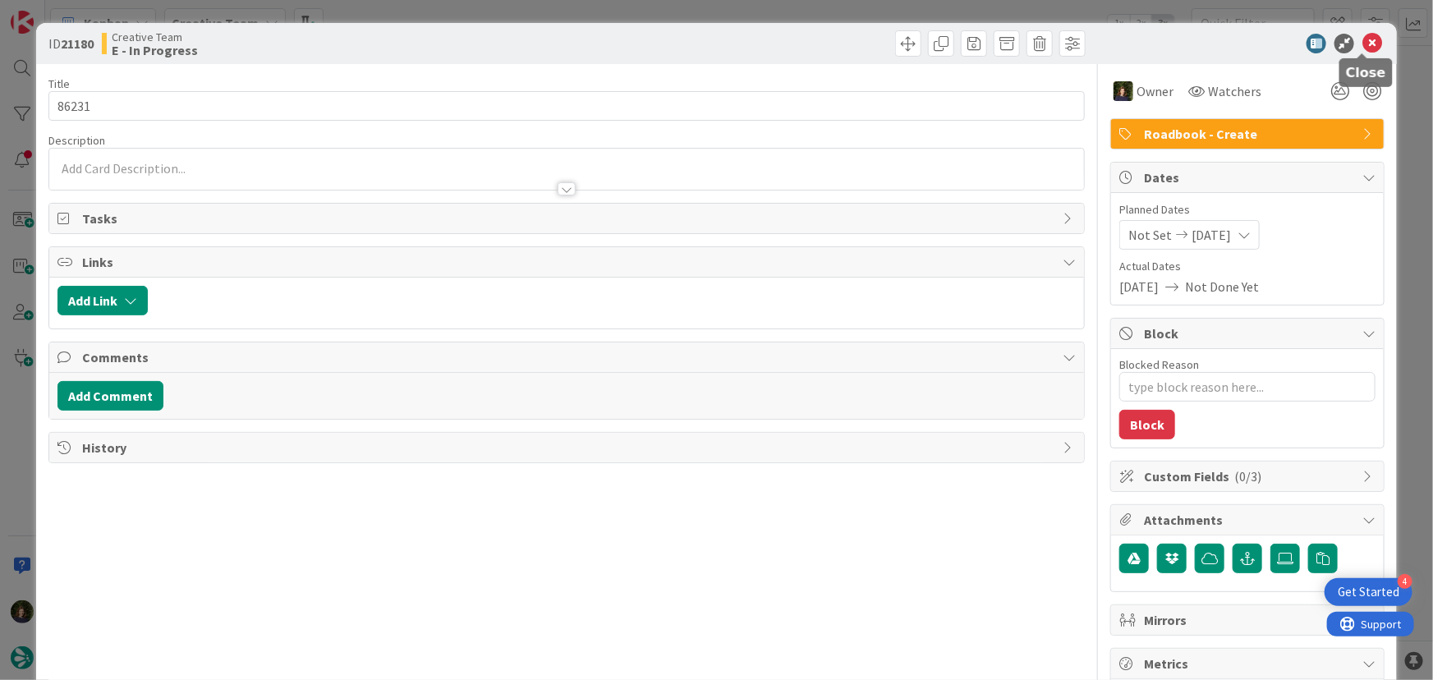
click at [1366, 44] on icon at bounding box center [1372, 44] width 20 height 20
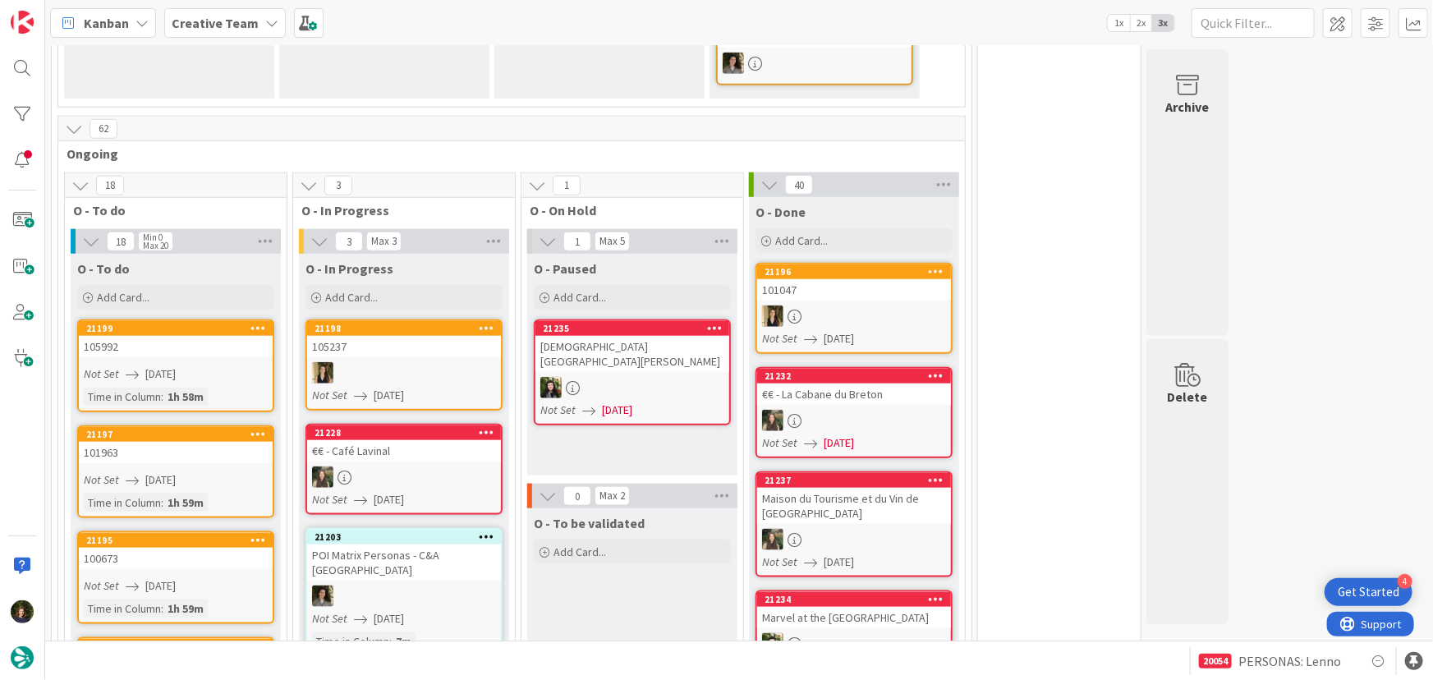
scroll to position [746, 0]
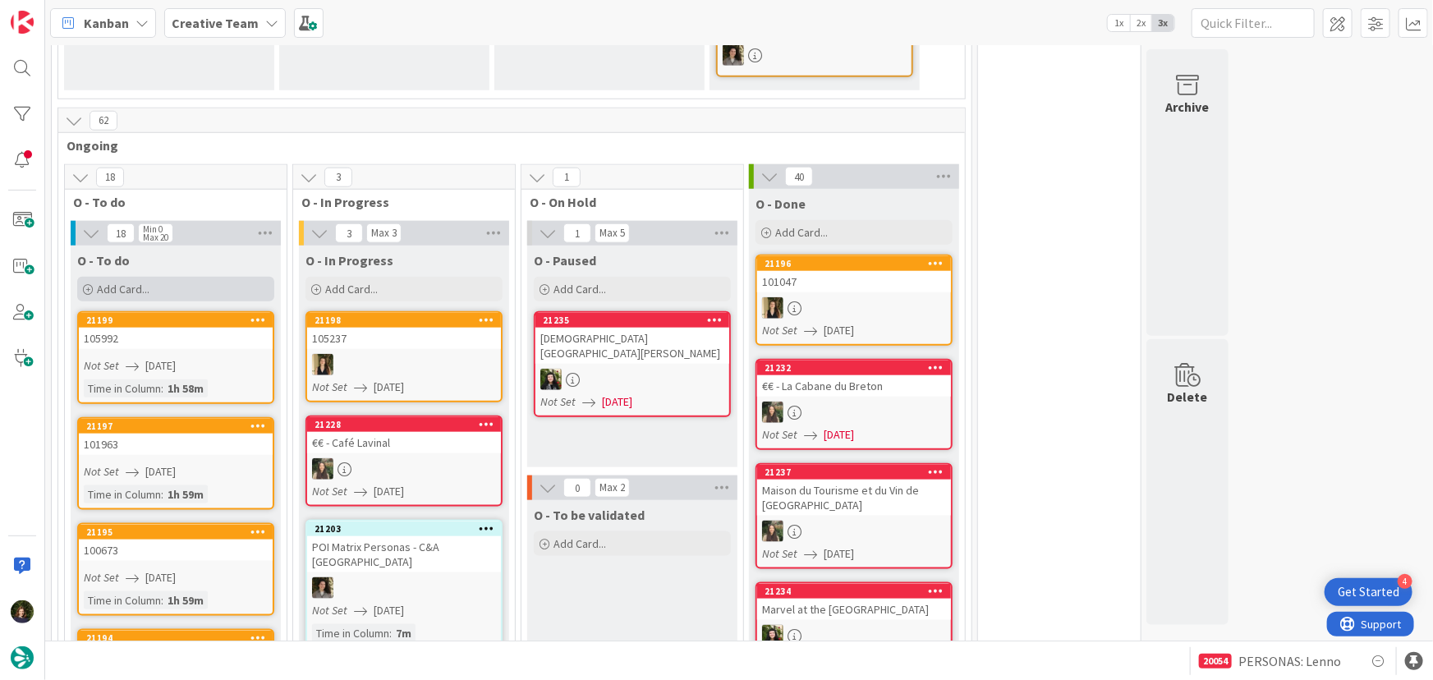
click at [165, 277] on div "Add Card..." at bounding box center [175, 289] width 197 height 25
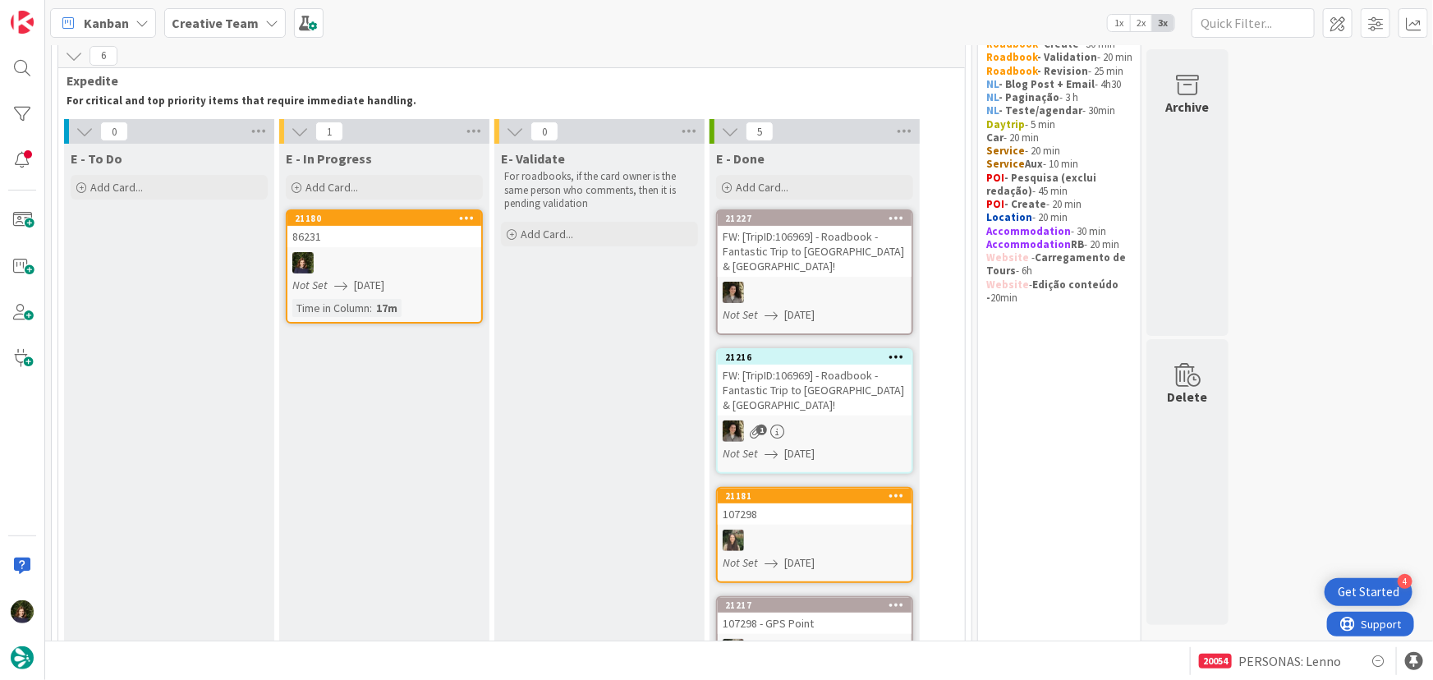
scroll to position [0, 0]
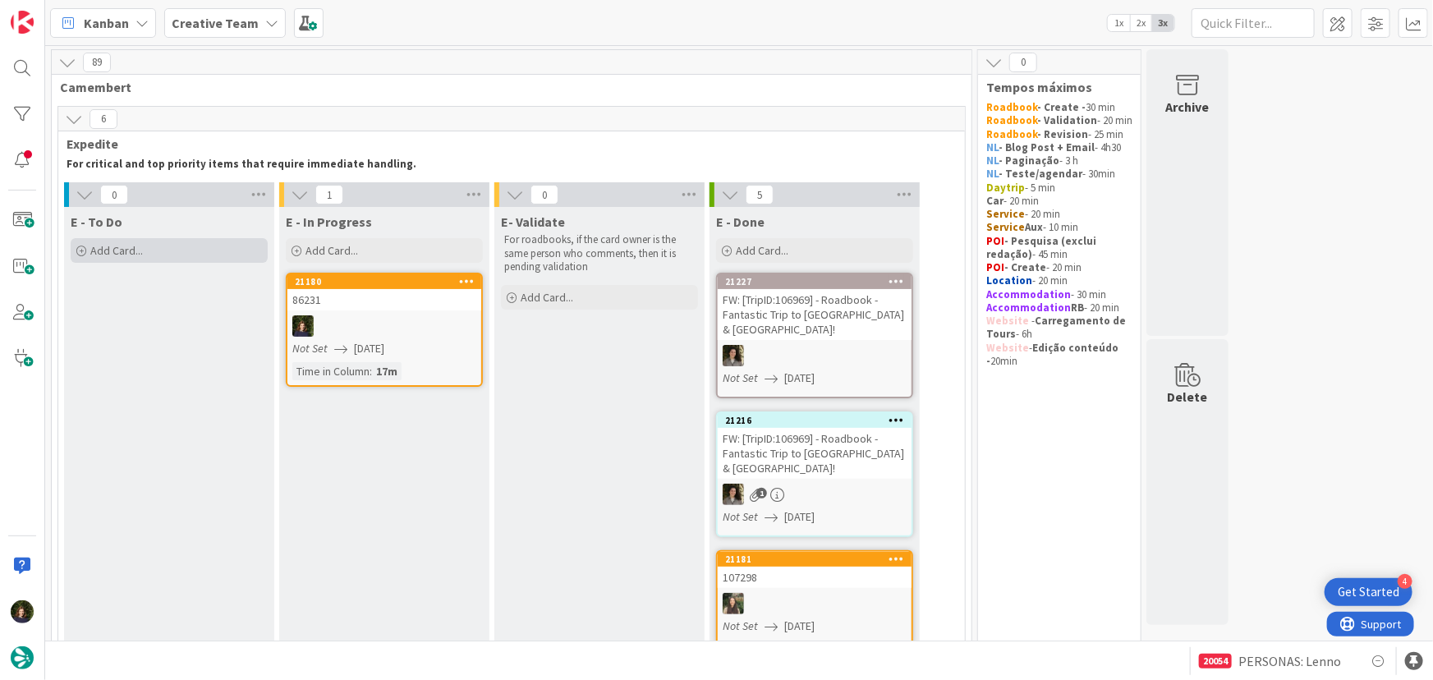
click at [166, 251] on div "Add Card..." at bounding box center [169, 250] width 197 height 25
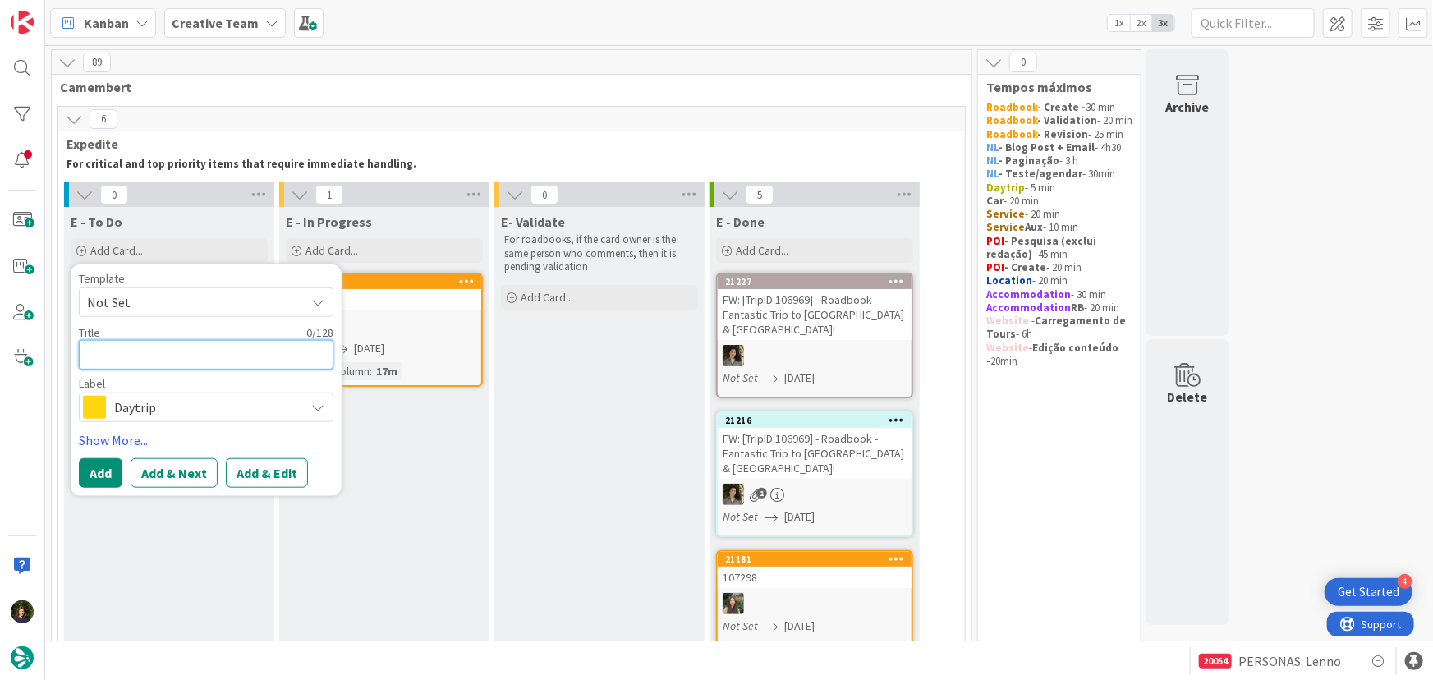
click at [131, 351] on textarea at bounding box center [206, 355] width 255 height 30
type textarea "x"
type textarea "P"
type textarea "x"
type textarea "PO"
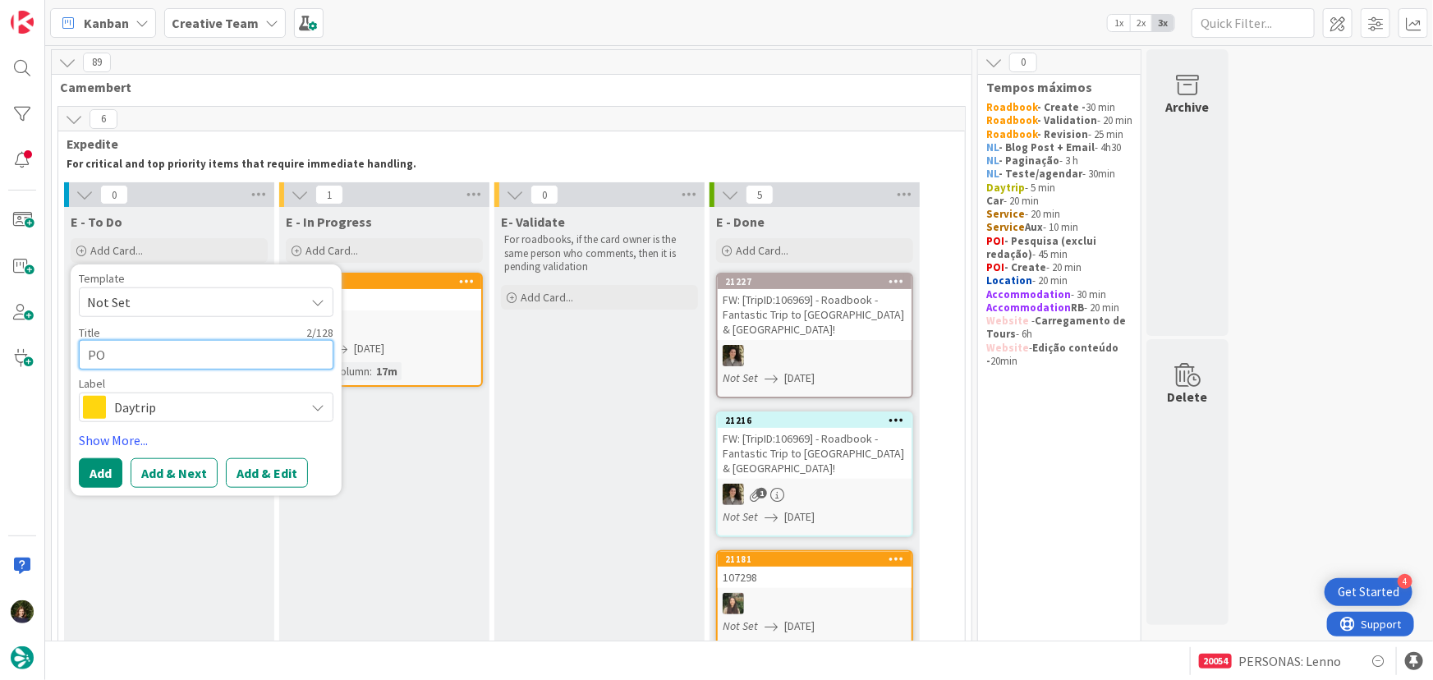
type textarea "x"
type textarea "POI"
type textarea "x"
type textarea "POI"
type textarea "x"
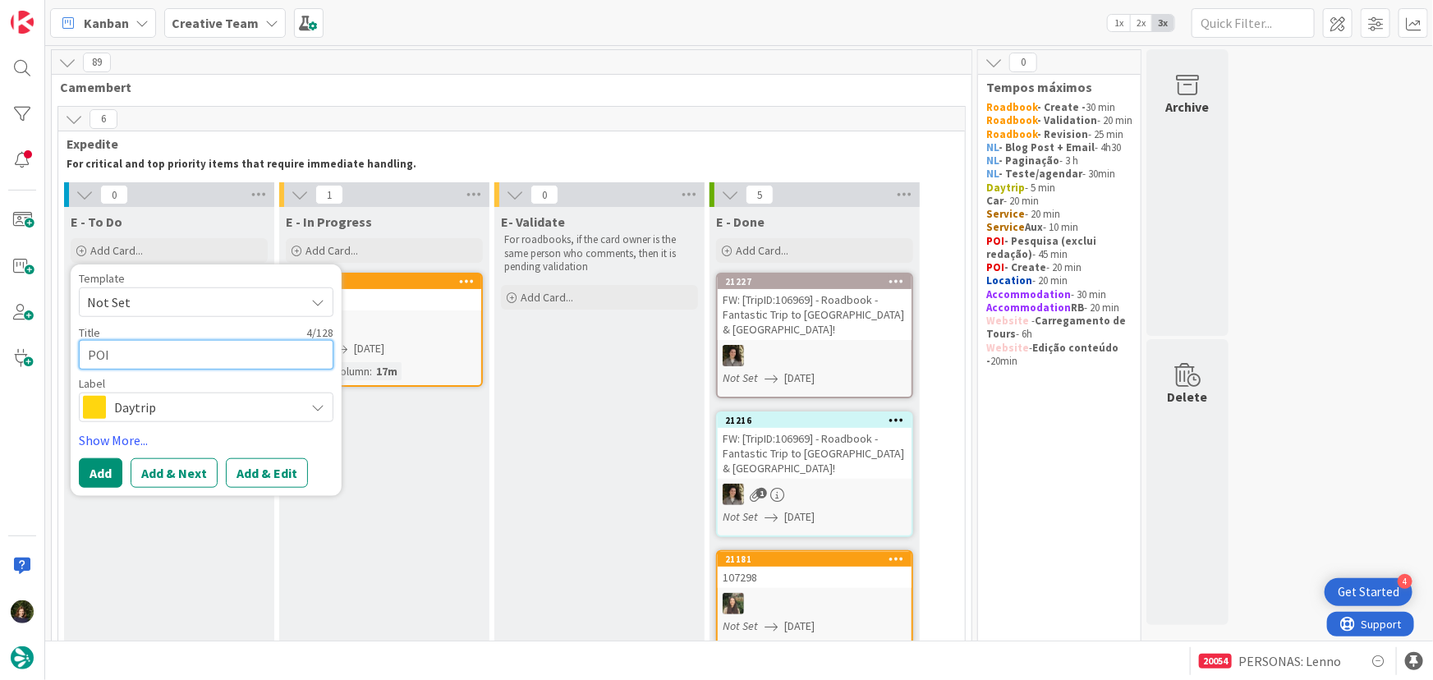
type textarea "POI E"
type textarea "x"
type textarea "POI E"
type textarea "x"
type textarea "POI E e"
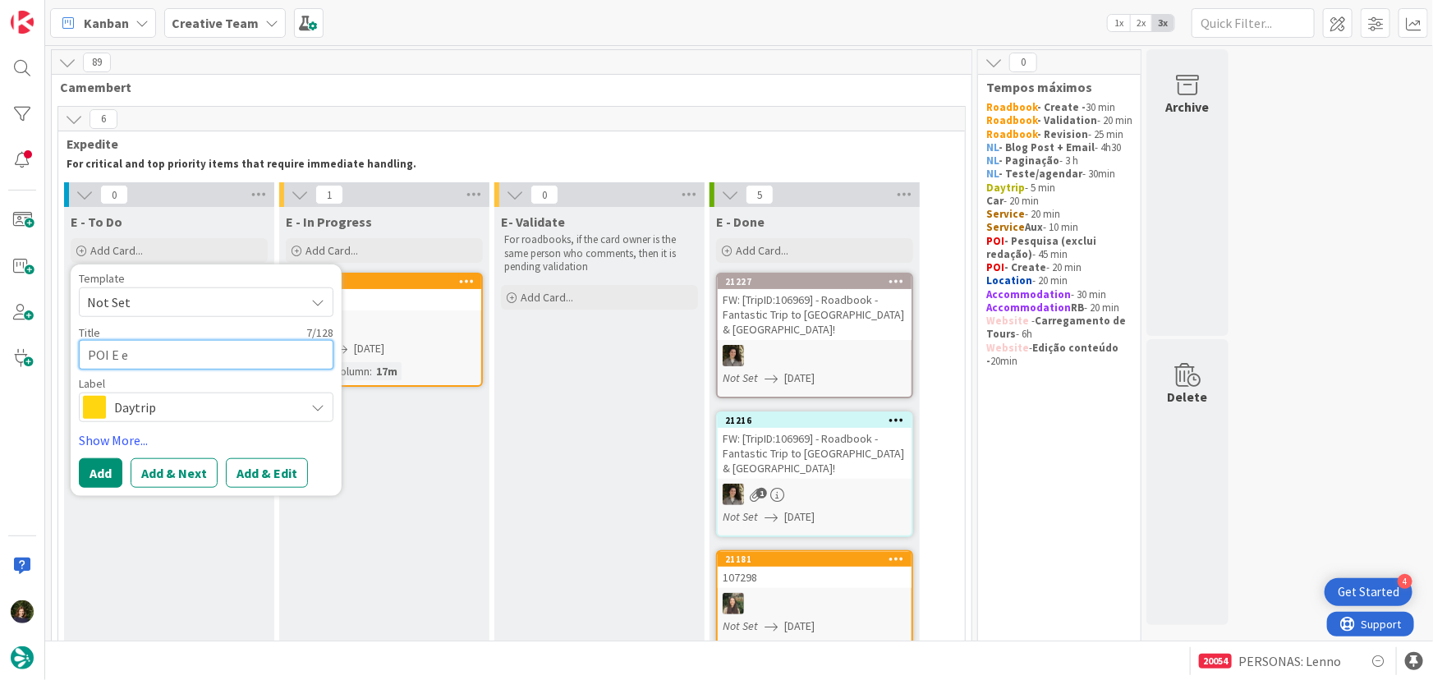
type textarea "x"
type textarea "POI E em"
type textarea "x"
type textarea "POI E em L"
type textarea "x"
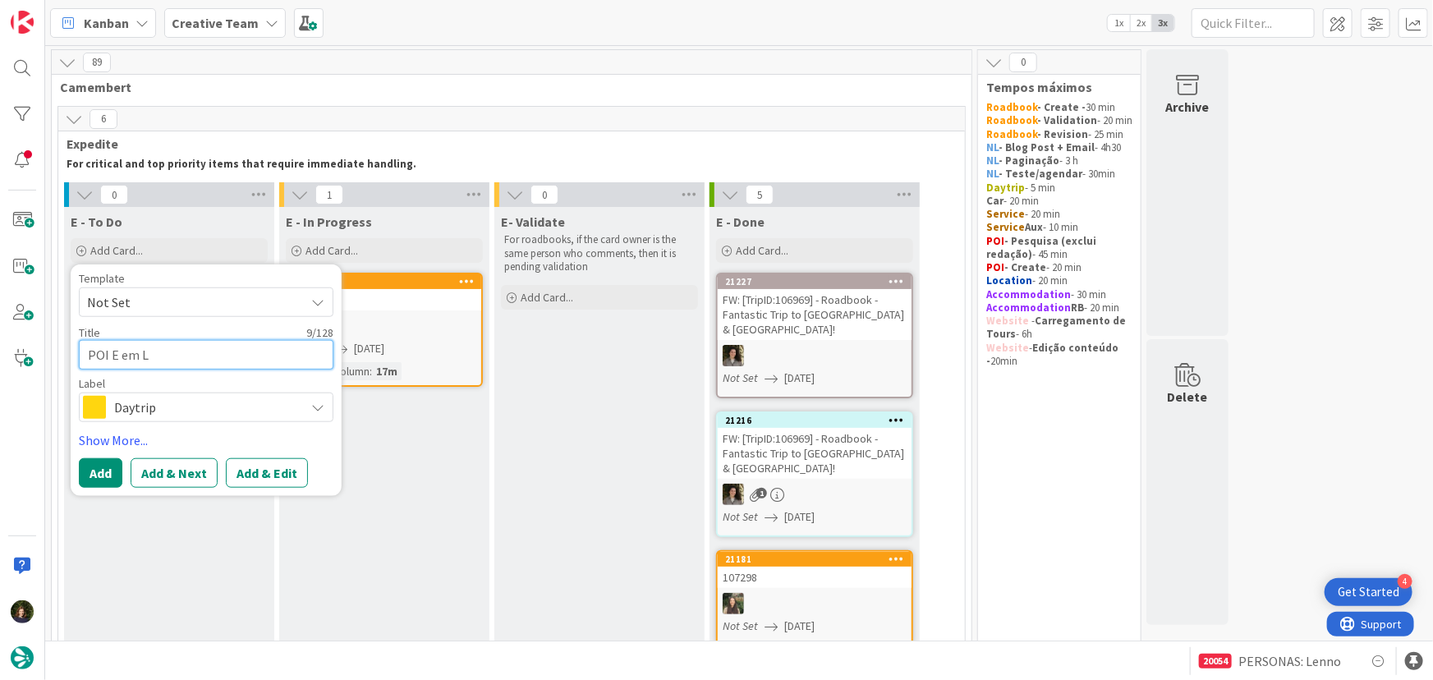
type textarea "POI E em Le"
type textarea "x"
type textarea "POI E em Le"
type textarea "x"
type textarea "POI E em Le M"
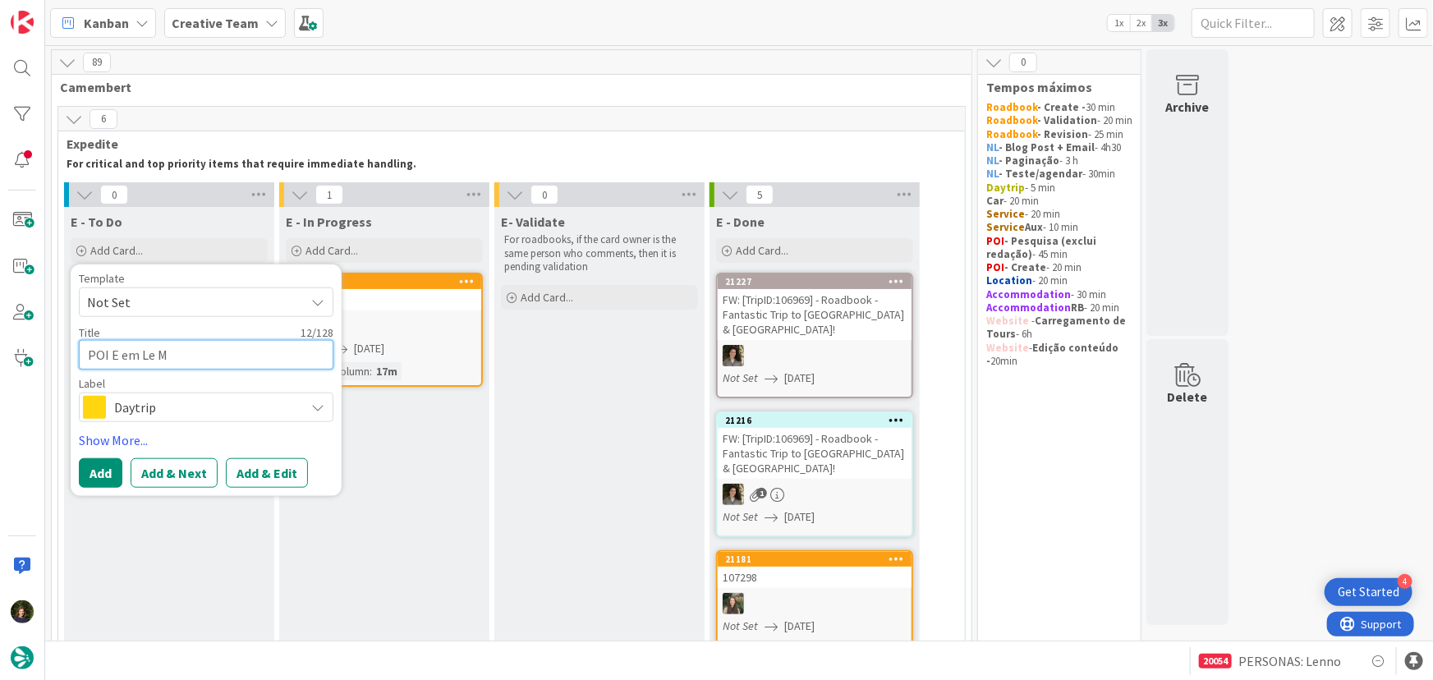
type textarea "x"
type textarea "POI E em Le Ma"
type textarea "x"
type textarea "POI E em Le Man"
type textarea "x"
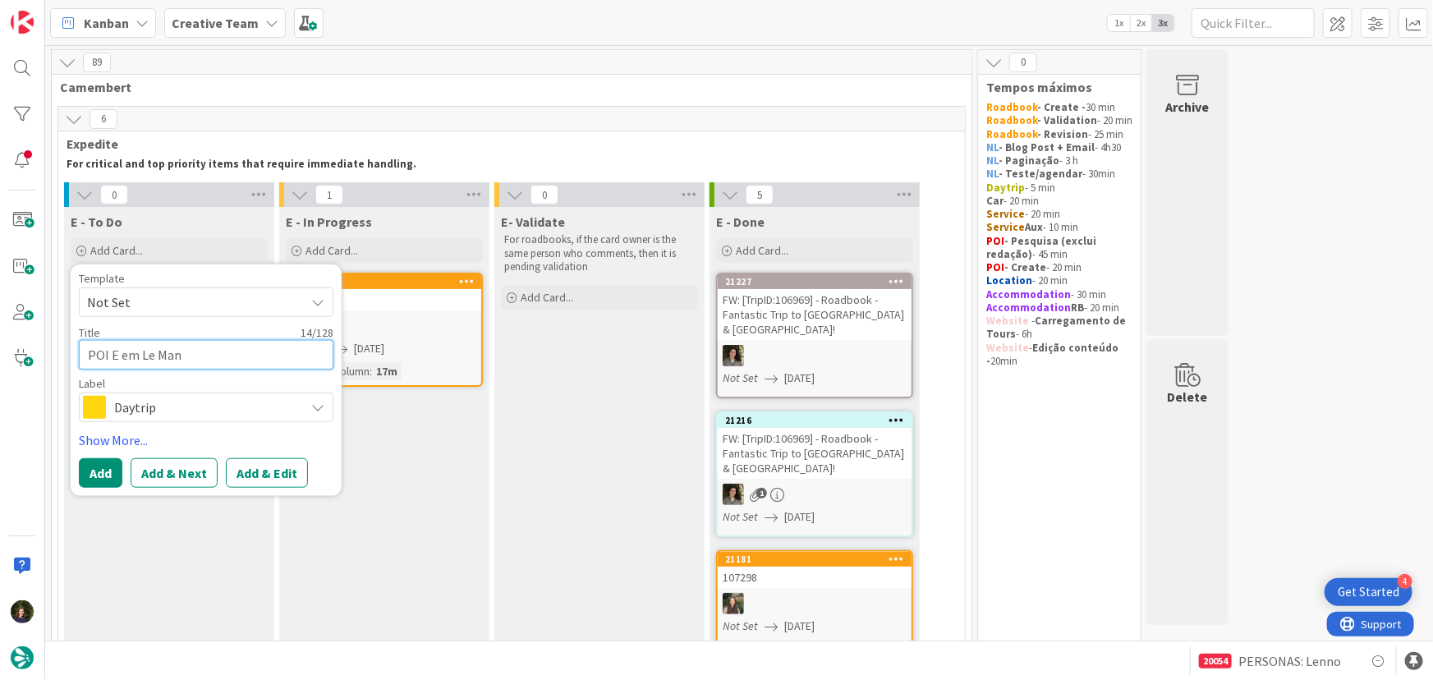
type textarea "POI E em Le Mans"
type textarea "x"
type textarea "POI E em Le Mans"
click at [148, 404] on span "Daytrip" at bounding box center [205, 407] width 182 height 23
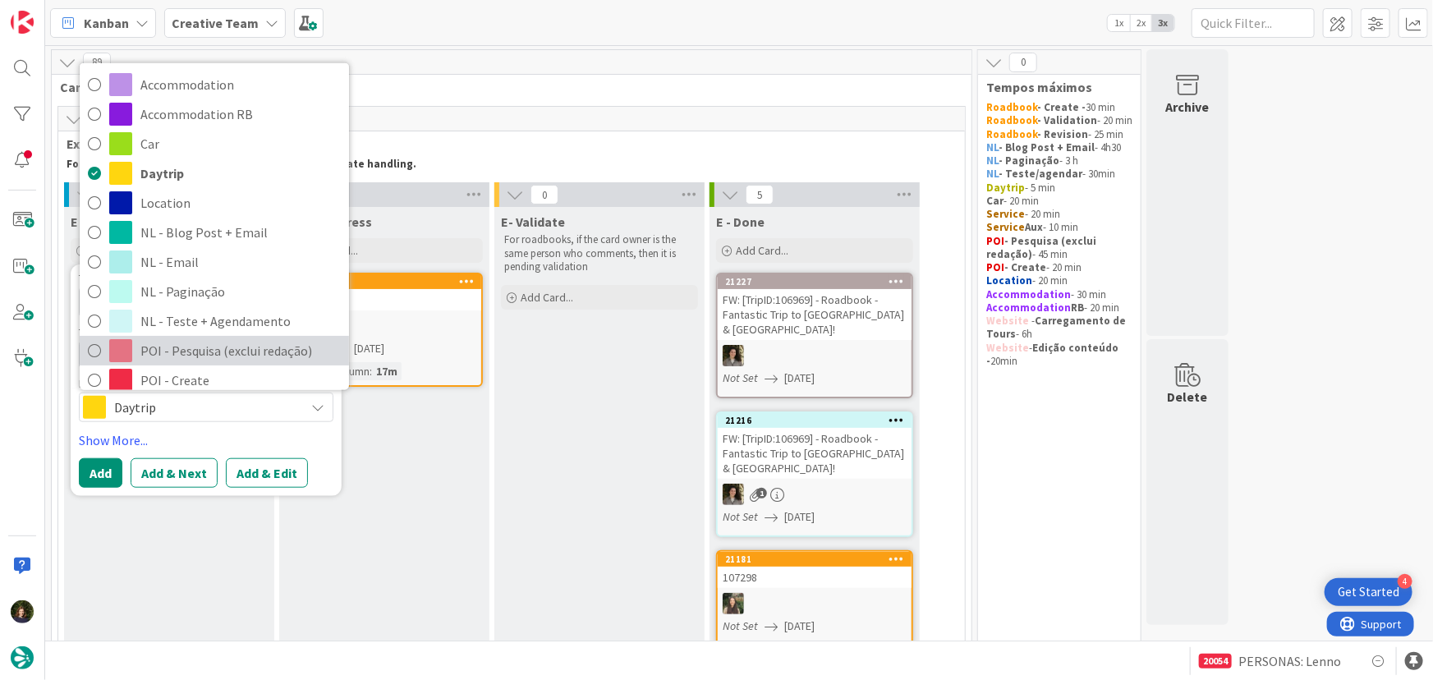
click at [231, 345] on span "POI - Pesquisa (exclui redação)" at bounding box center [240, 350] width 200 height 25
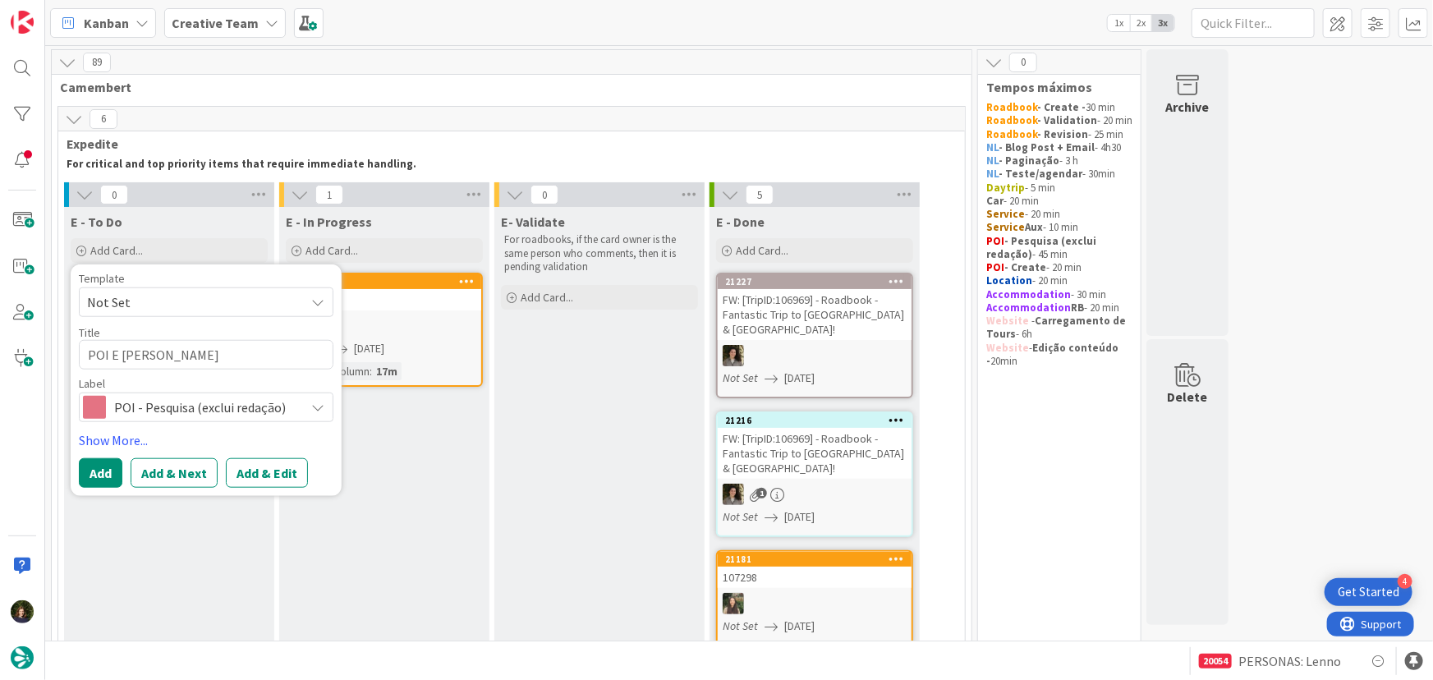
click at [127, 407] on span "POI - Pesquisa (exclui redação)" at bounding box center [205, 407] width 182 height 23
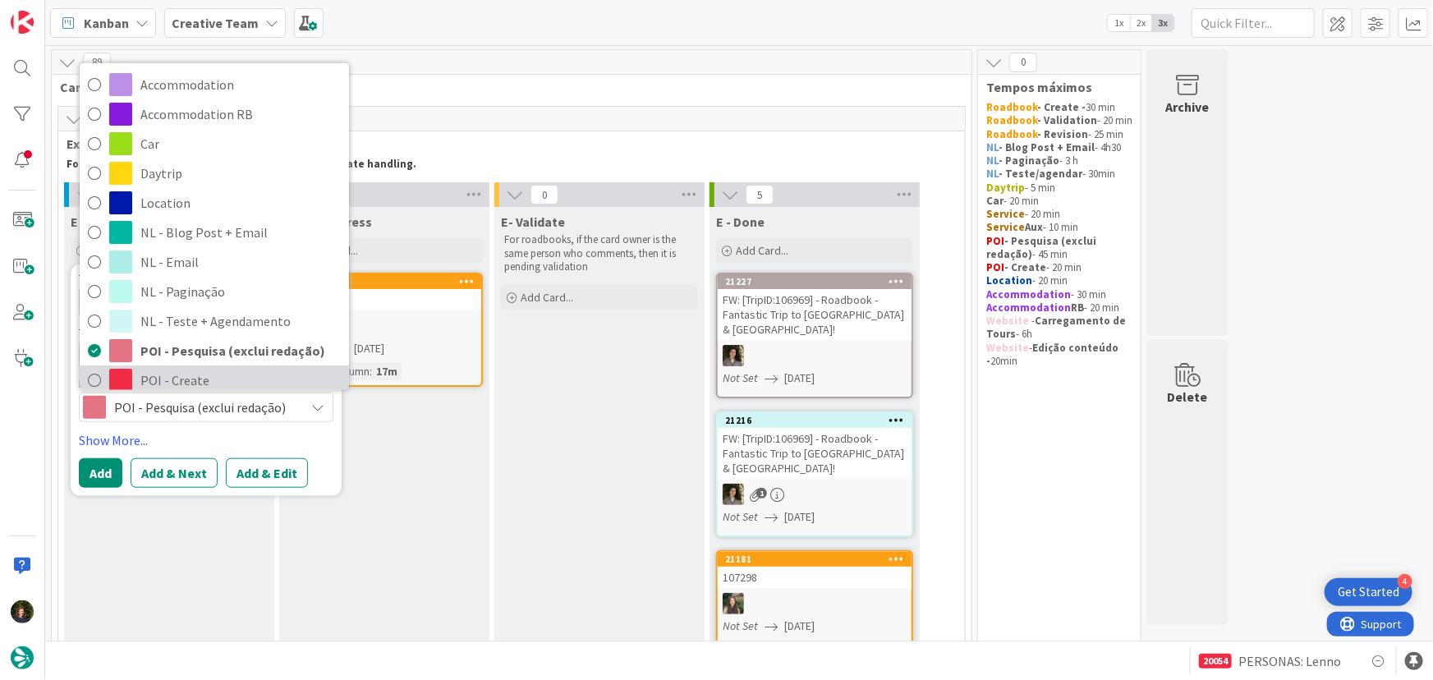
click at [164, 383] on span "POI - Create" at bounding box center [240, 380] width 200 height 25
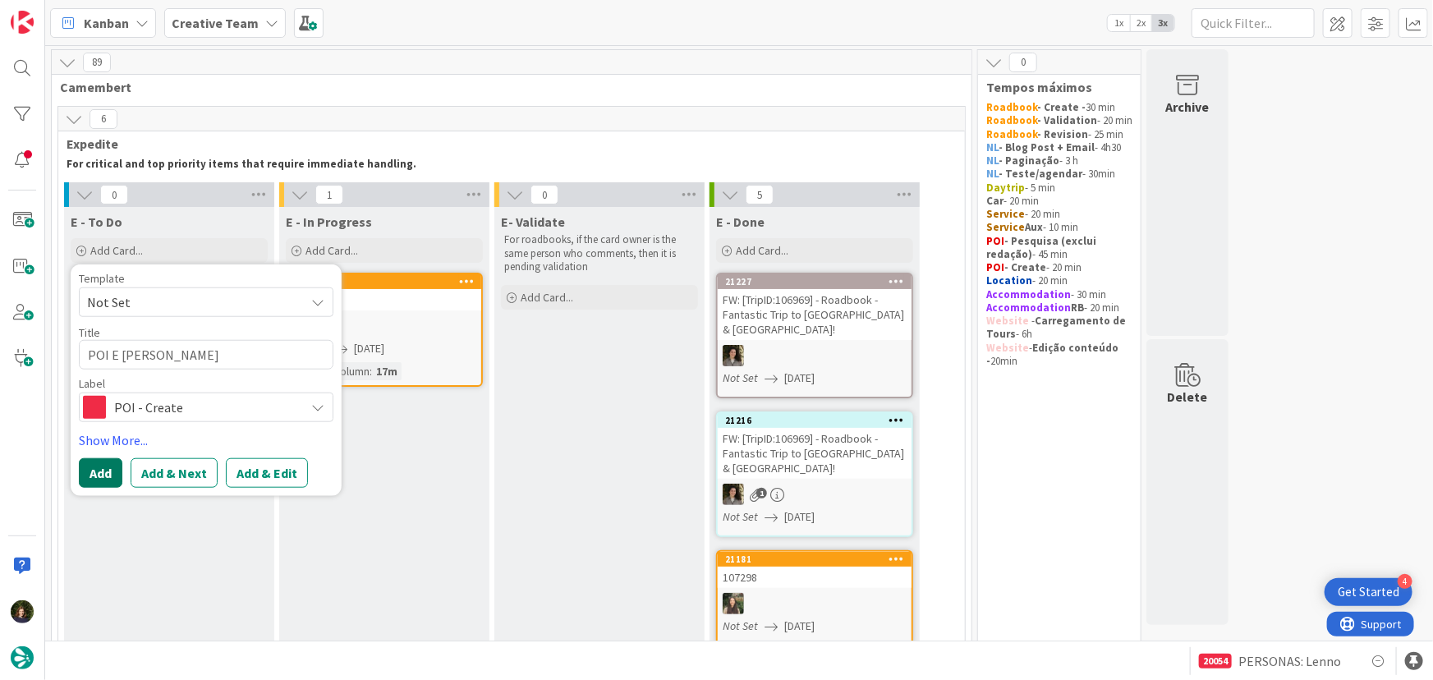
click at [107, 472] on button "Add" at bounding box center [101, 473] width 44 height 30
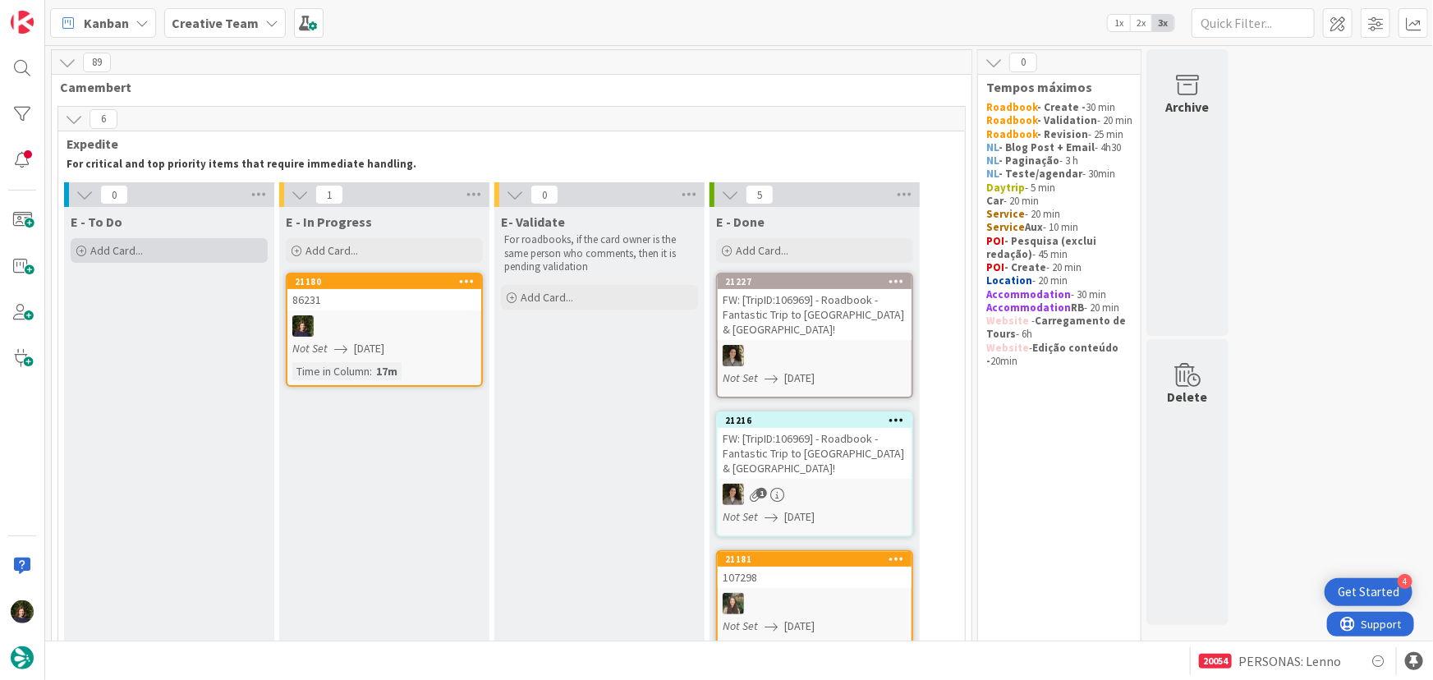
click at [183, 259] on div "Add Card..." at bounding box center [169, 250] width 197 height 25
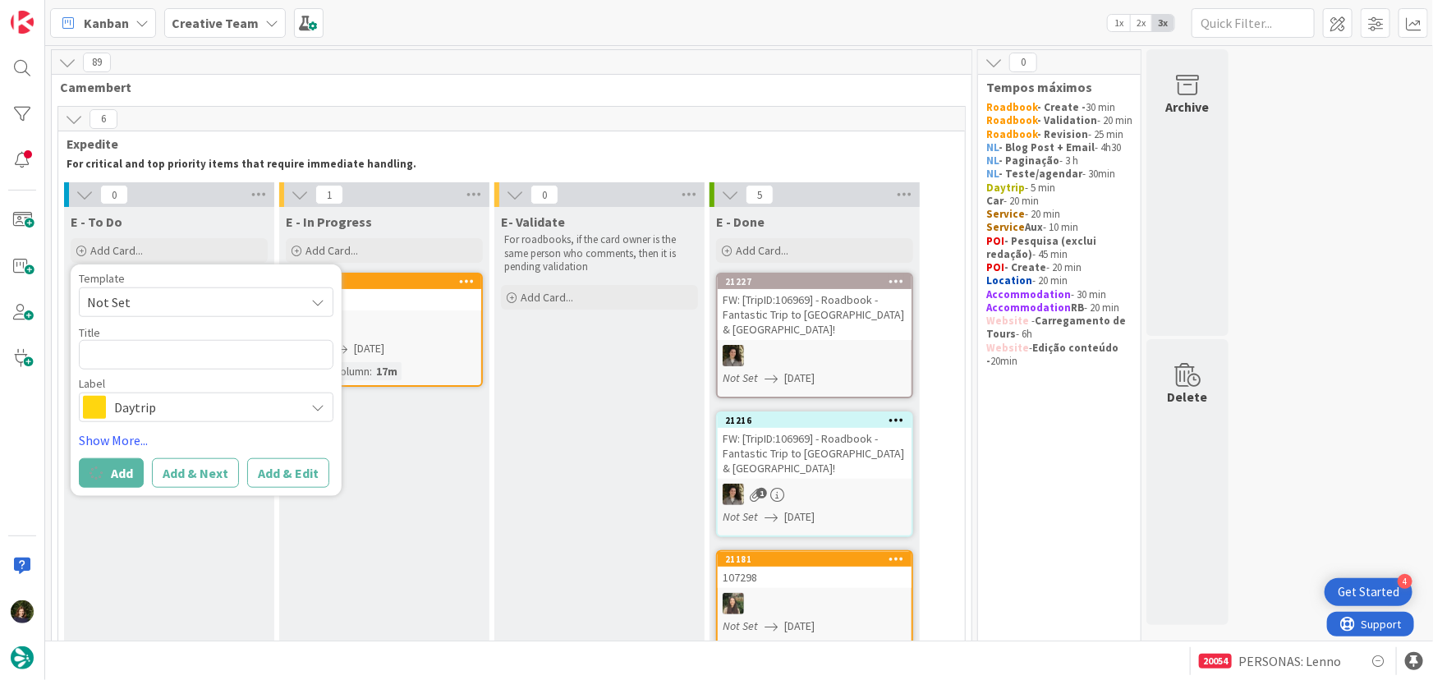
click at [196, 411] on span "Daytrip" at bounding box center [205, 407] width 182 height 23
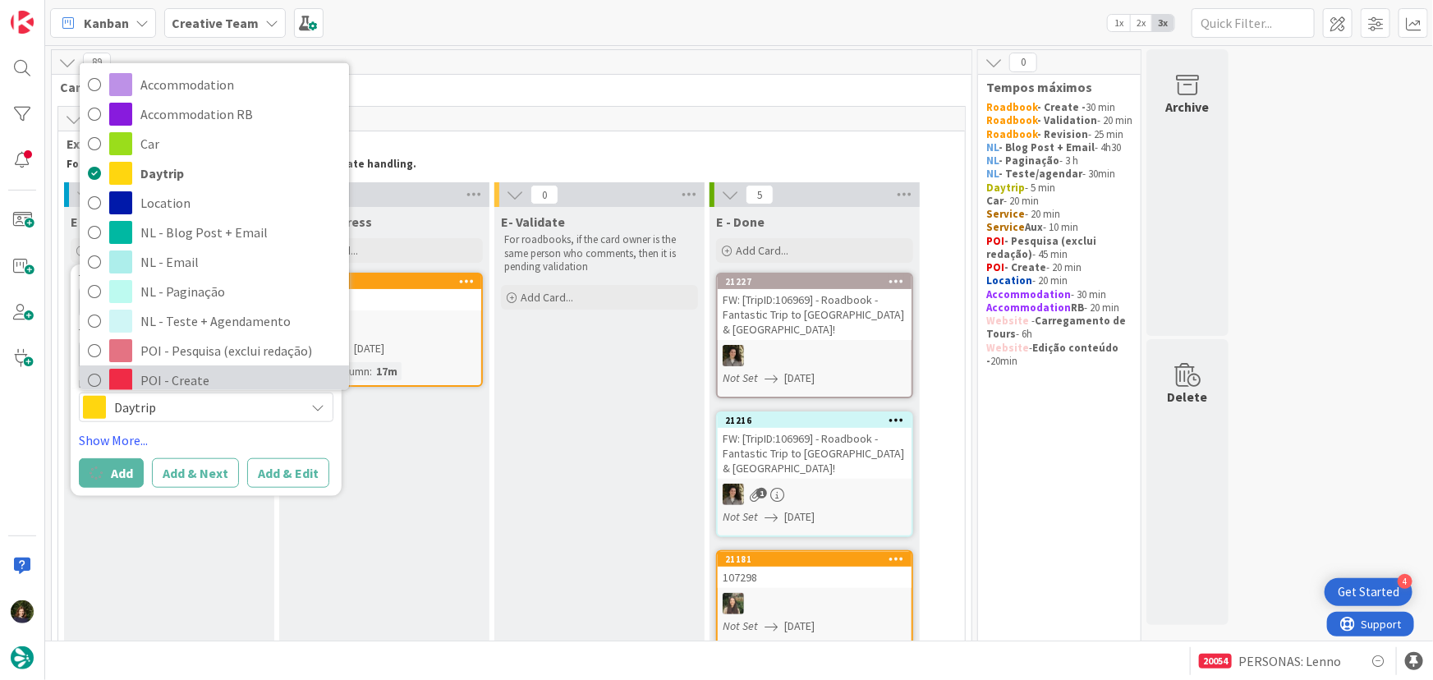
click at [186, 377] on span "POI - Create" at bounding box center [240, 380] width 200 height 25
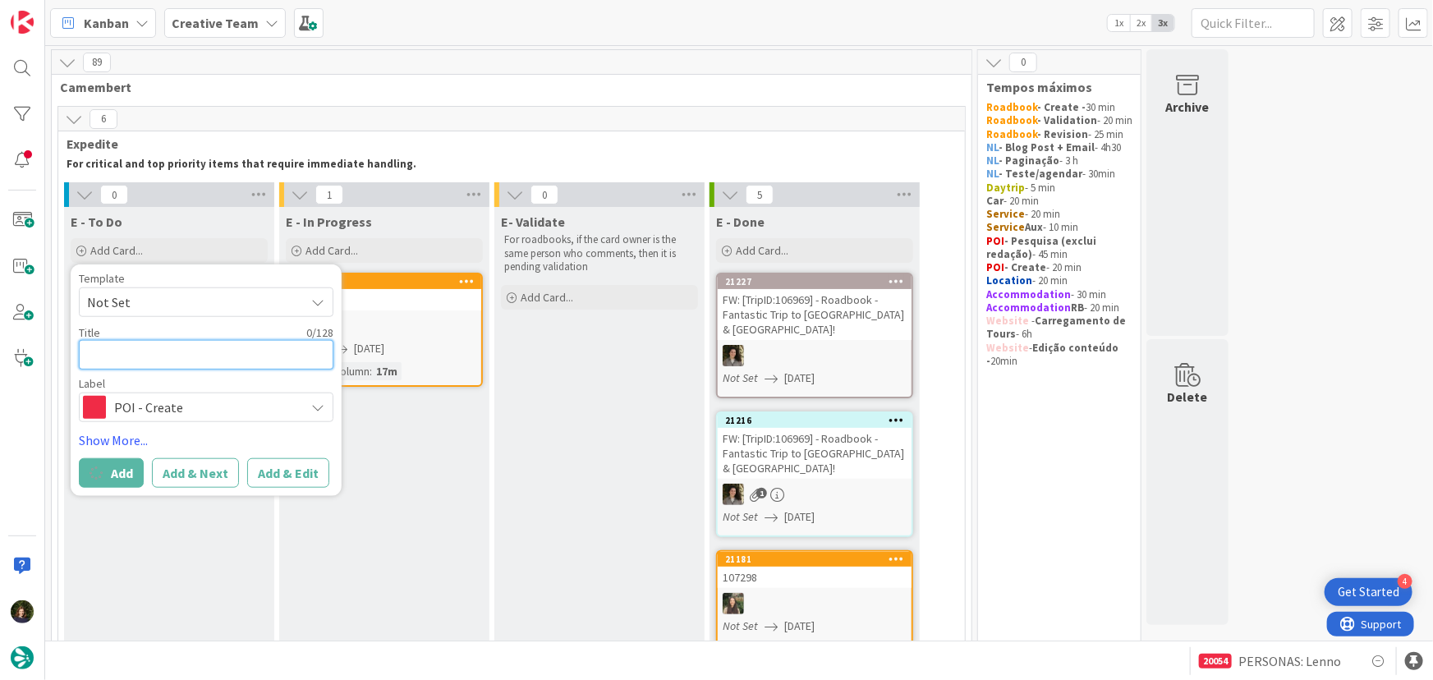
click at [159, 342] on textarea at bounding box center [206, 355] width 255 height 30
click at [198, 562] on div "E - To Do Add Card... Template Not Set Title 0 / 128 Label POI - Create Accommo…" at bounding box center [169, 522] width 210 height 630
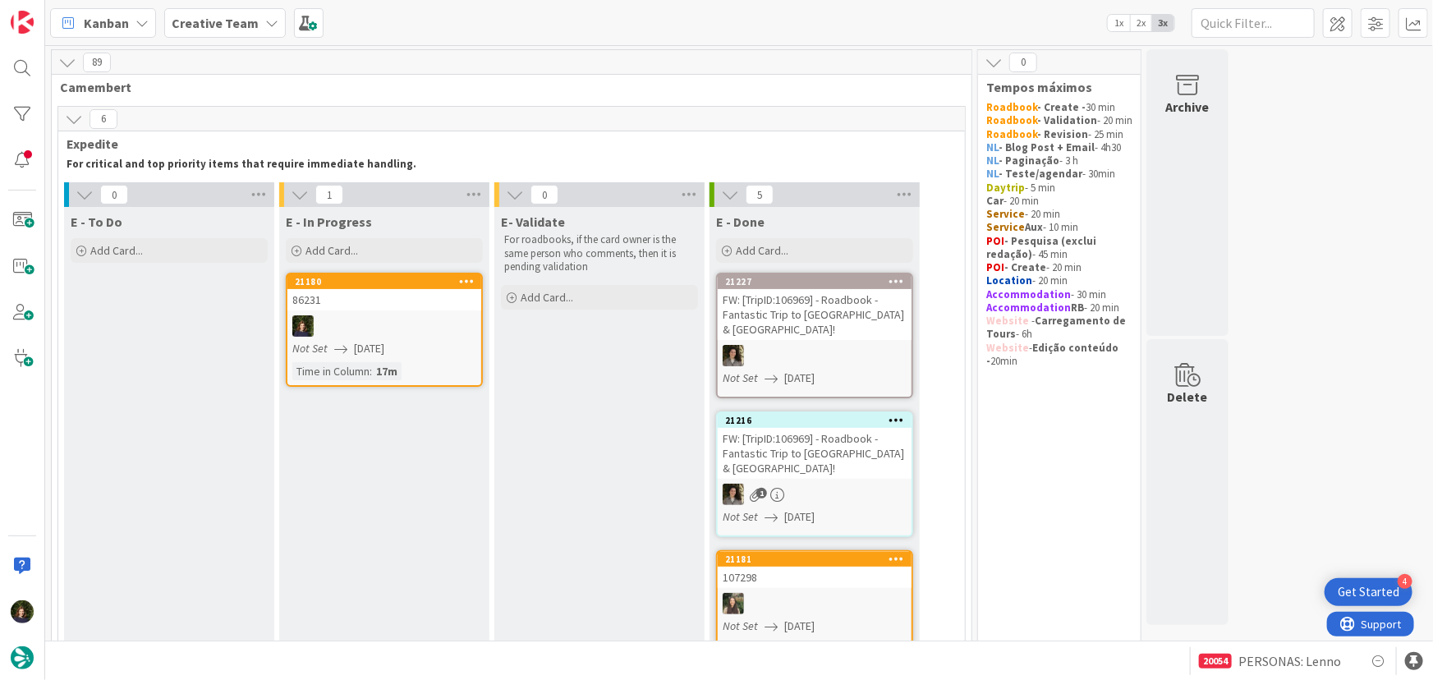
click at [192, 263] on div "E - To Do Add Card... Template Not Set Title 0 / 128 Label POI - Create Accommo…" at bounding box center [169, 236] width 210 height 59
click at [190, 249] on div "Add Card..." at bounding box center [169, 250] width 197 height 25
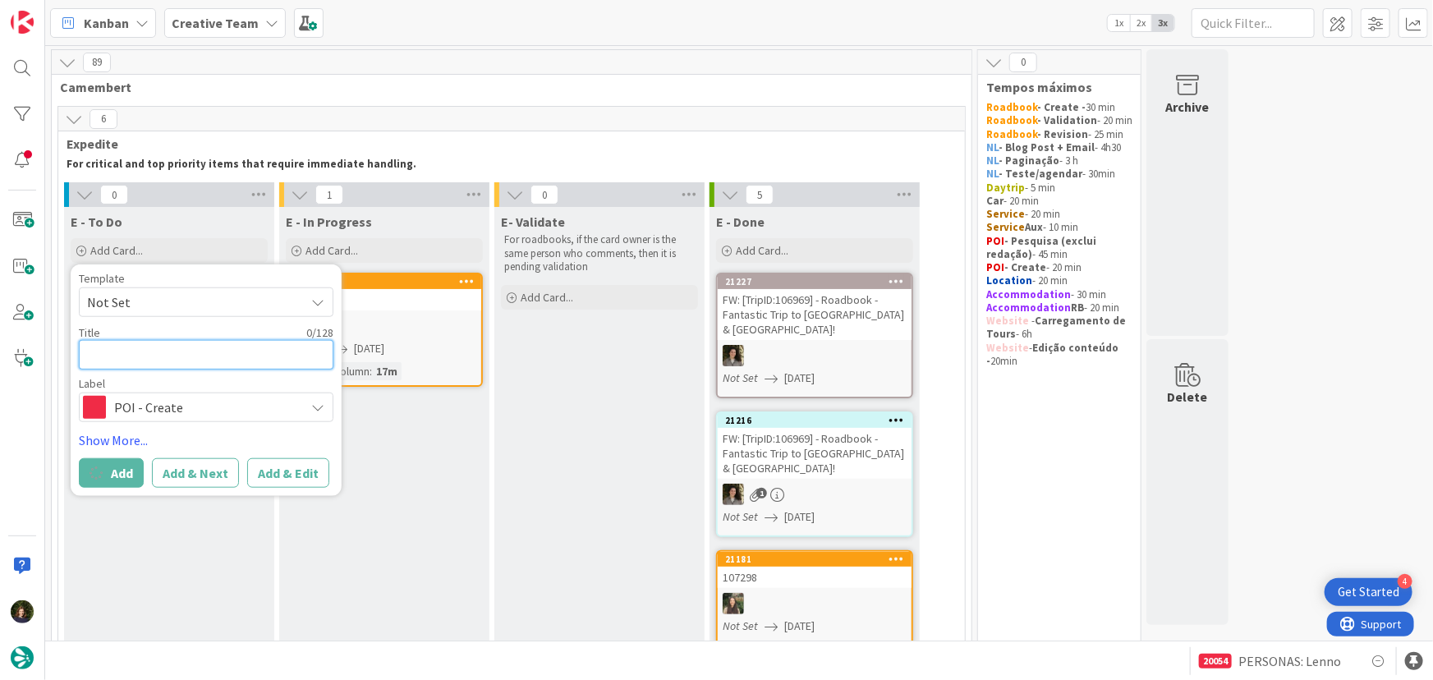
type textarea "x"
type textarea "P"
type textarea "x"
type textarea "PO"
type textarea "x"
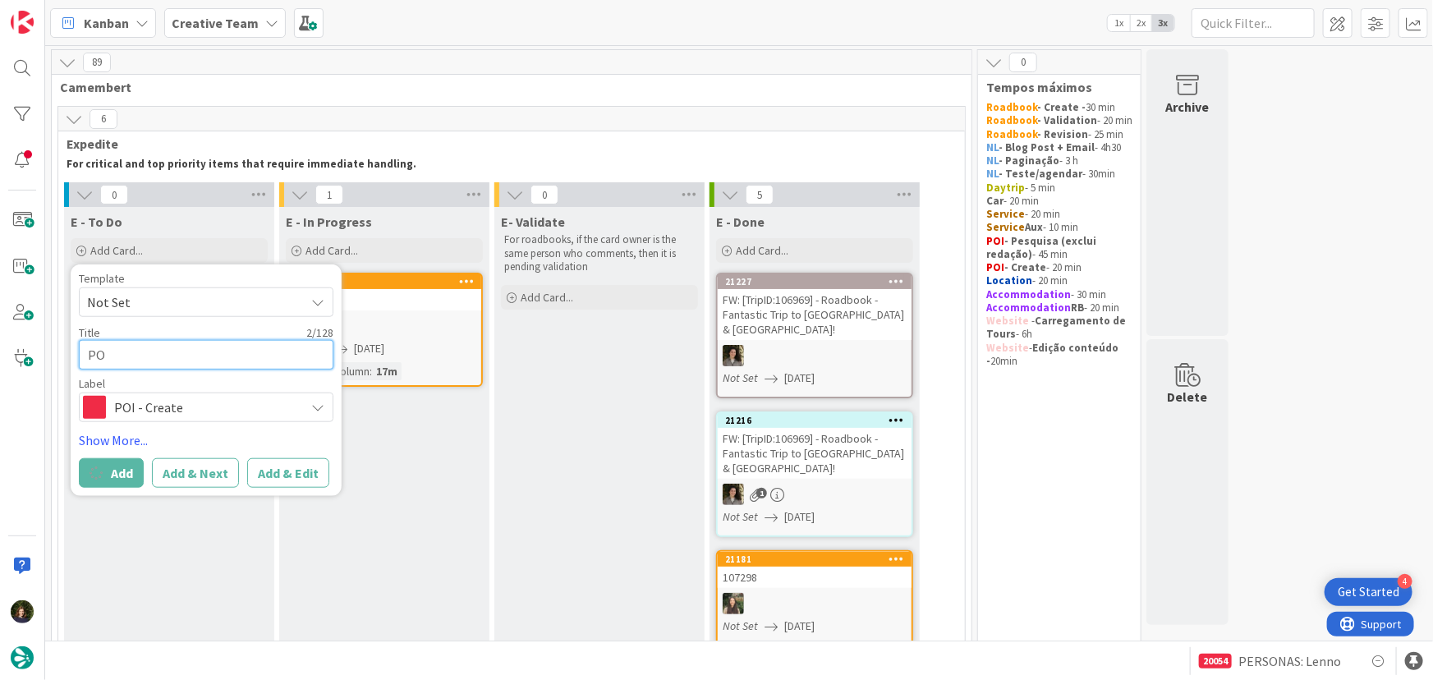
type textarea "POI"
type textarea "x"
type textarea "POI"
type textarea "x"
type textarea "POI E"
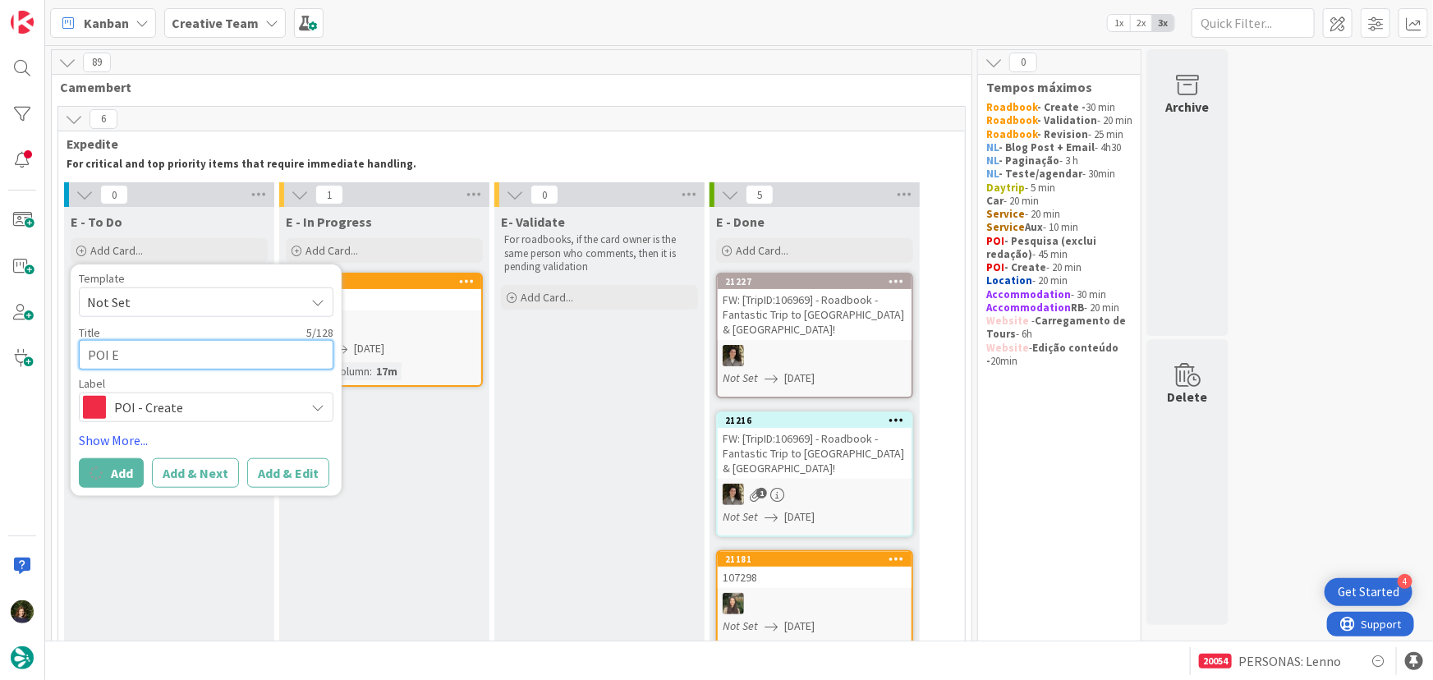
type textarea "x"
type textarea "POI E"
type textarea "x"
type textarea "POI E e"
type textarea "x"
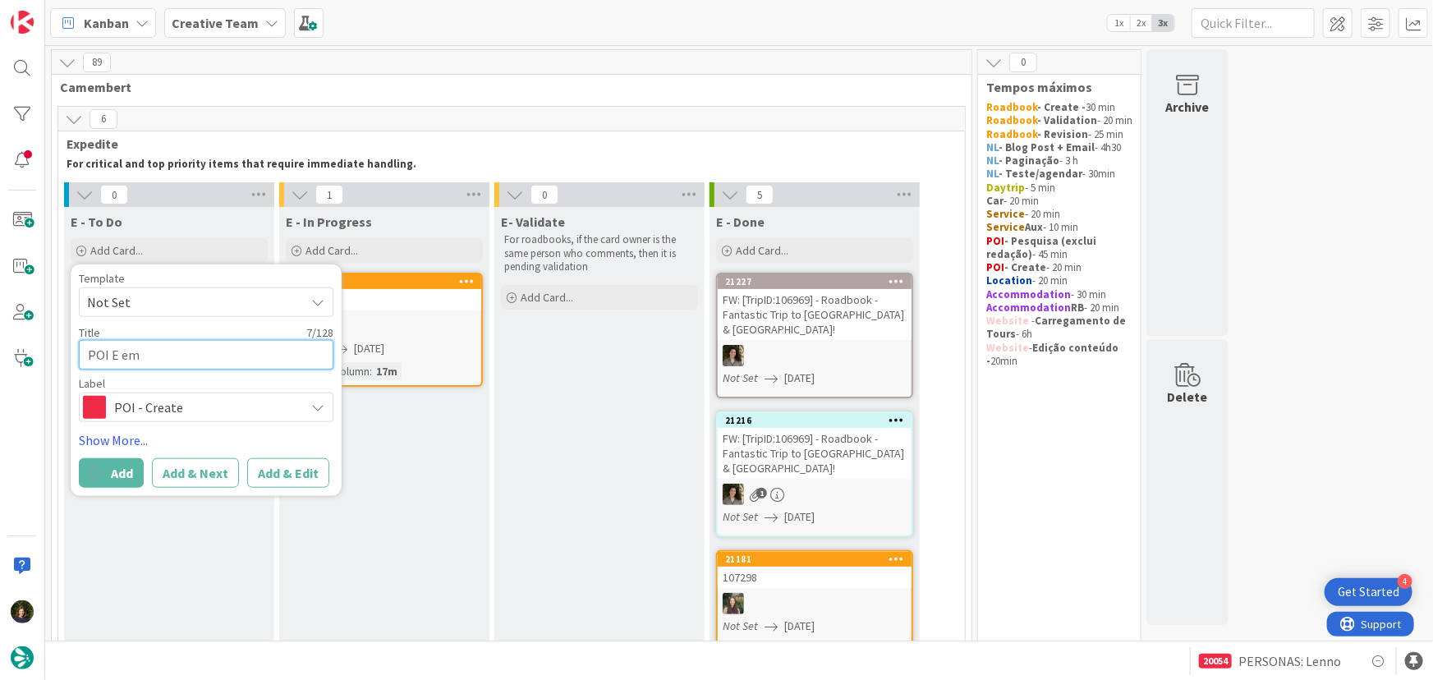
type textarea "POI E em"
type textarea "x"
type textarea "POI E em L"
type textarea "x"
type textarea "POI E em Le"
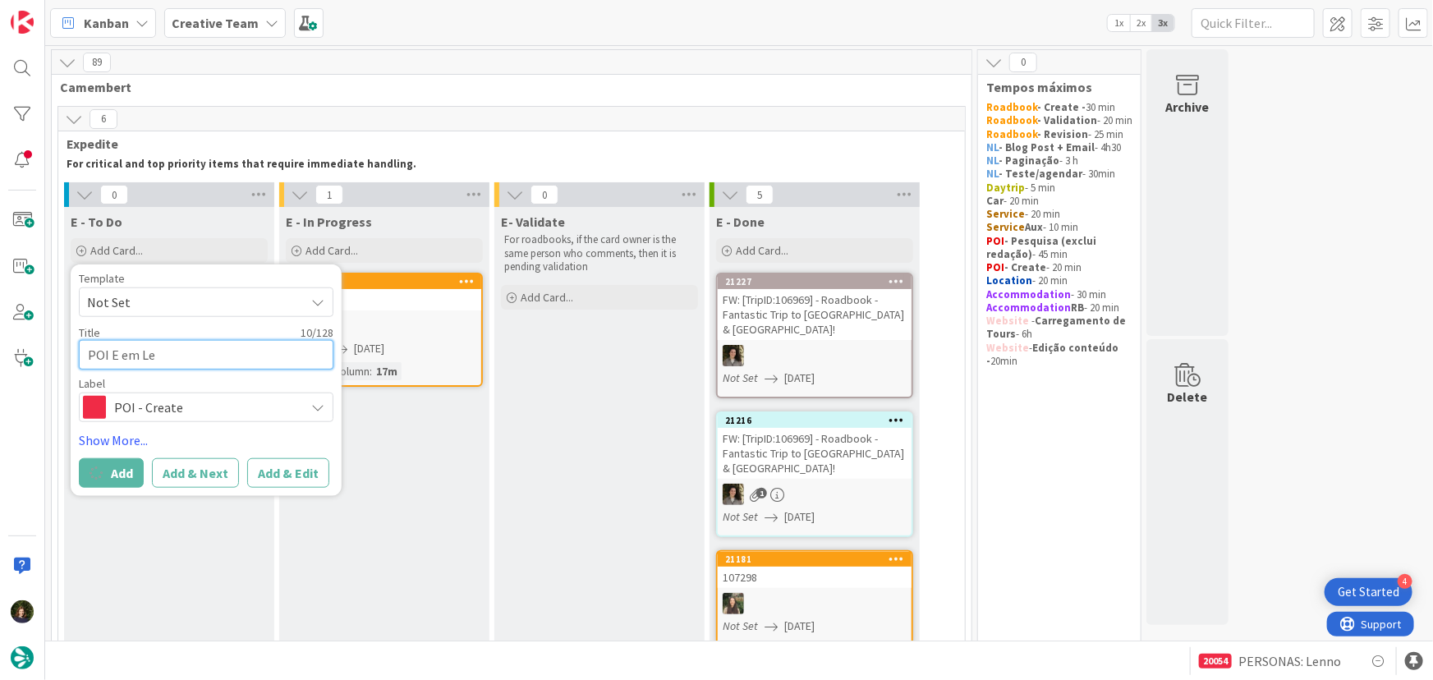
type textarea "x"
type textarea "POI E em Le M"
type textarea "x"
type textarea "POI E em Le Ma"
type textarea "x"
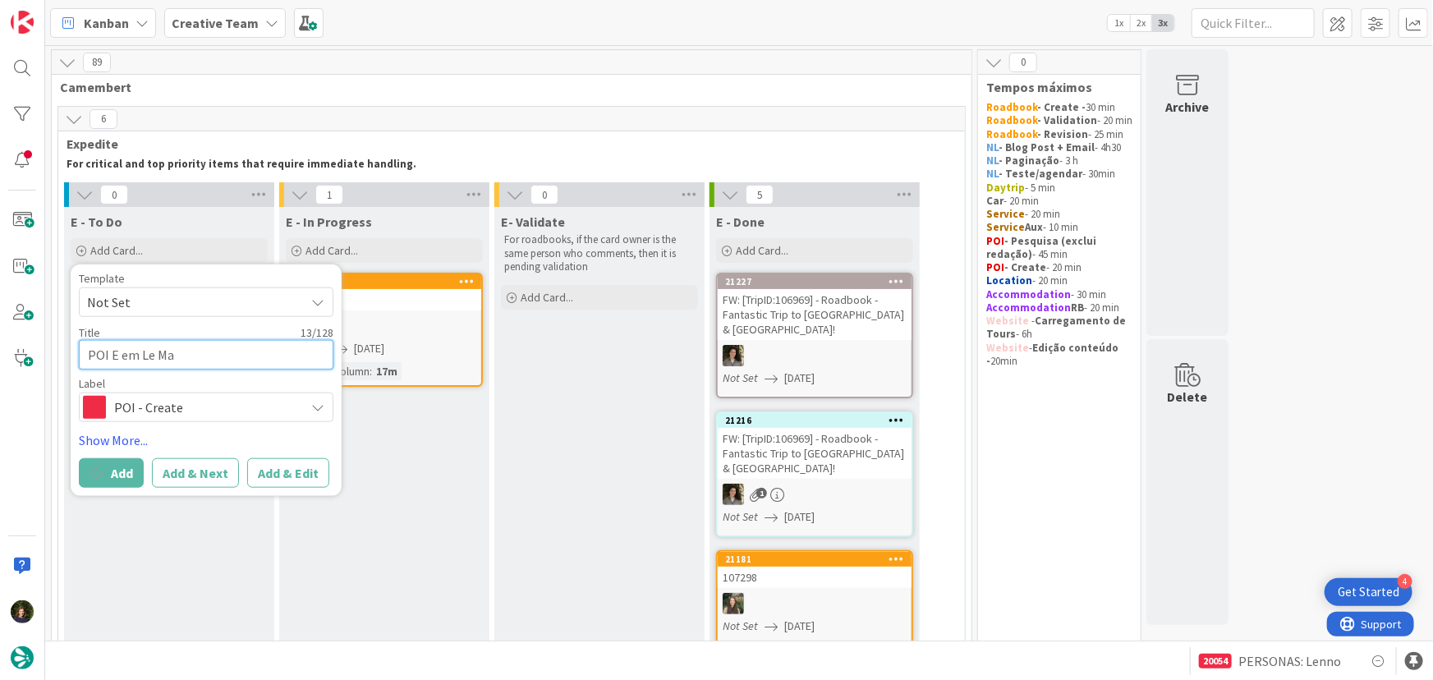
type textarea "POI E em Le Man"
type textarea "x"
type textarea "POI E em Le Mans"
type textarea "x"
type textarea "POI E em Le Mans"
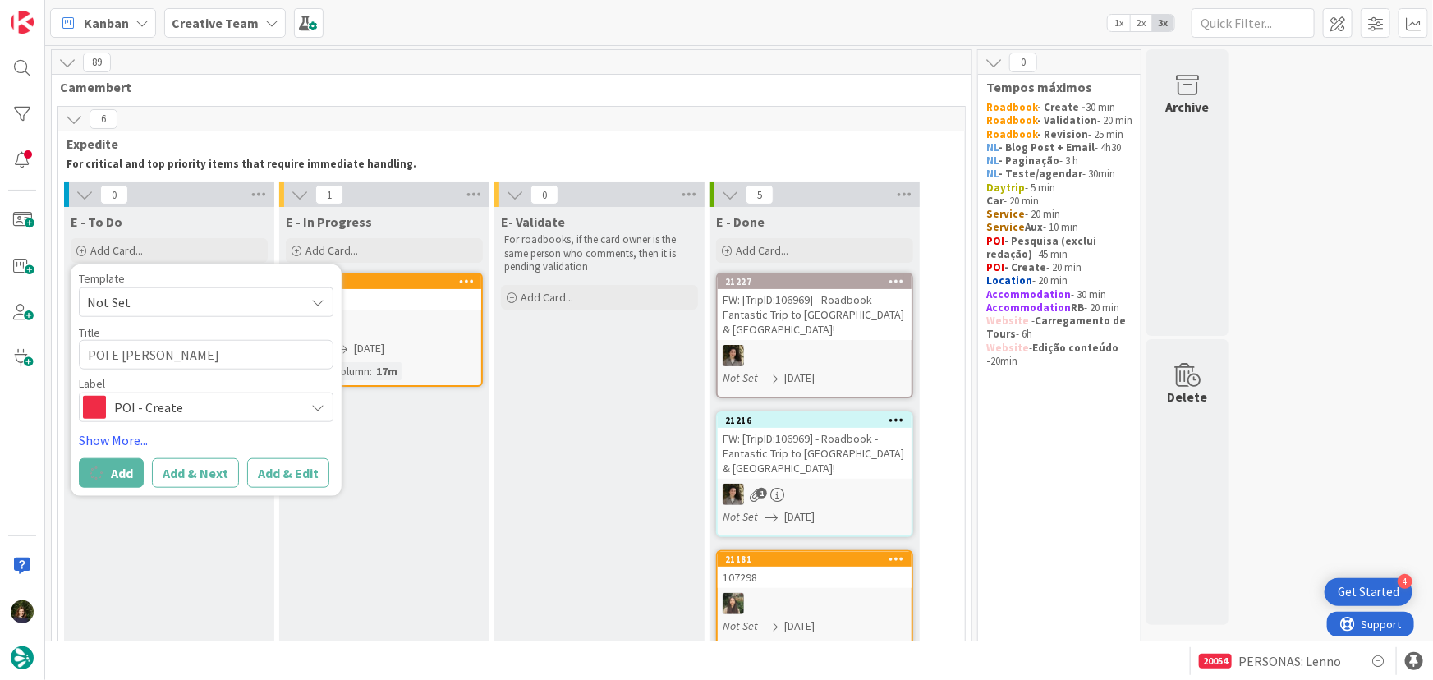
click at [238, 284] on div "Template Not Set" at bounding box center [206, 295] width 255 height 44
drag, startPoint x: 208, startPoint y: 300, endPoint x: 257, endPoint y: 306, distance: 49.7
click at [207, 300] on span "Not Set" at bounding box center [189, 301] width 205 height 21
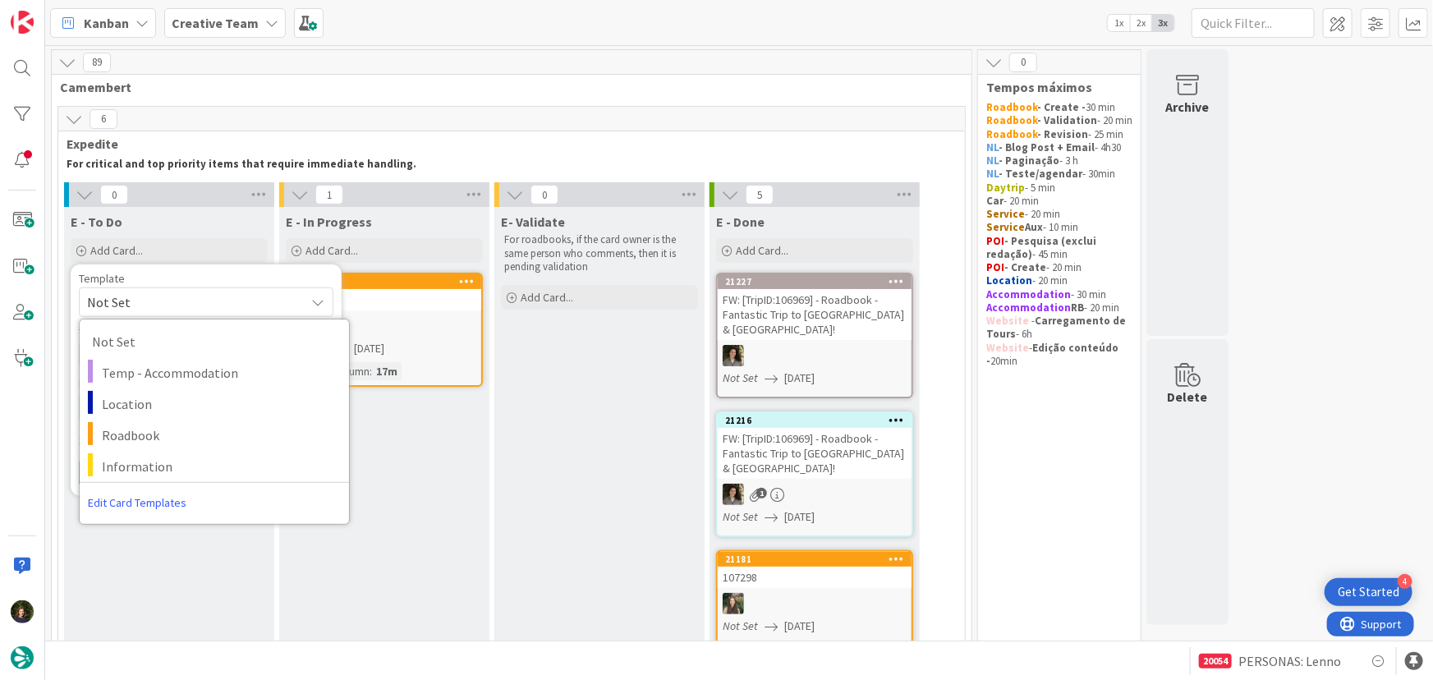
click at [412, 443] on div "E - In Progress Add Card... 21180 86231 Not Set 19/08/2025 Time in Column : 17m" at bounding box center [384, 522] width 210 height 630
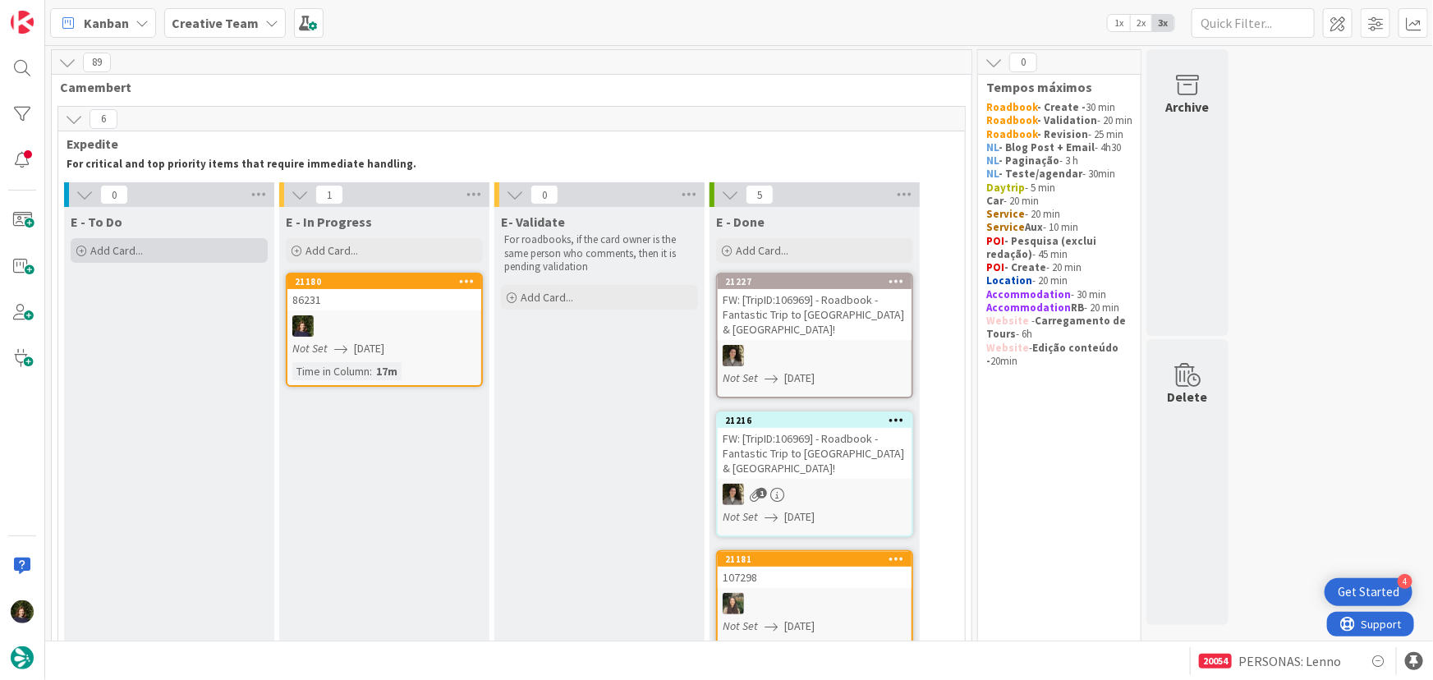
click at [181, 256] on div "Add Card..." at bounding box center [169, 250] width 197 height 25
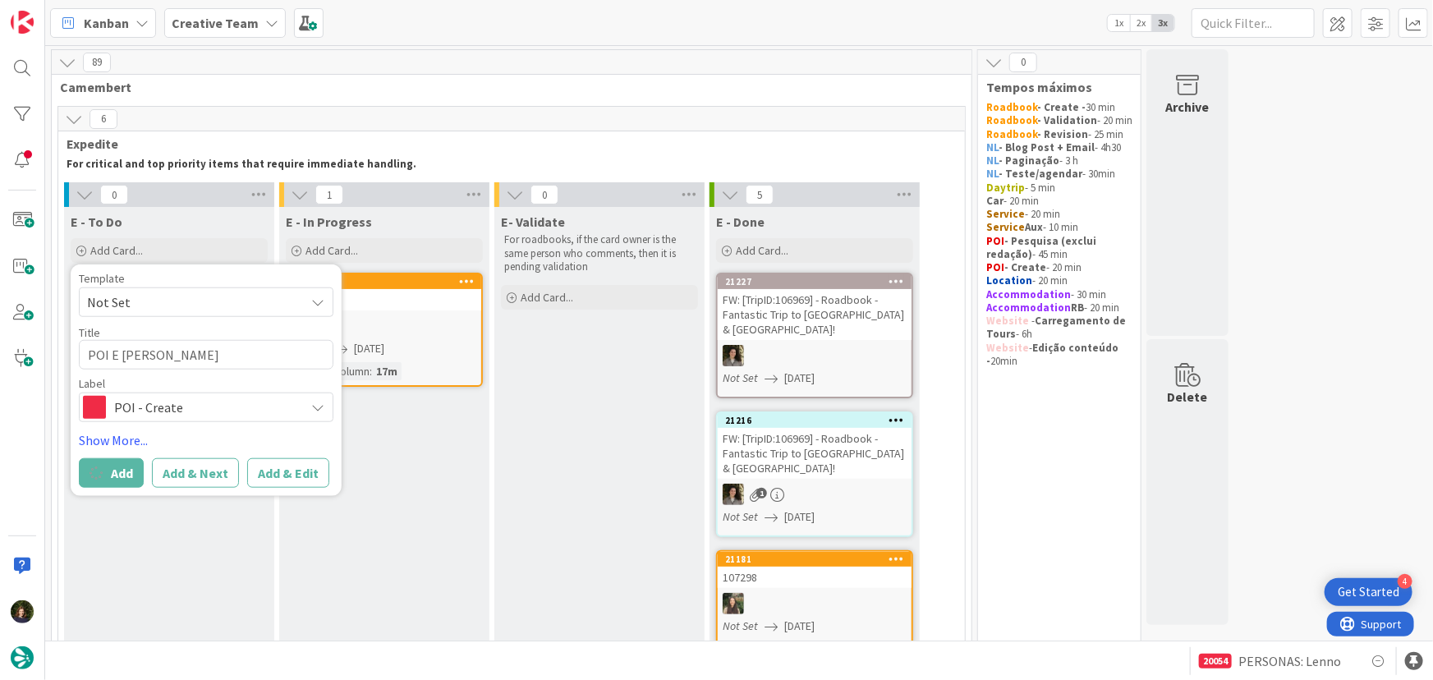
click at [177, 305] on span "Not Set" at bounding box center [189, 301] width 205 height 21
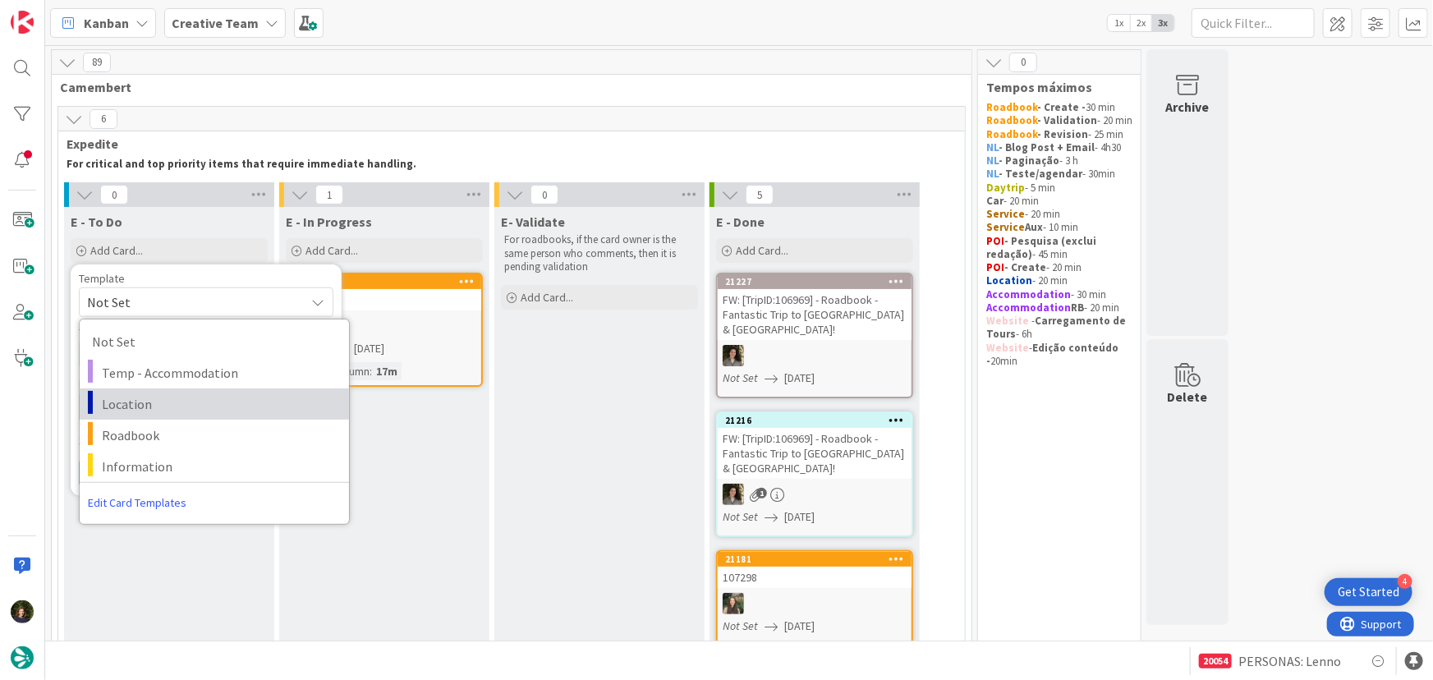
scroll to position [74, 0]
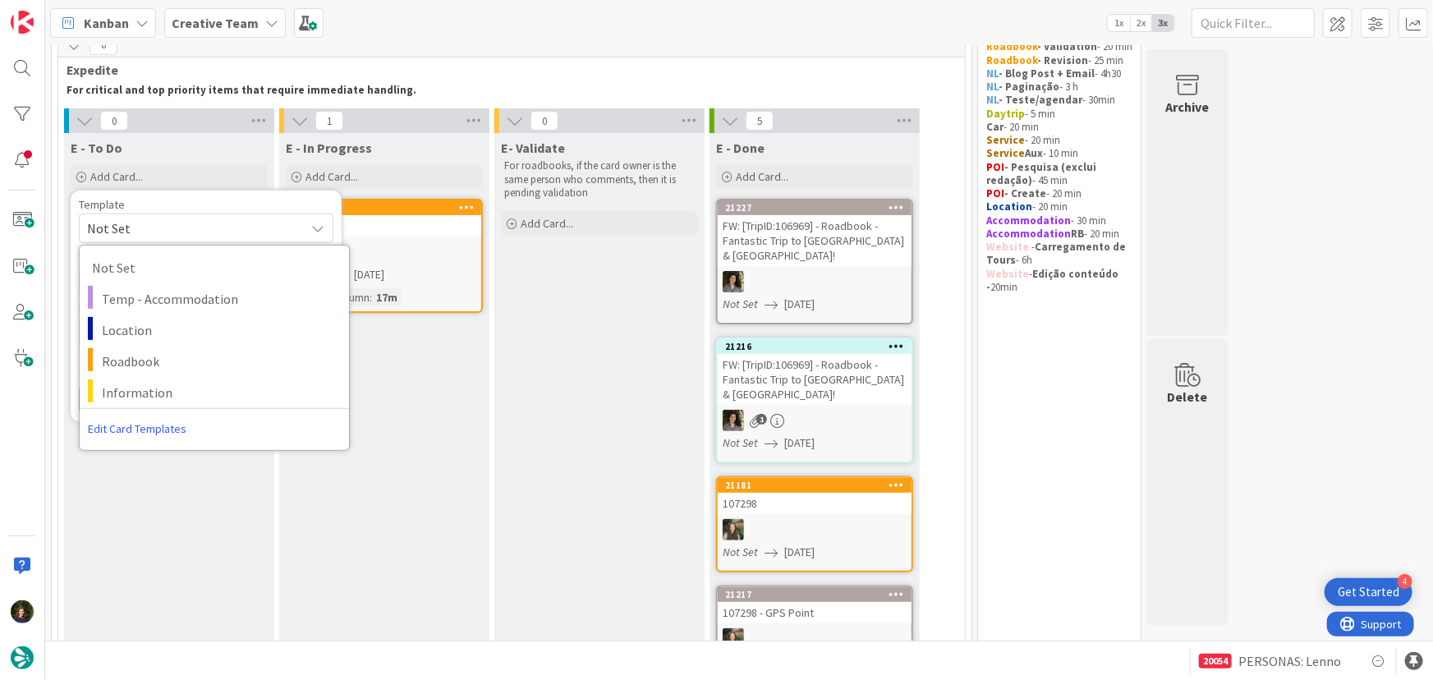
click at [156, 431] on link "Edit Card Templates" at bounding box center [137, 429] width 115 height 30
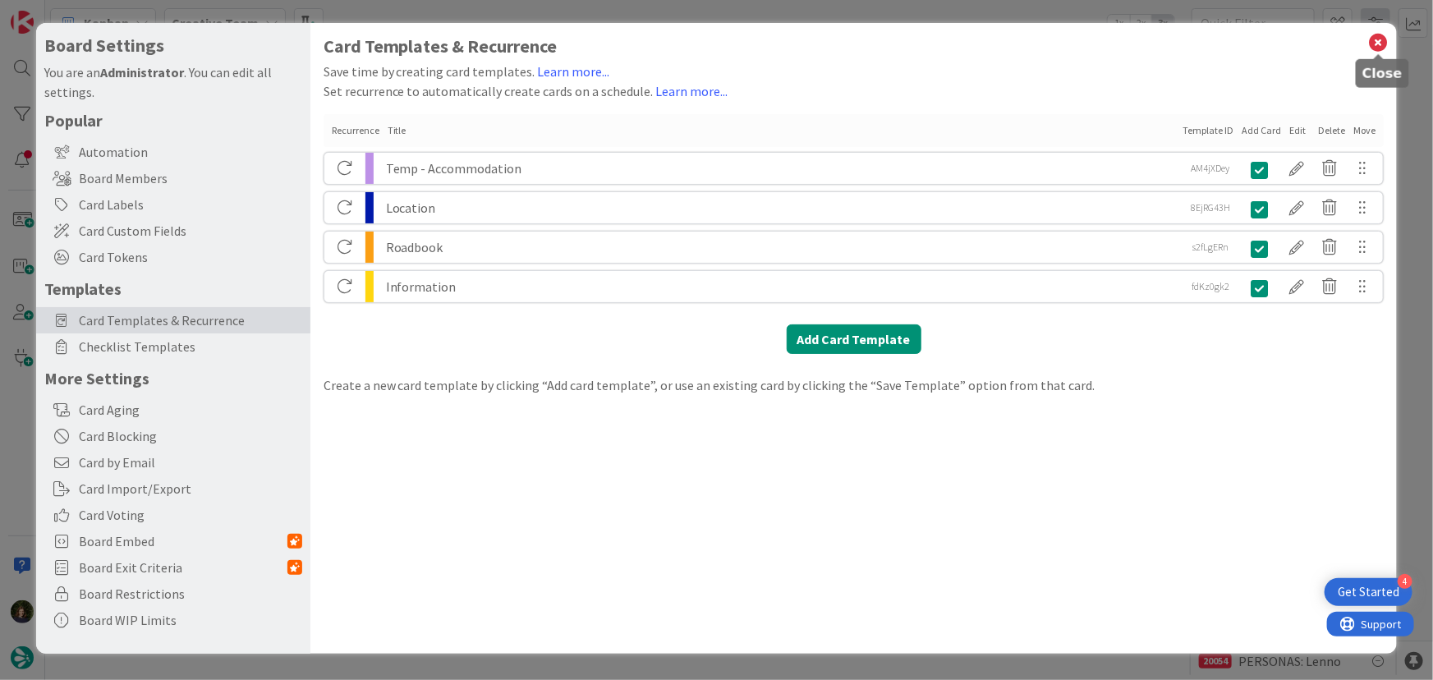
click at [1384, 35] on icon at bounding box center [1377, 42] width 21 height 23
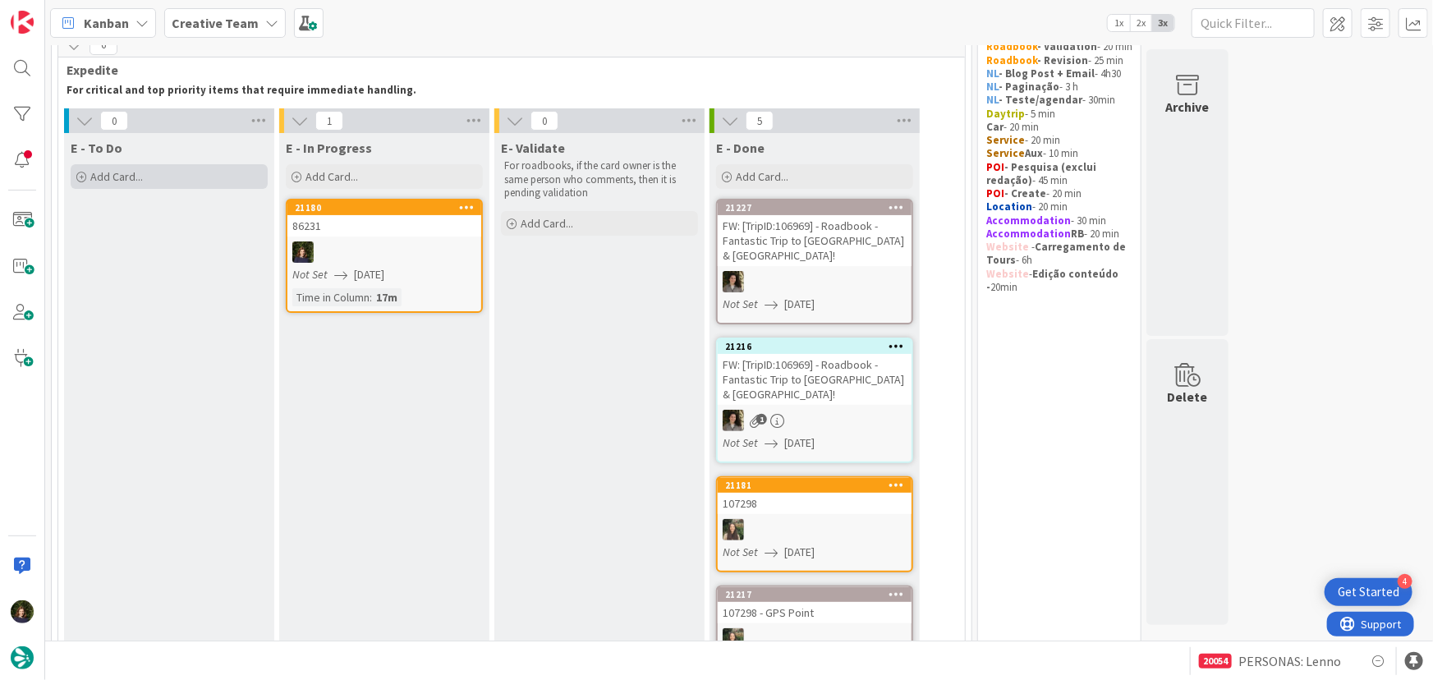
click at [200, 181] on div "Add Card..." at bounding box center [169, 176] width 197 height 25
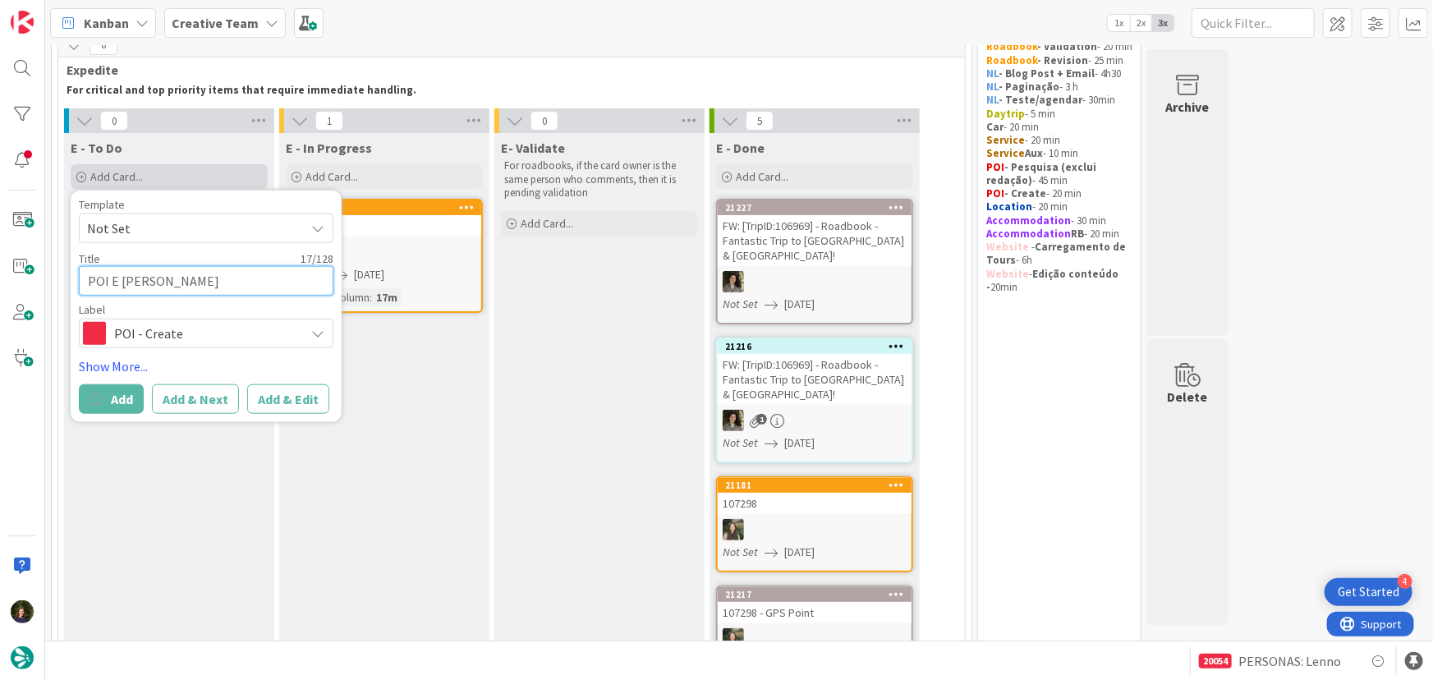
type textarea "x"
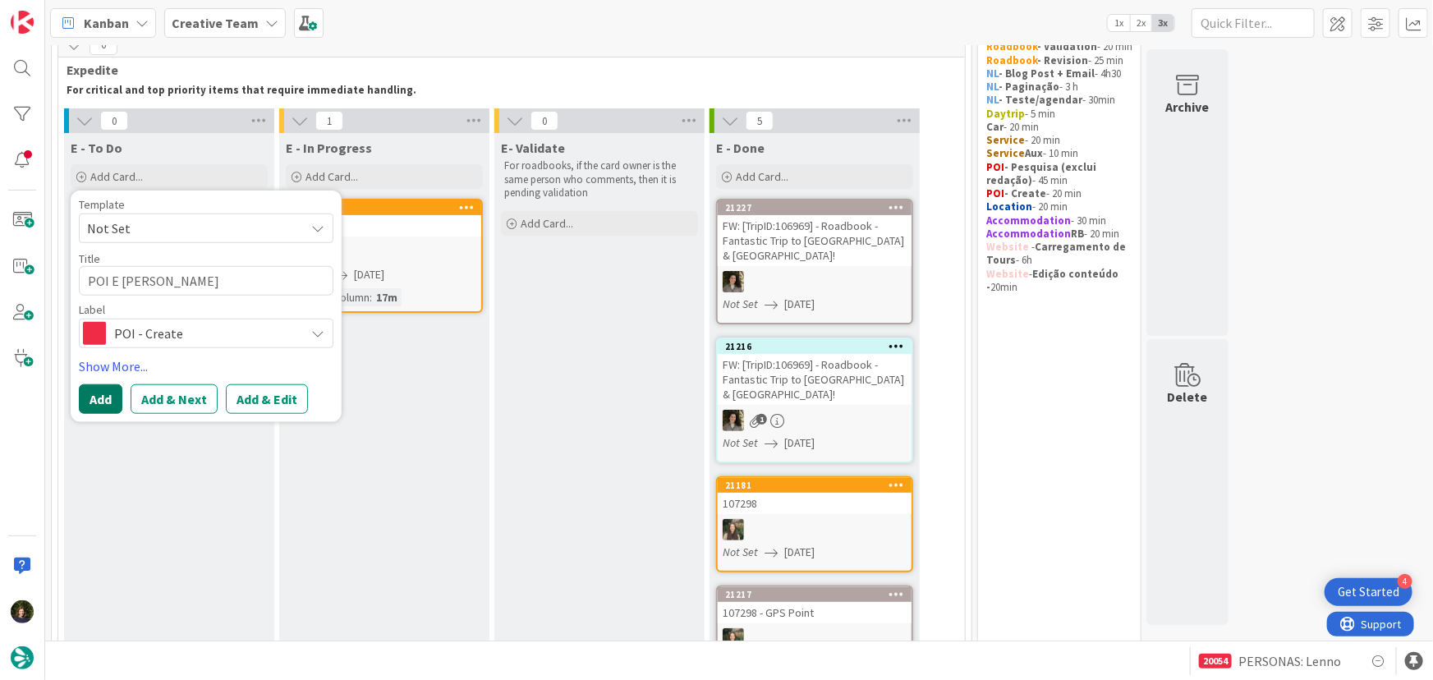
click at [111, 400] on button "Add" at bounding box center [101, 399] width 44 height 30
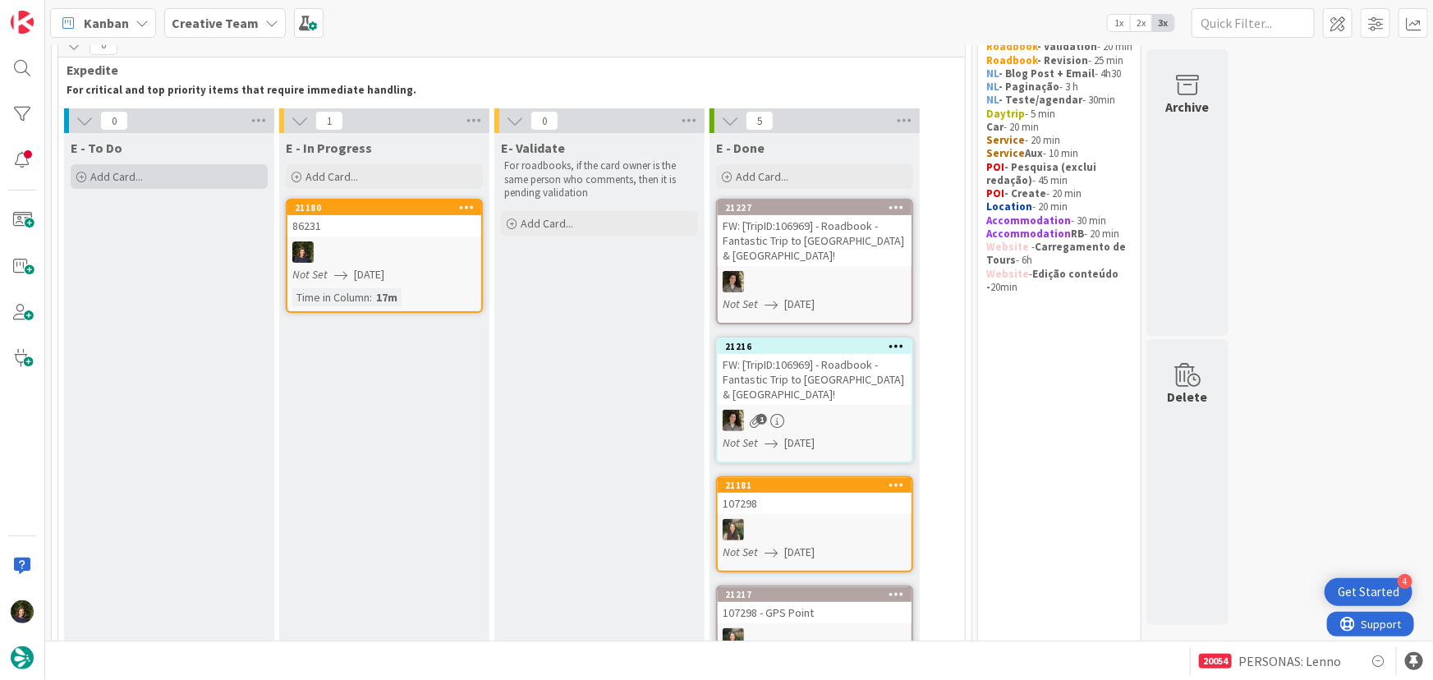
click at [147, 180] on div "Add Card..." at bounding box center [169, 176] width 197 height 25
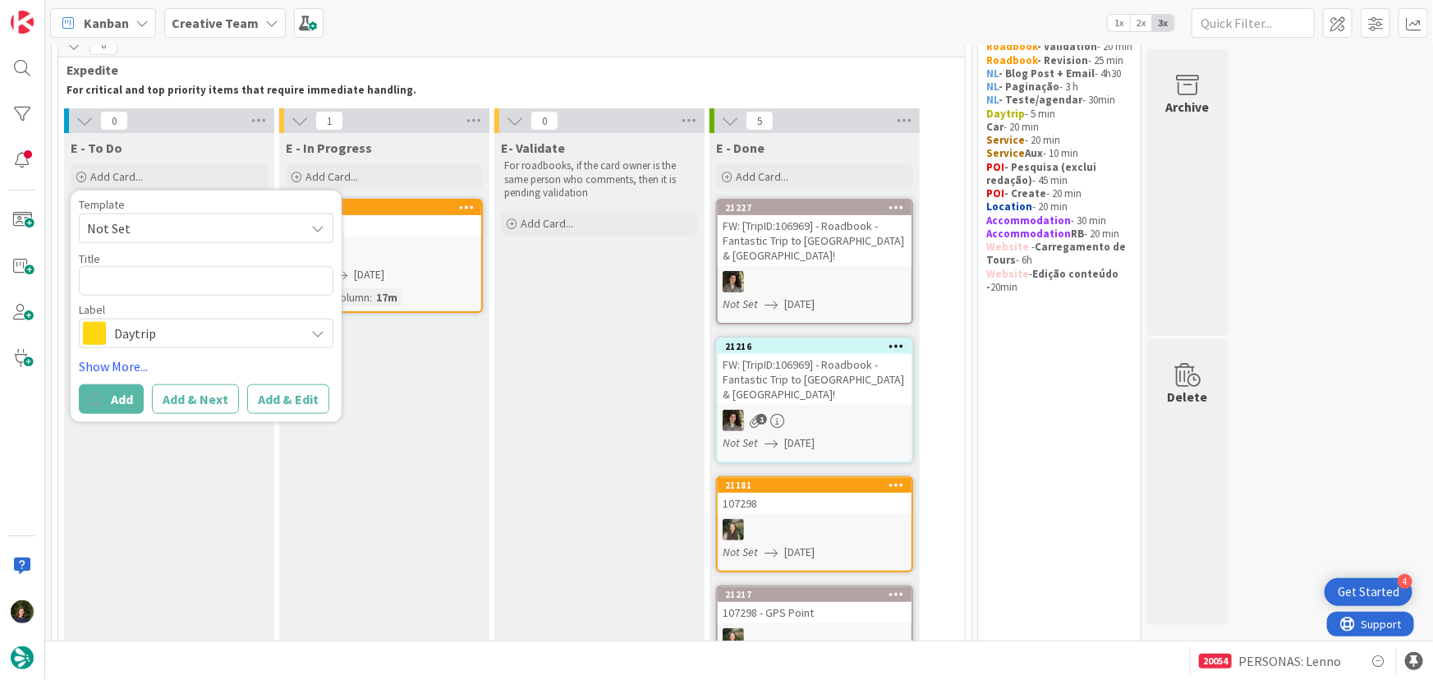
click at [149, 507] on div "E - To Do Add Card... Template Not Set Not Set Temp - Accommodation Location Ro…" at bounding box center [169, 448] width 210 height 630
